Goal: Contribute content: Contribute content

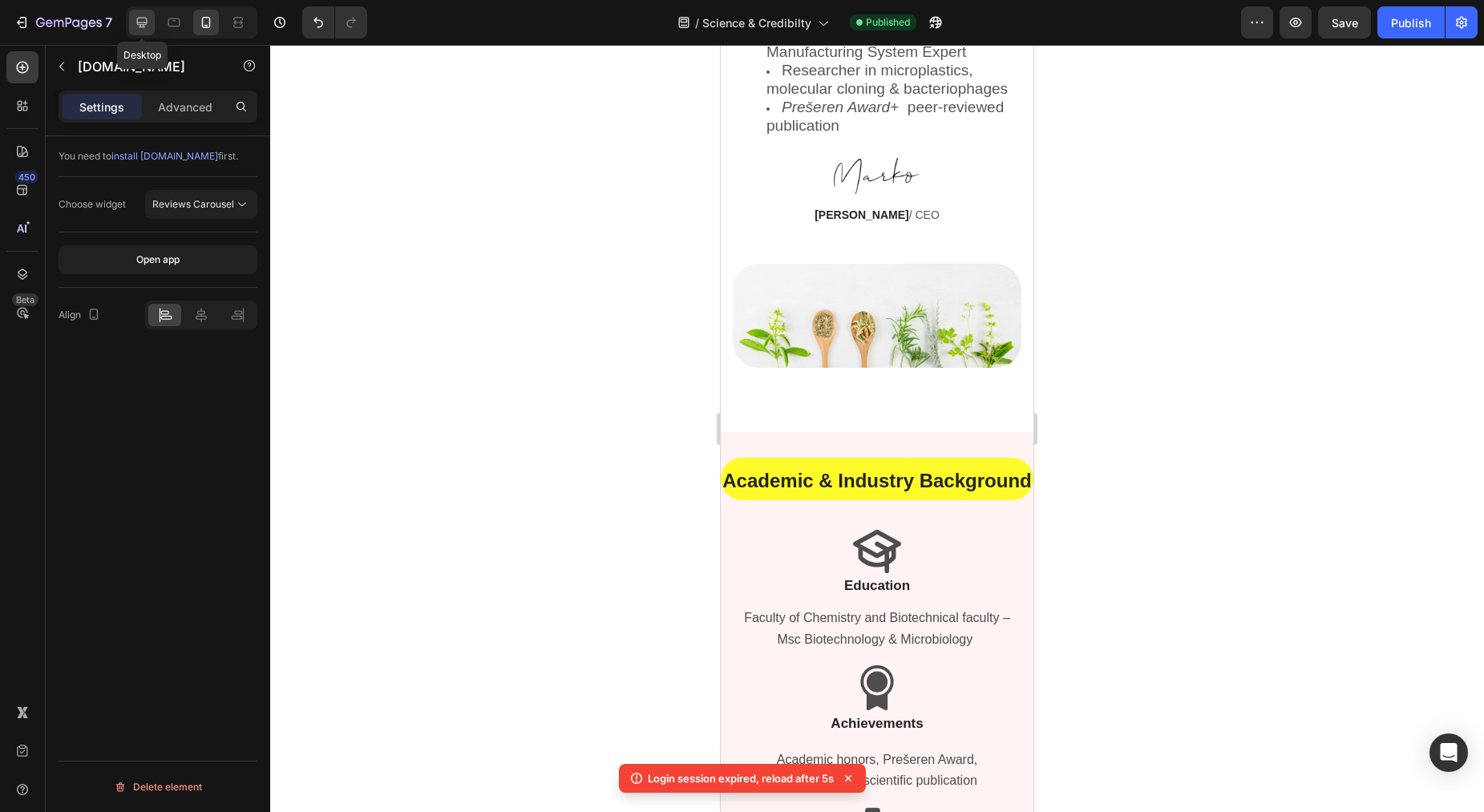
click at [139, 22] on icon at bounding box center [141, 22] width 11 height 11
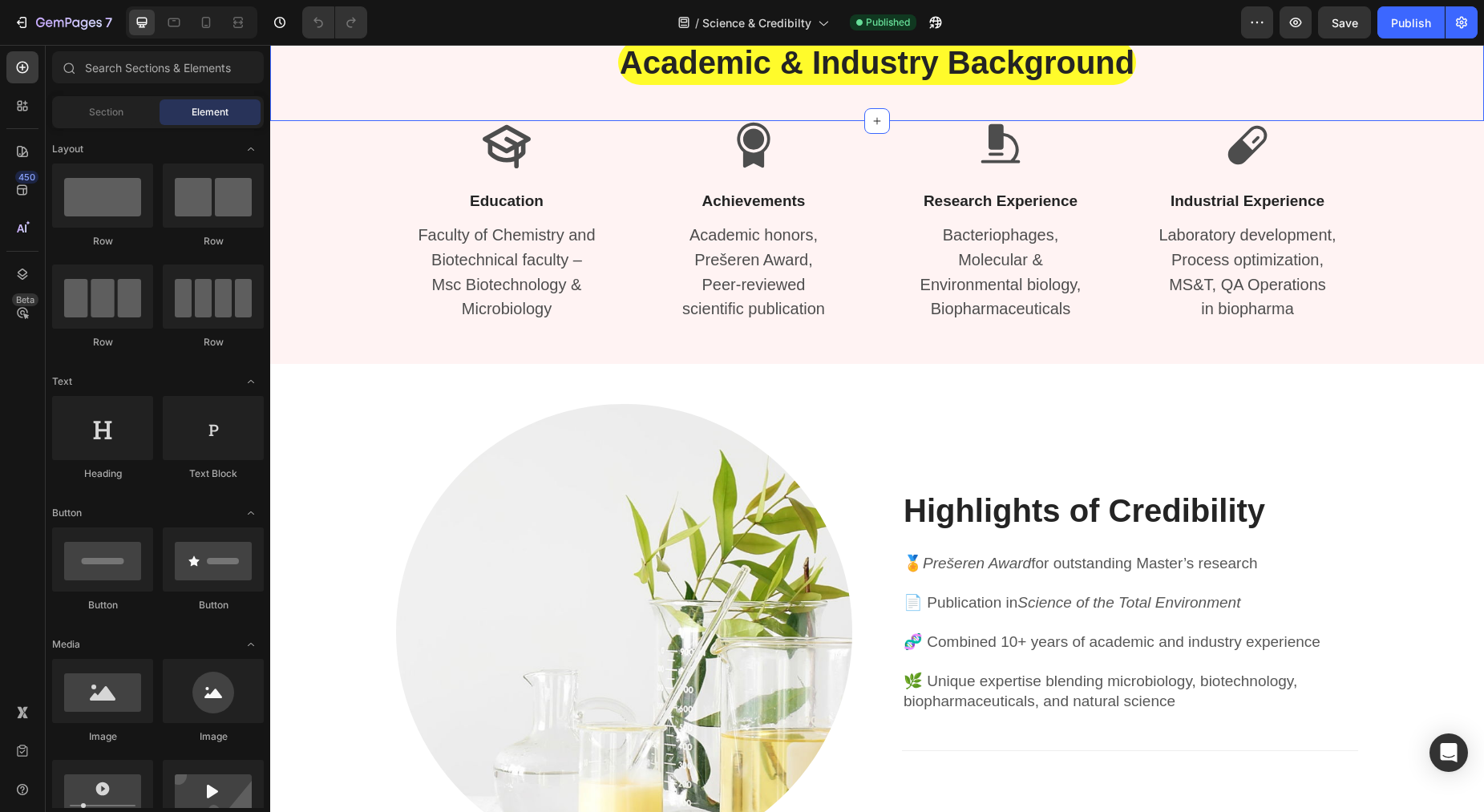
scroll to position [1184, 0]
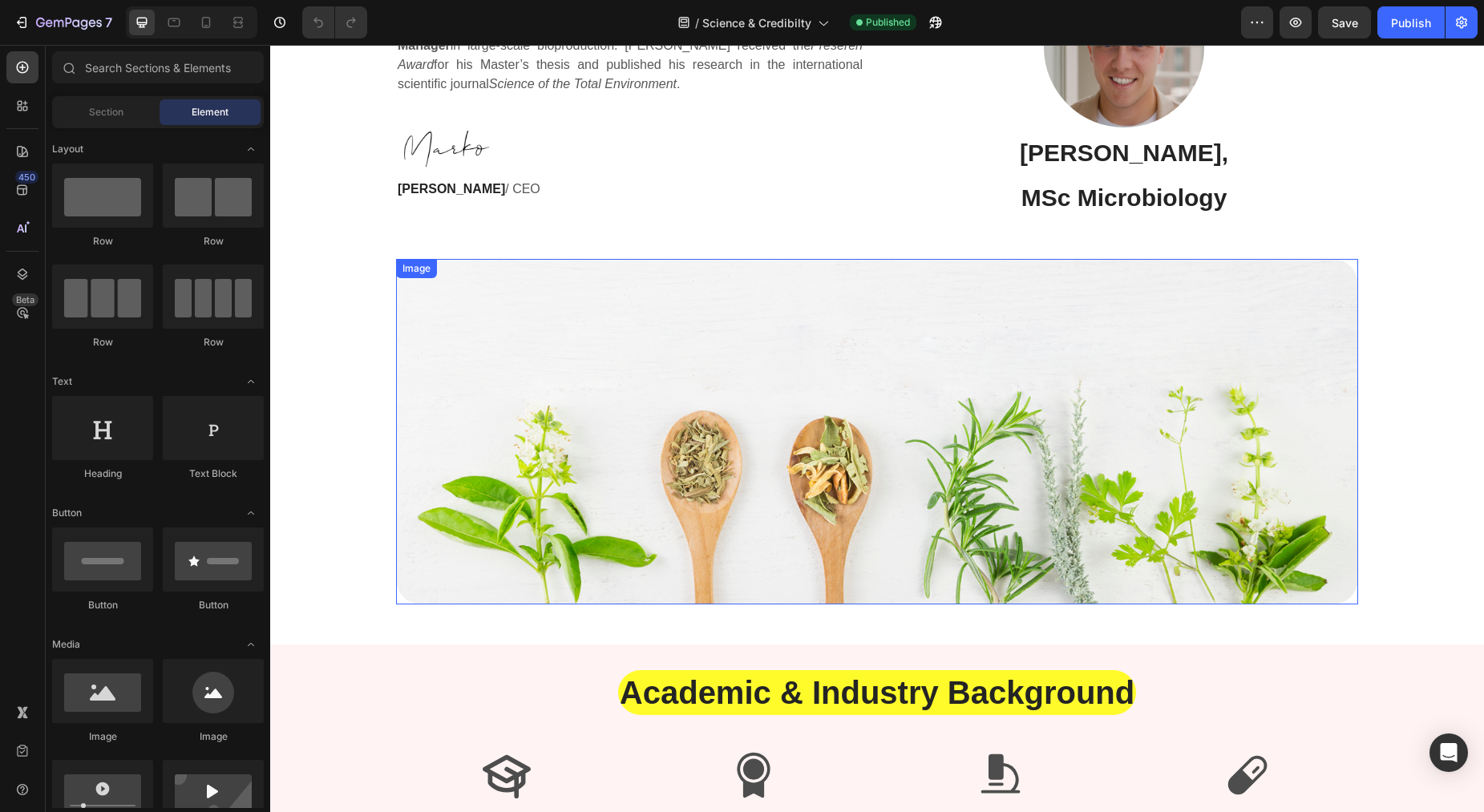
click at [1027, 441] on img at bounding box center [876, 432] width 962 height 346
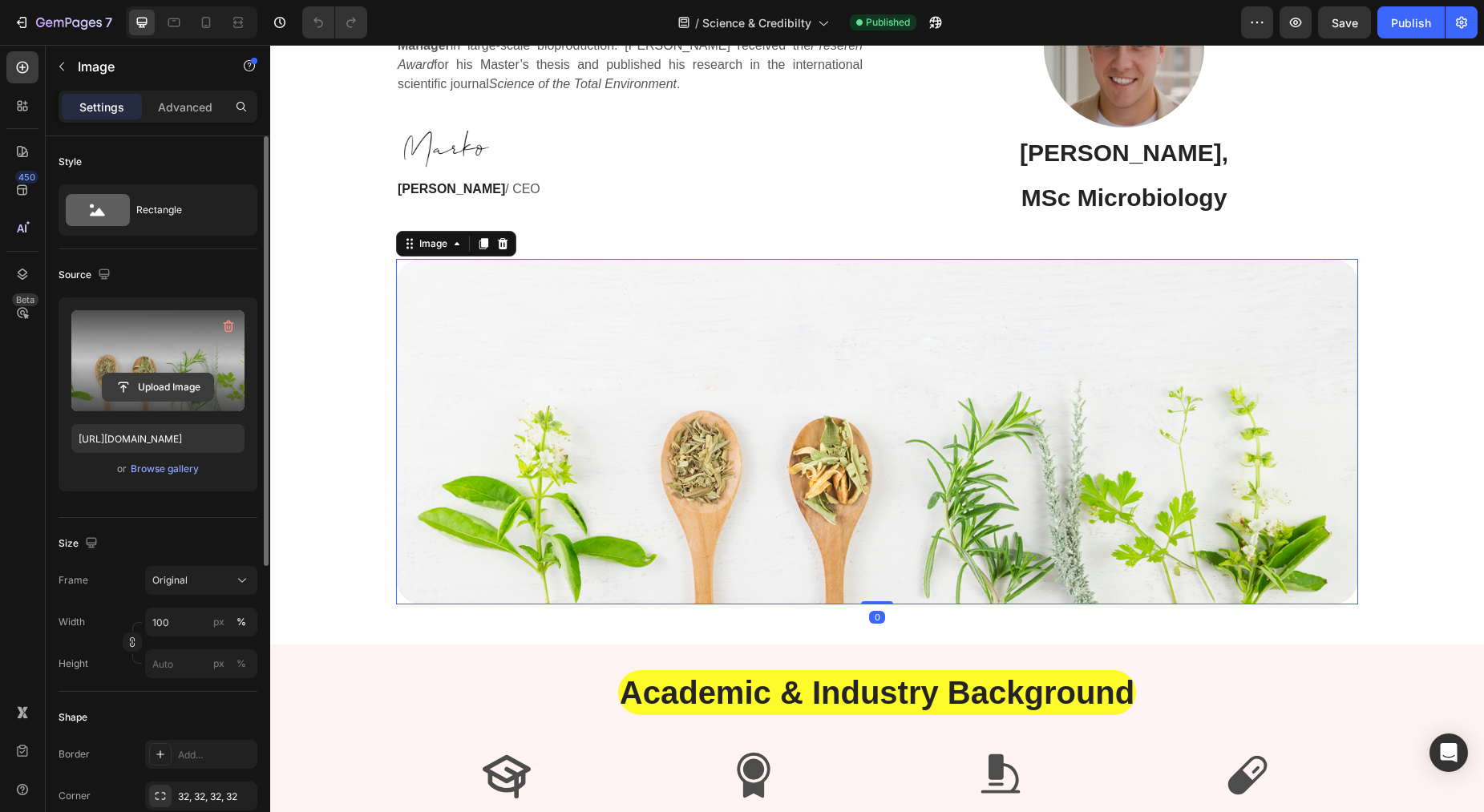
click at [167, 387] on input "file" at bounding box center [158, 387] width 111 height 28
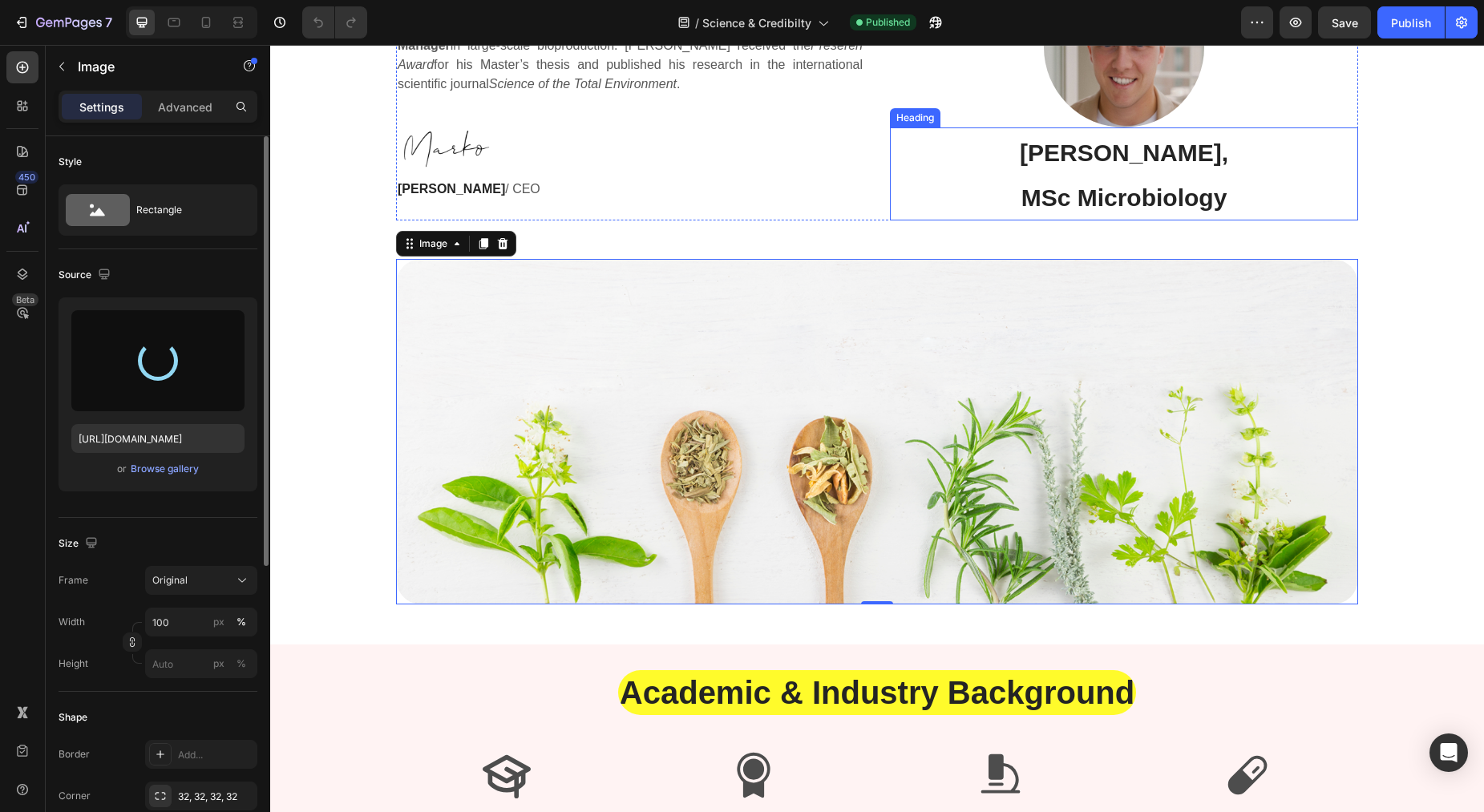
type input "[URL][DOMAIN_NAME]"
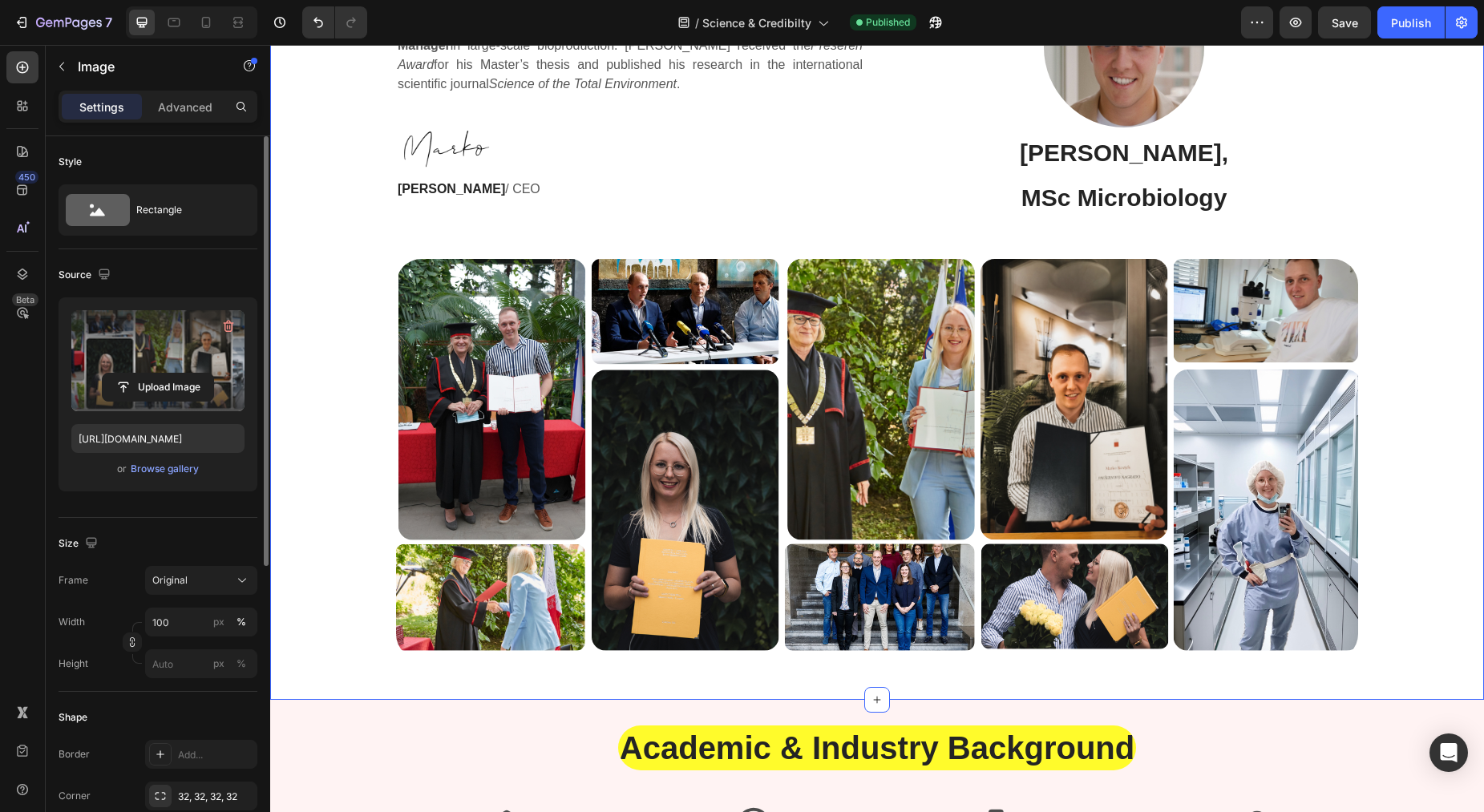
click at [1390, 195] on div "Founder Heading Image [PERSON_NAME], MSc Biotechnology Heading [PERSON_NAME] ho…" at bounding box center [876, 119] width 1190 height 1080
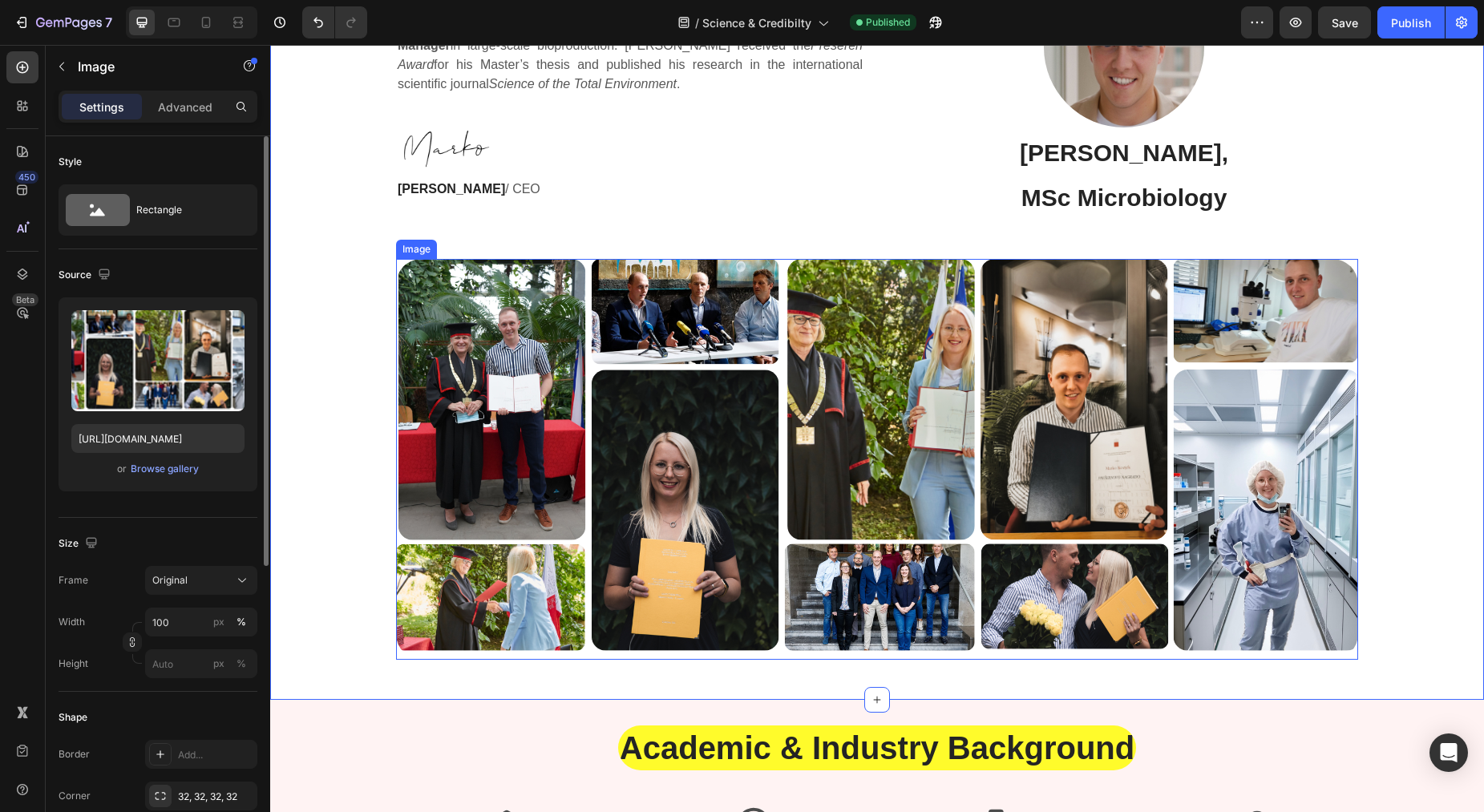
click at [715, 443] on img at bounding box center [876, 459] width 962 height 400
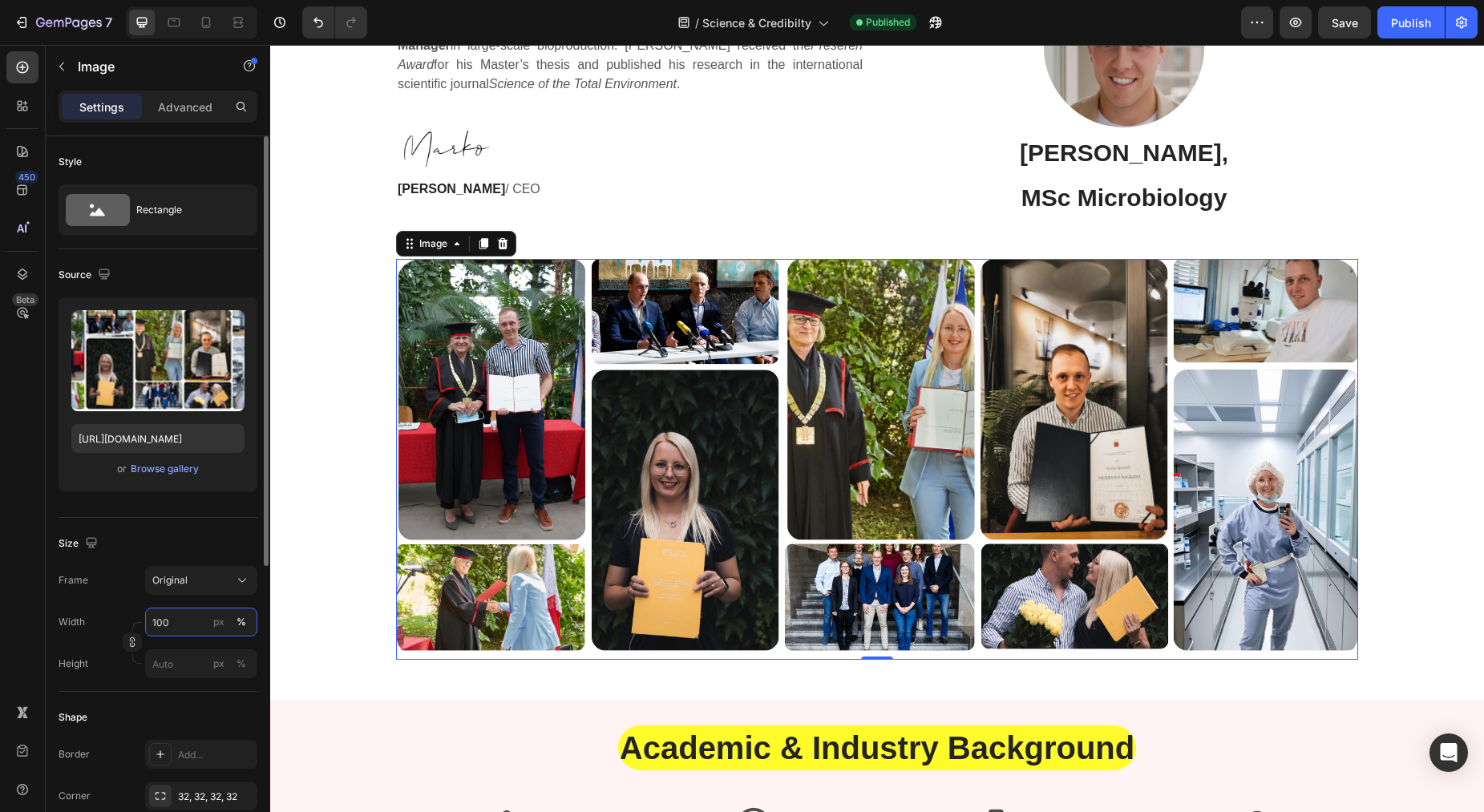
click at [190, 624] on input "100" at bounding box center [201, 622] width 112 height 29
click at [208, 589] on button "Original" at bounding box center [201, 580] width 112 height 29
click at [162, 734] on span "Custom" at bounding box center [169, 738] width 35 height 14
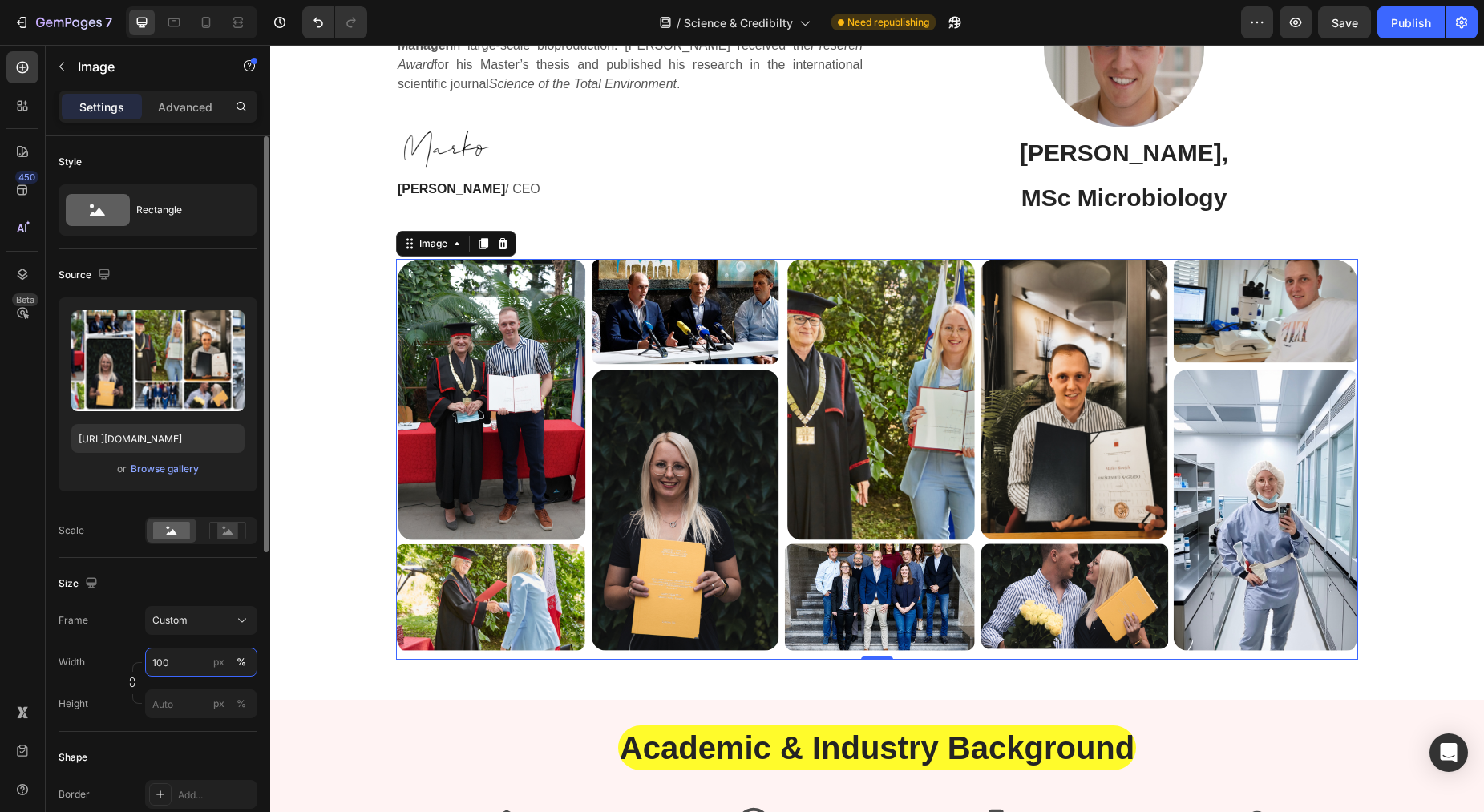
click at [185, 660] on input "100" at bounding box center [201, 662] width 112 height 29
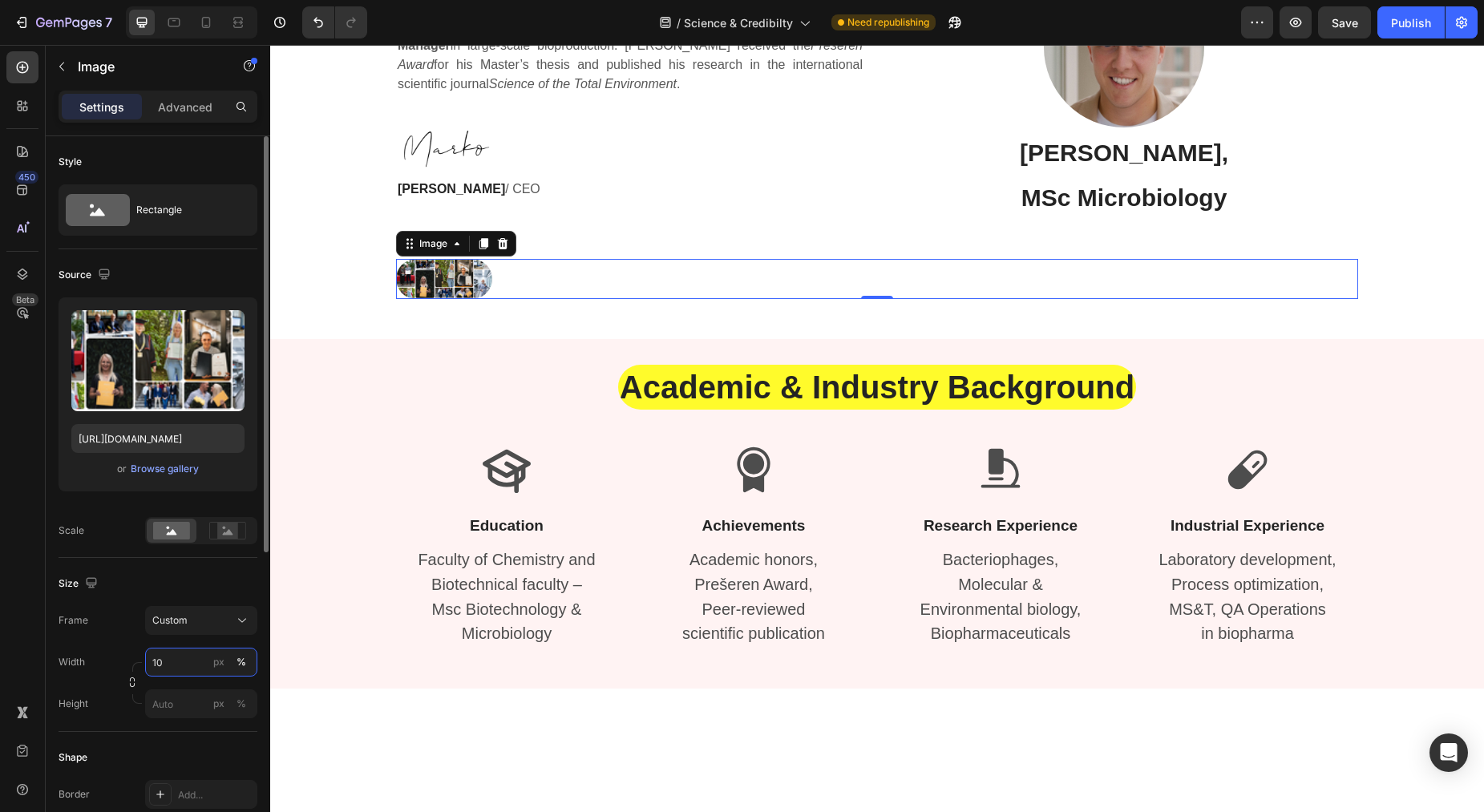
type input "1"
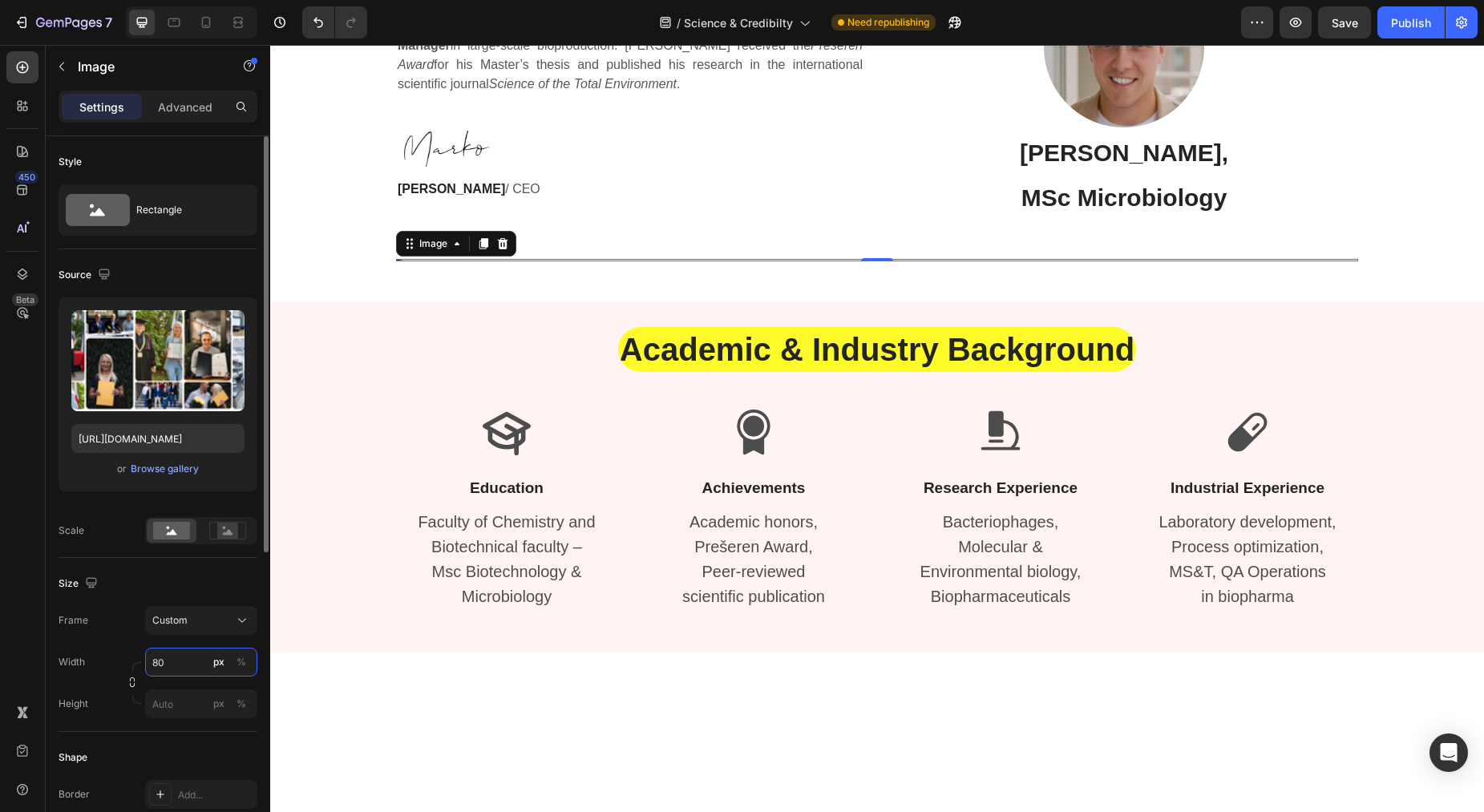
type input "800"
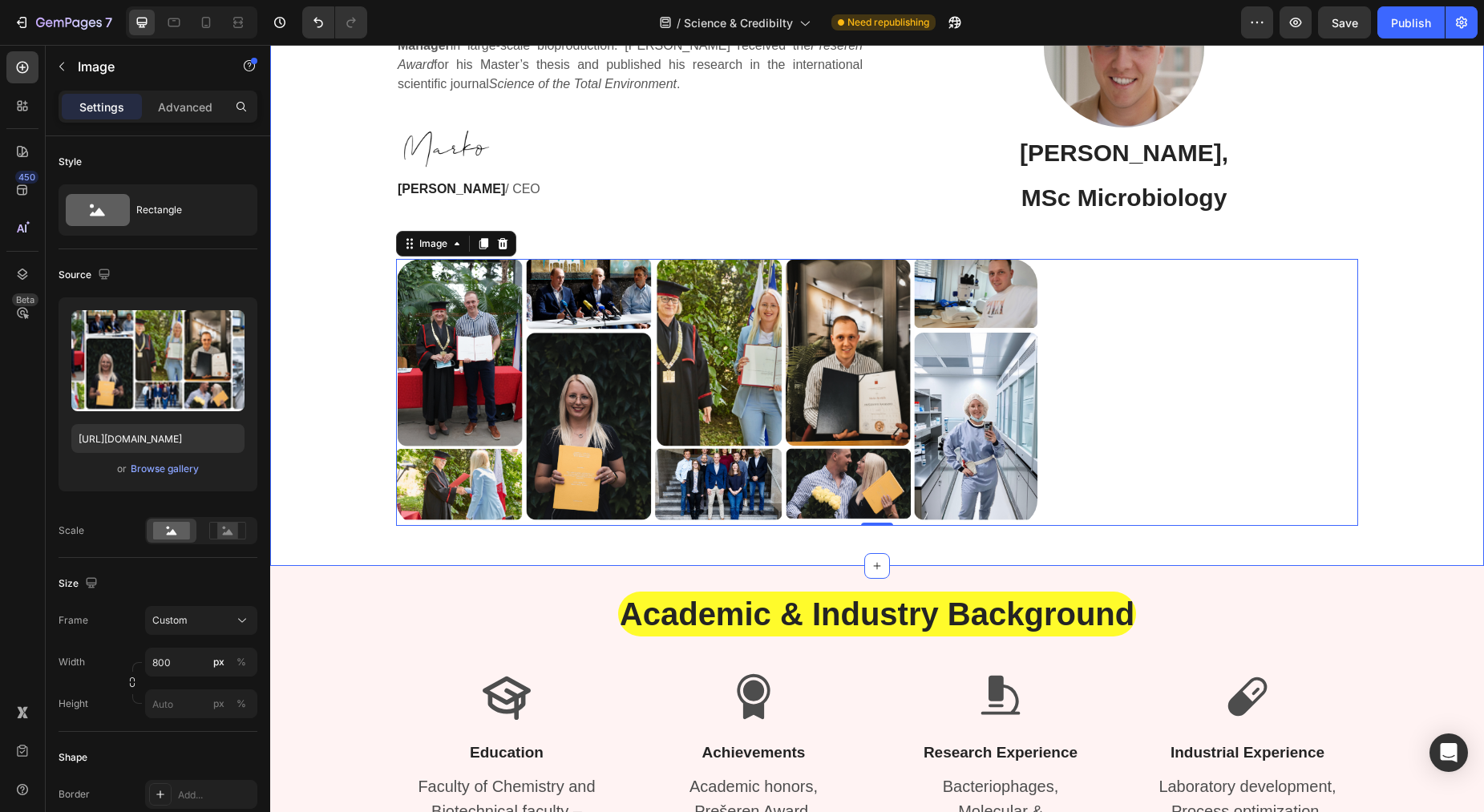
click at [1380, 226] on div "Founder Heading Image [PERSON_NAME], MSc Biotechnology Heading [PERSON_NAME] ho…" at bounding box center [876, 53] width 1190 height 947
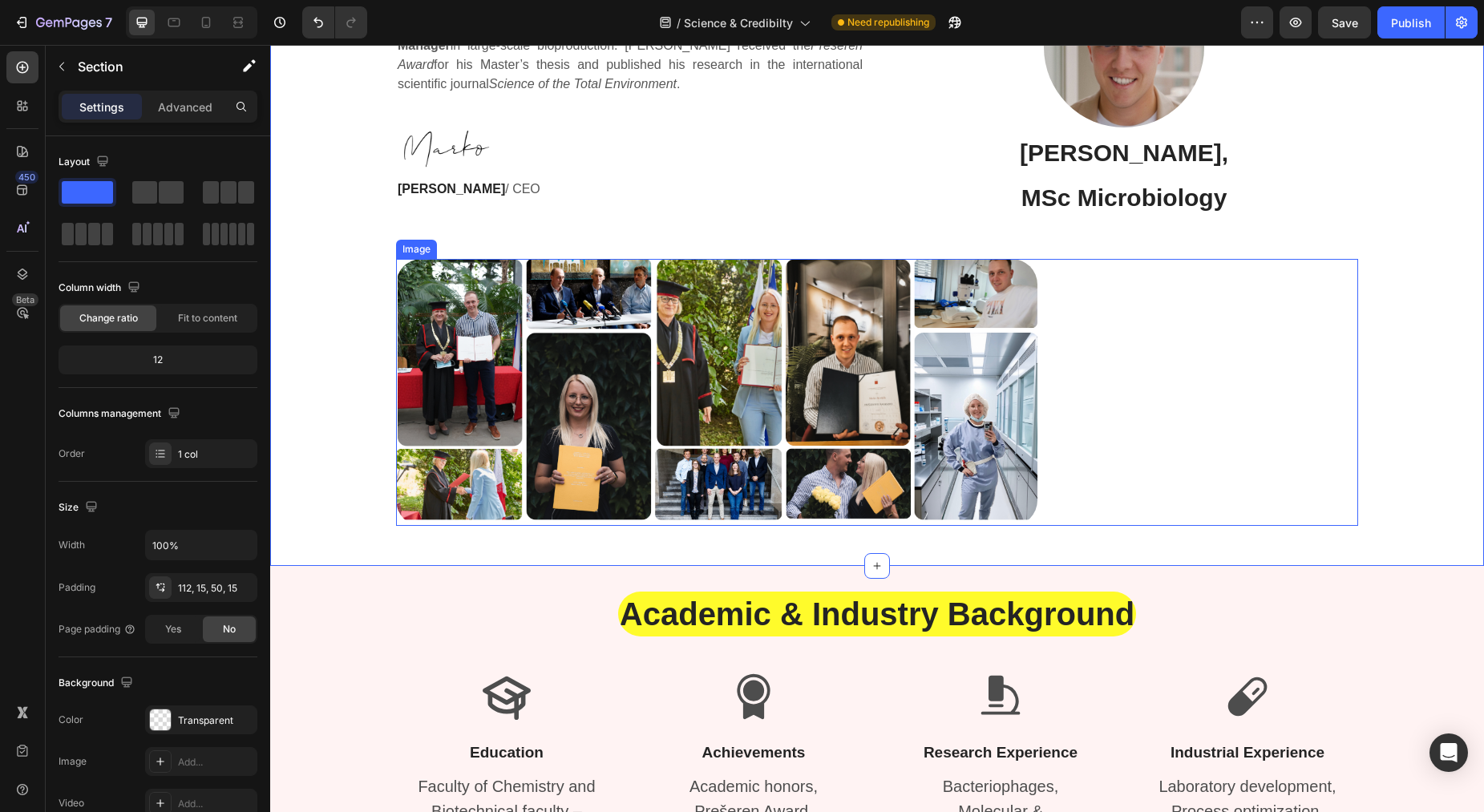
click at [943, 381] on img at bounding box center [716, 392] width 641 height 267
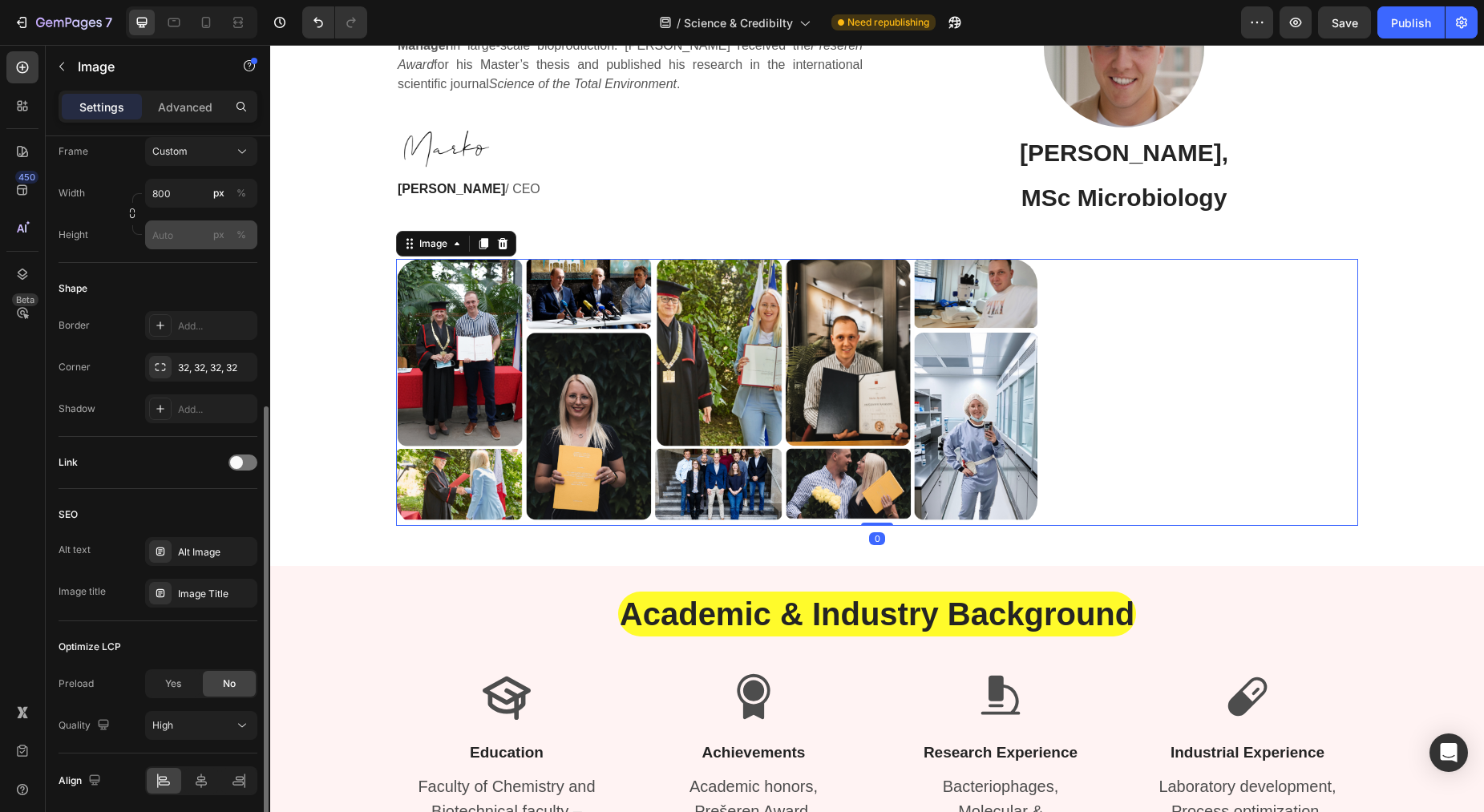
scroll to position [529, 0]
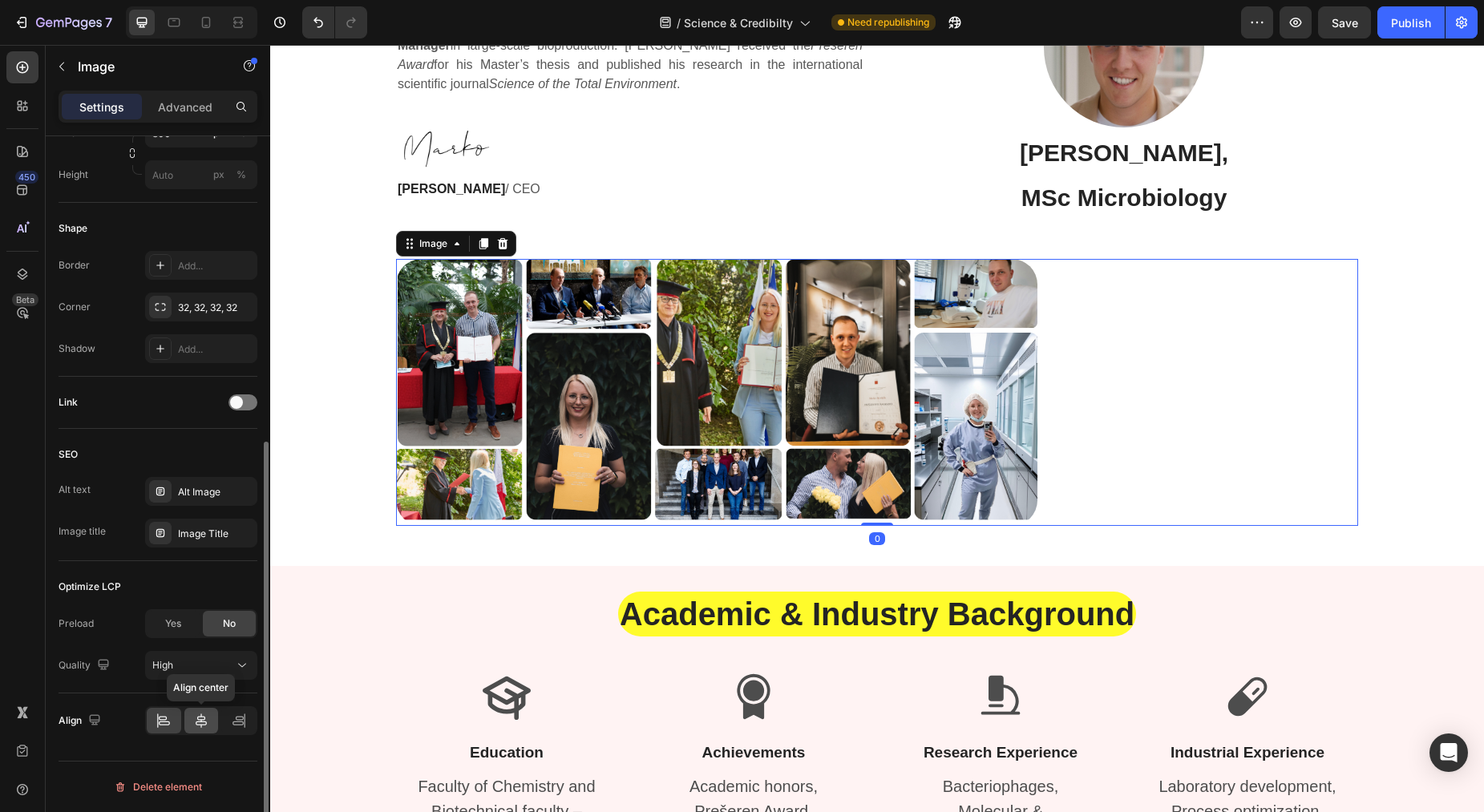
click at [200, 721] on icon at bounding box center [202, 720] width 11 height 14
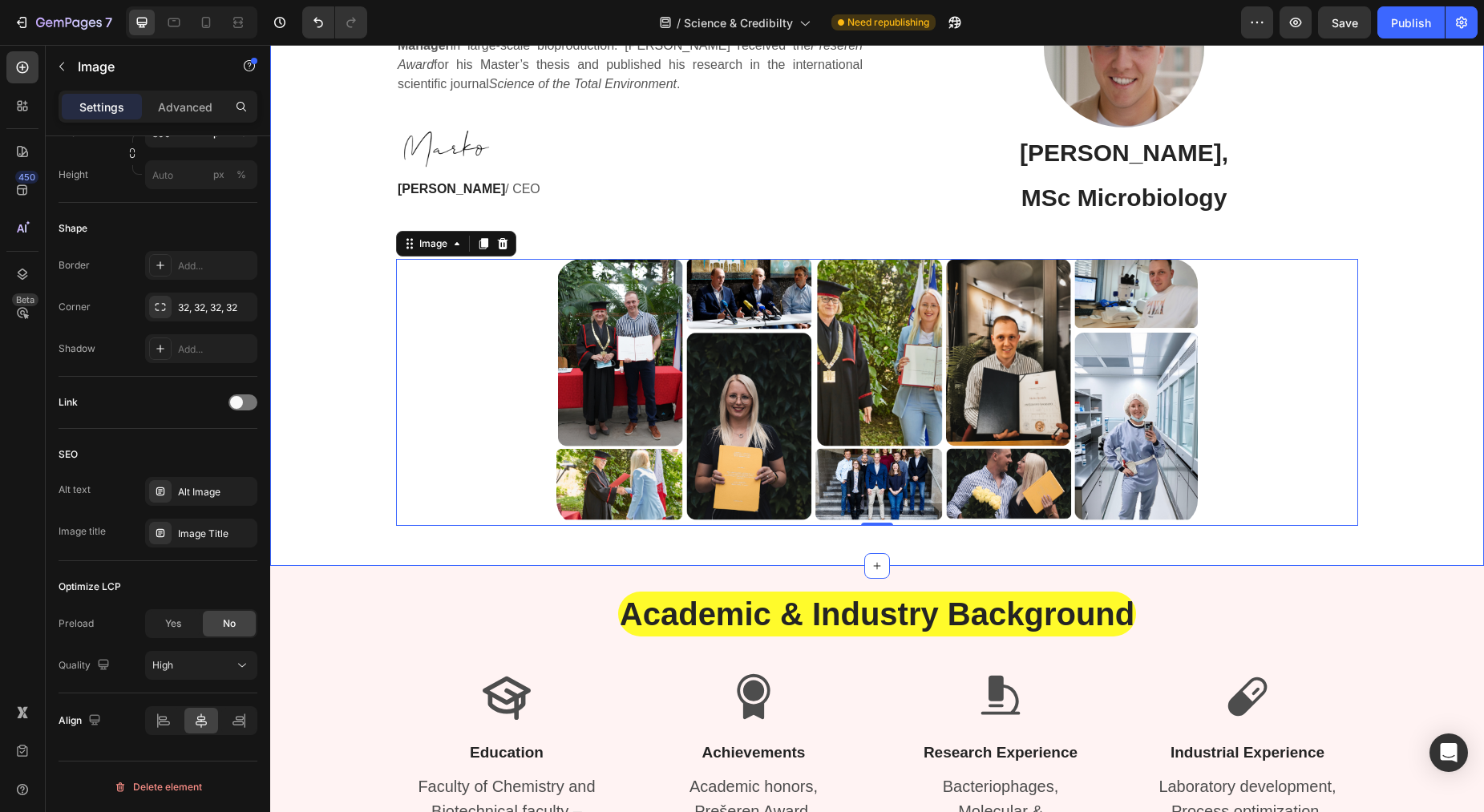
click at [1378, 182] on div "Founder Heading Image [PERSON_NAME], MSc Biotechnology Heading [PERSON_NAME] ho…" at bounding box center [876, 53] width 1190 height 947
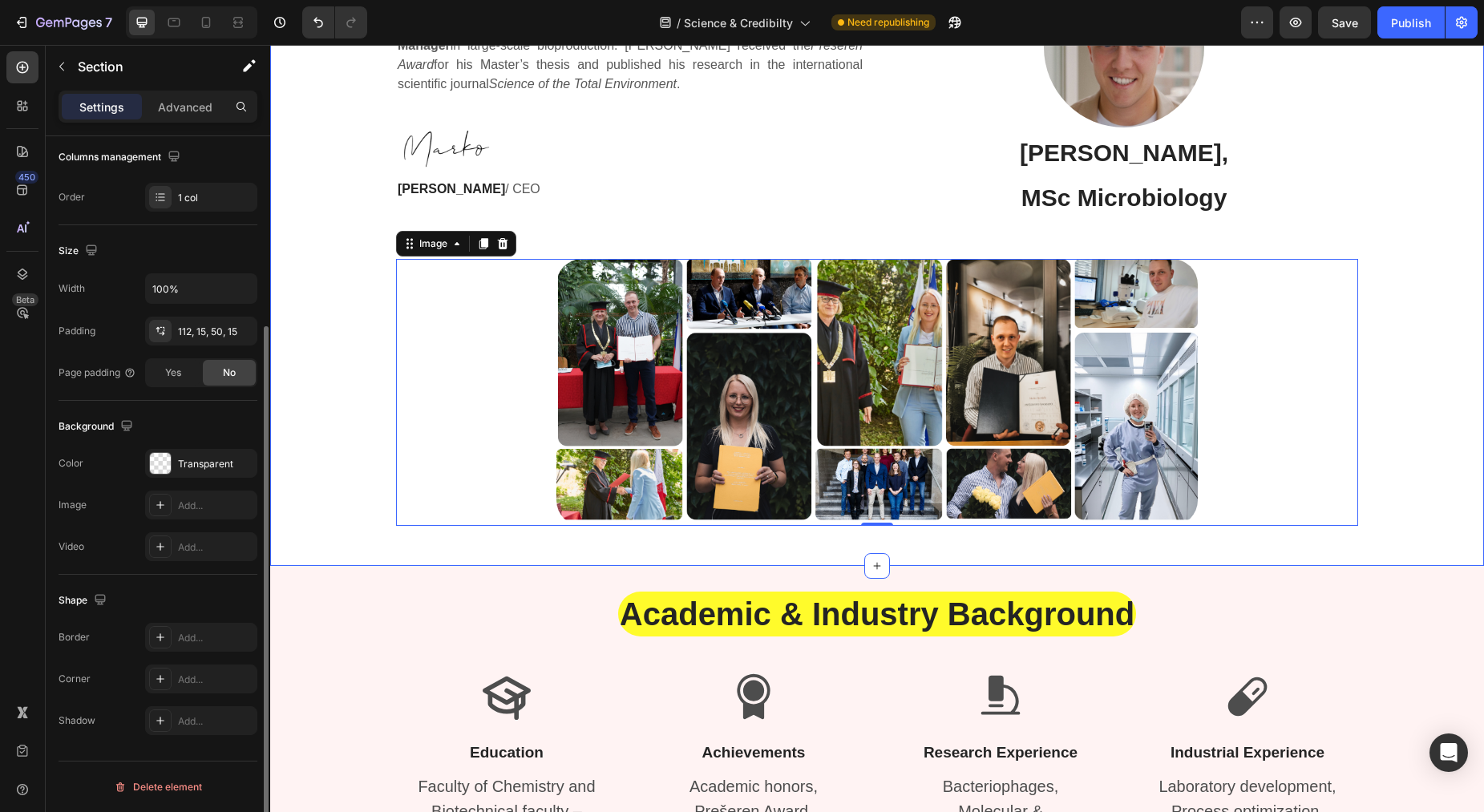
scroll to position [0, 0]
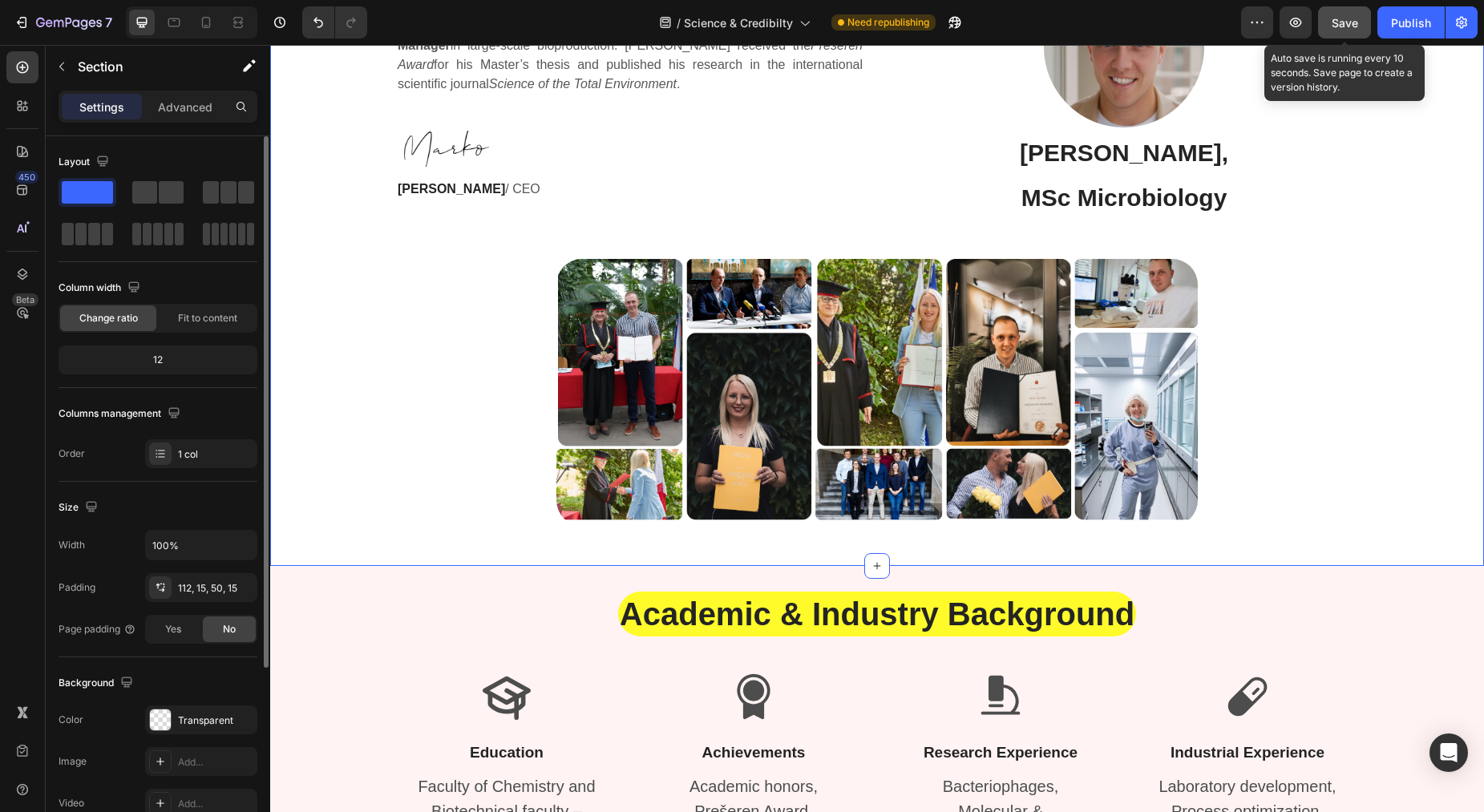
drag, startPoint x: 1351, startPoint y: 20, endPoint x: 1083, endPoint y: 14, distance: 268.1
click at [1351, 20] on span "Save" at bounding box center [1345, 23] width 27 height 13
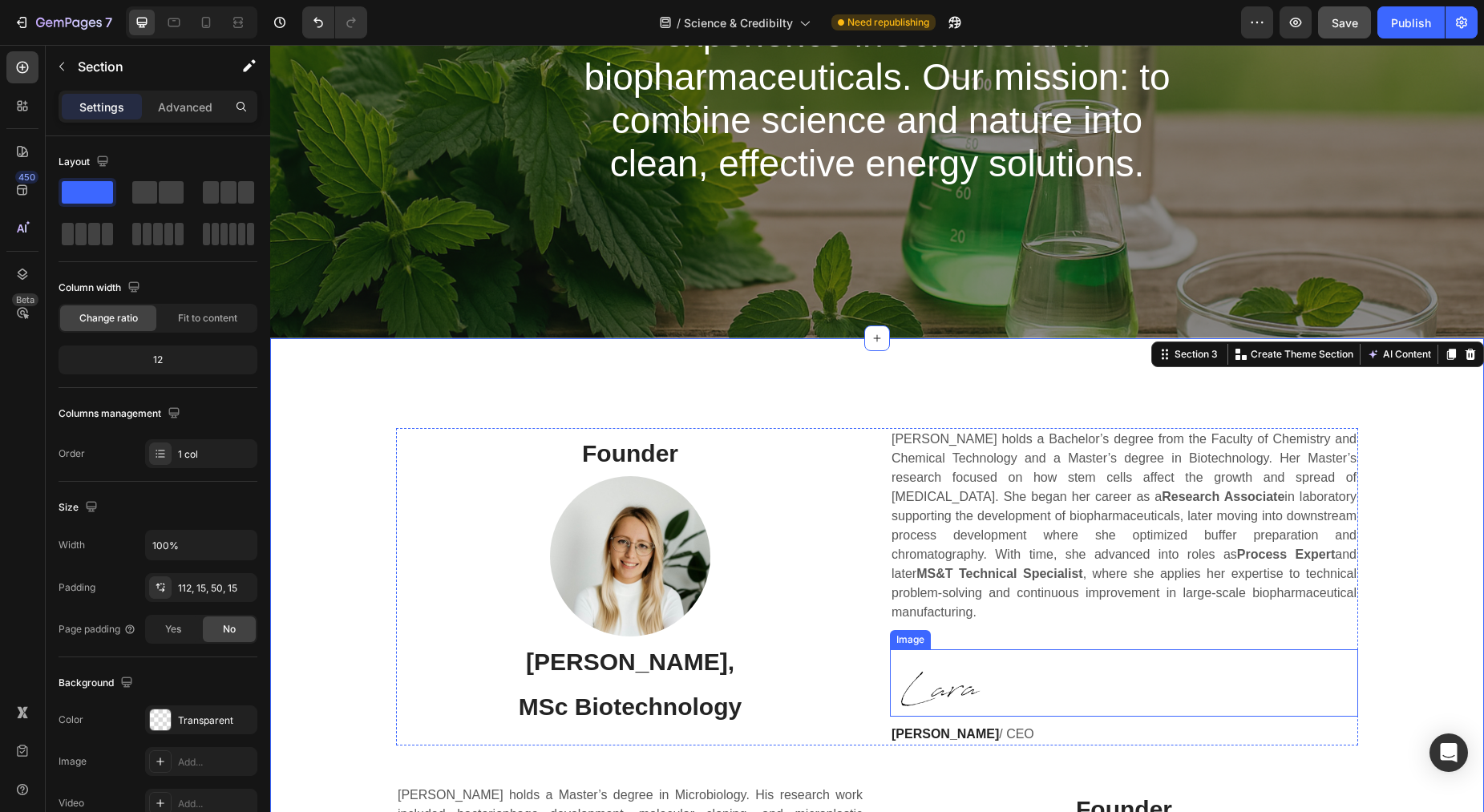
scroll to position [333, 0]
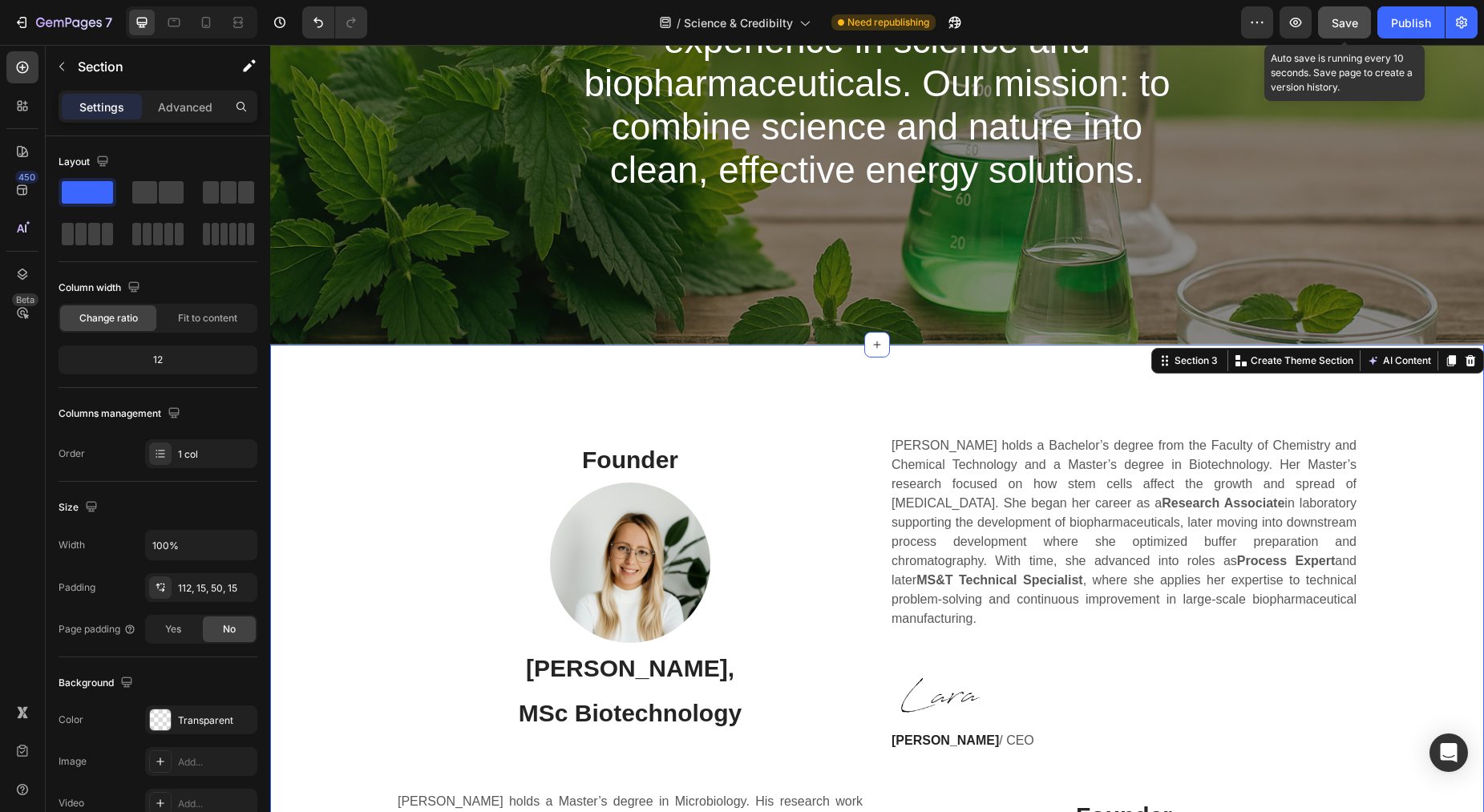
click at [1338, 12] on button "Save" at bounding box center [1344, 23] width 53 height 32
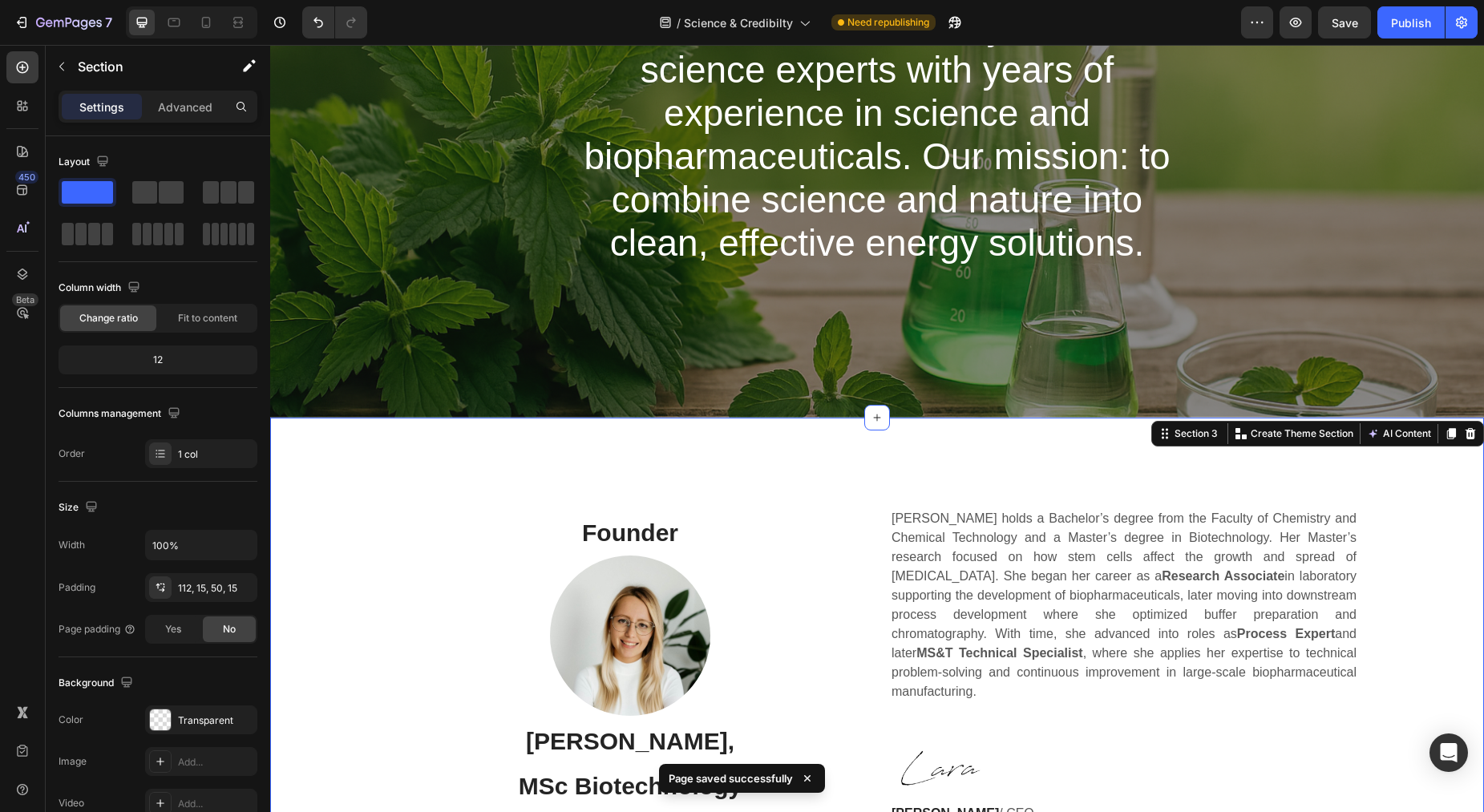
scroll to position [260, 0]
click at [179, 19] on icon at bounding box center [174, 22] width 12 height 9
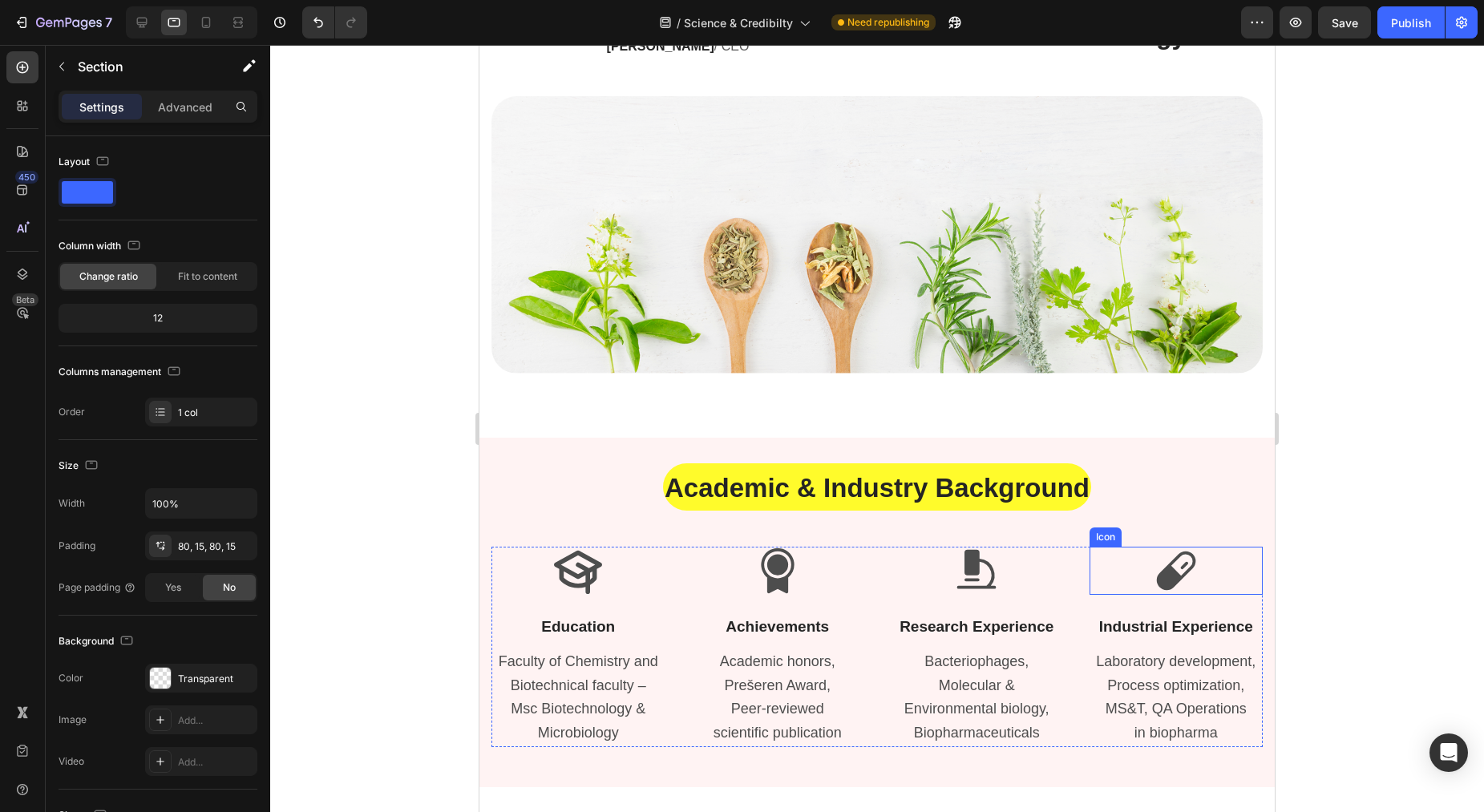
scroll to position [1213, 0]
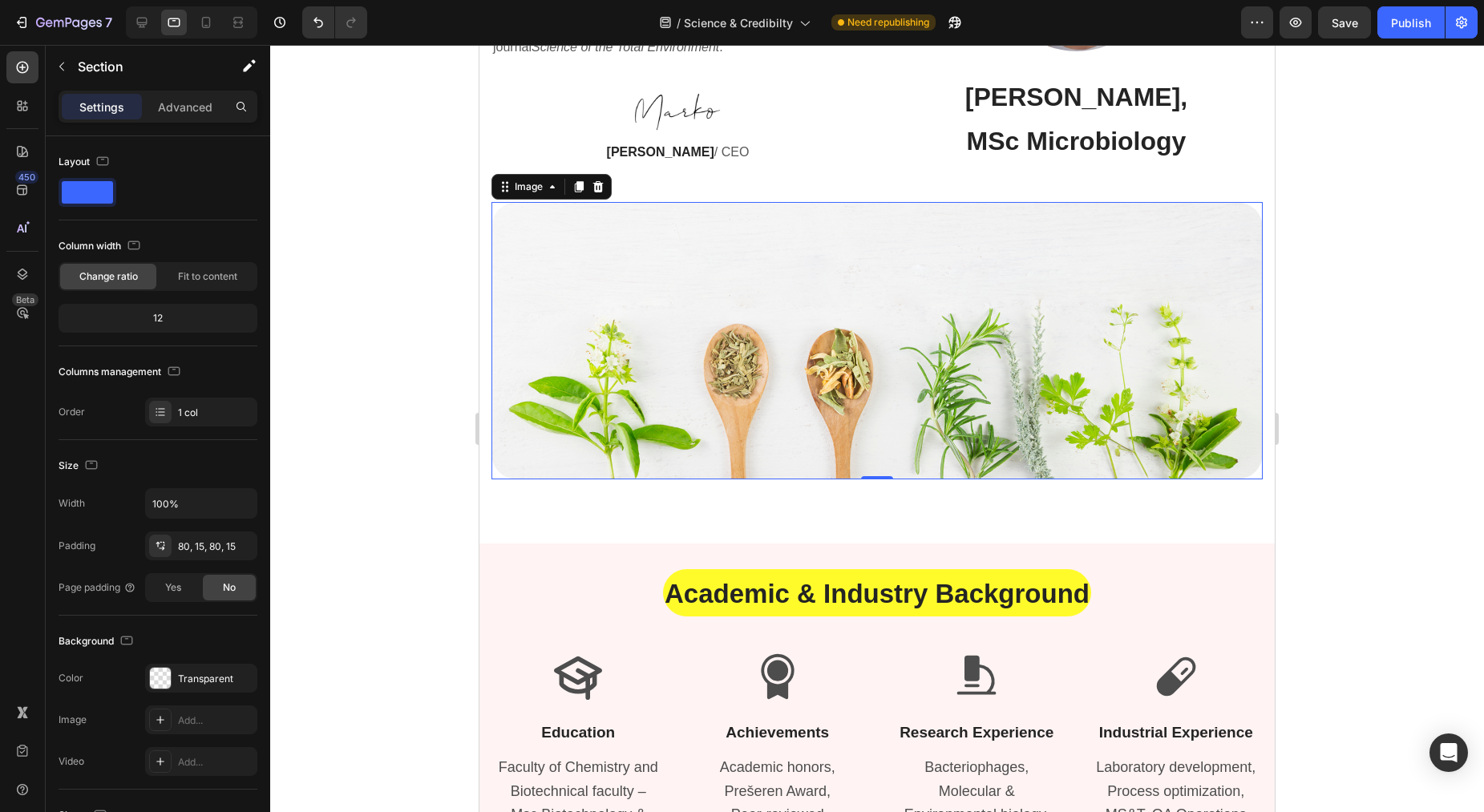
click at [599, 334] on img at bounding box center [876, 340] width 771 height 277
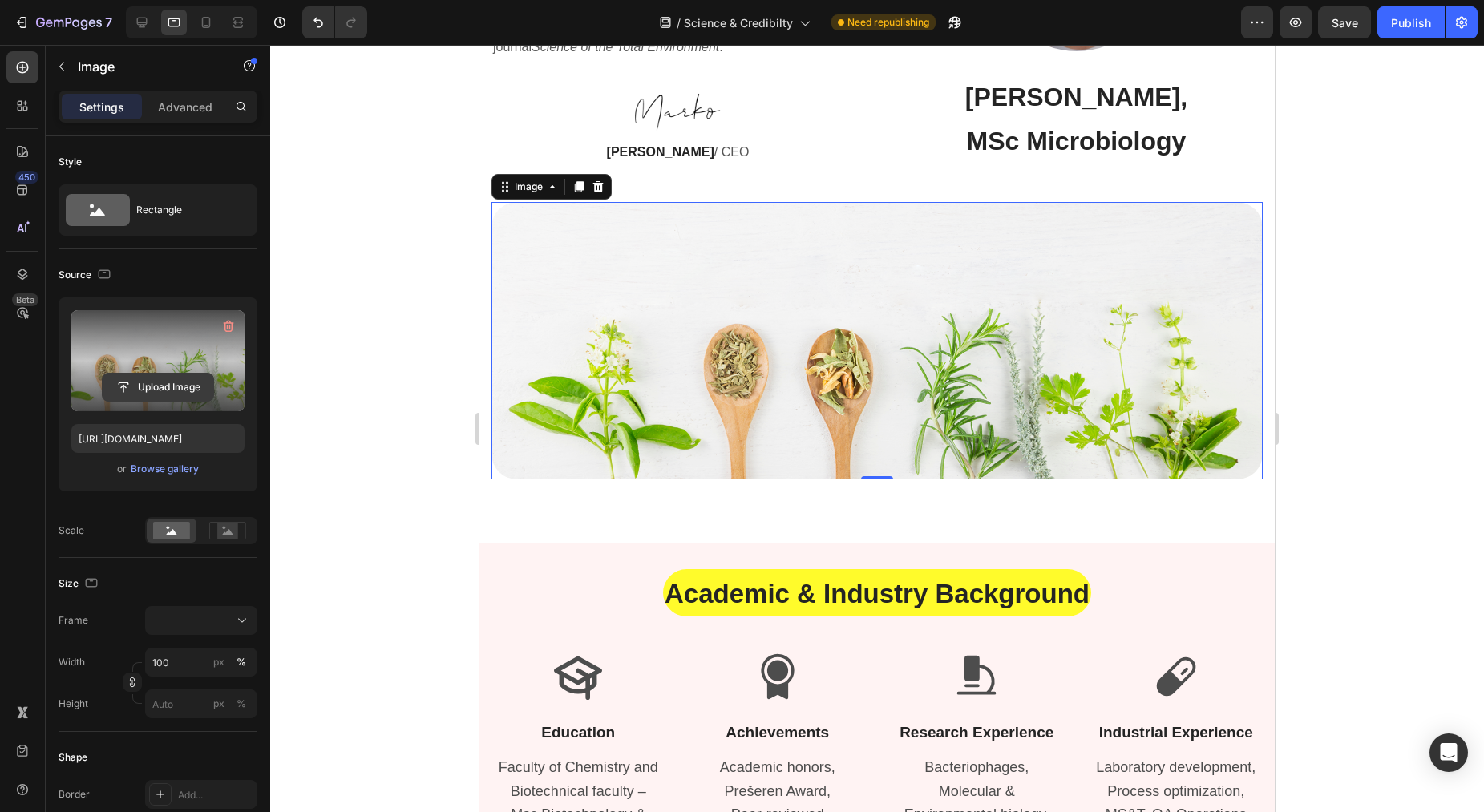
click at [154, 393] on input "file" at bounding box center [158, 387] width 111 height 28
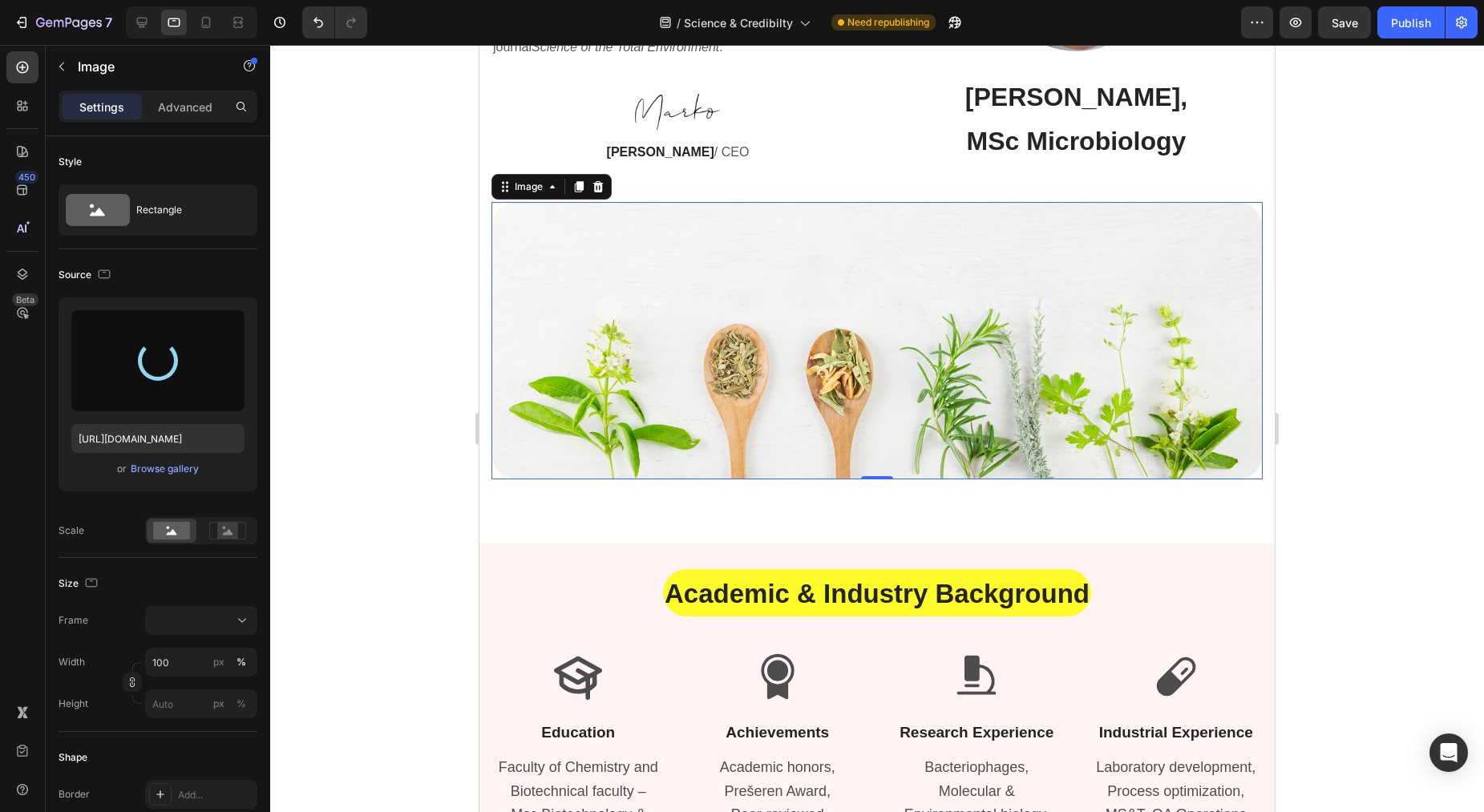
type input "[URL][DOMAIN_NAME]"
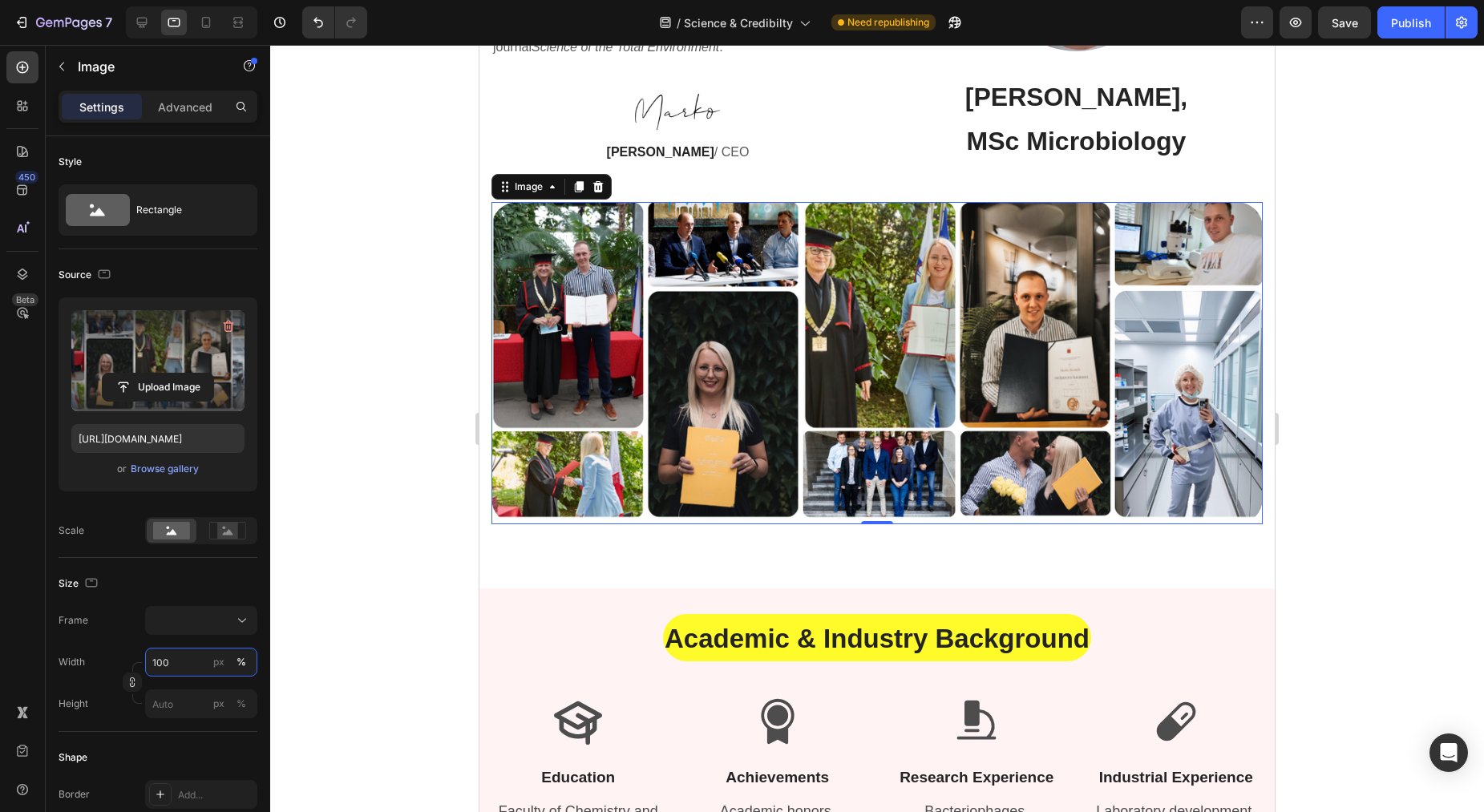
click at [170, 665] on input "100" at bounding box center [201, 662] width 112 height 29
type input "8"
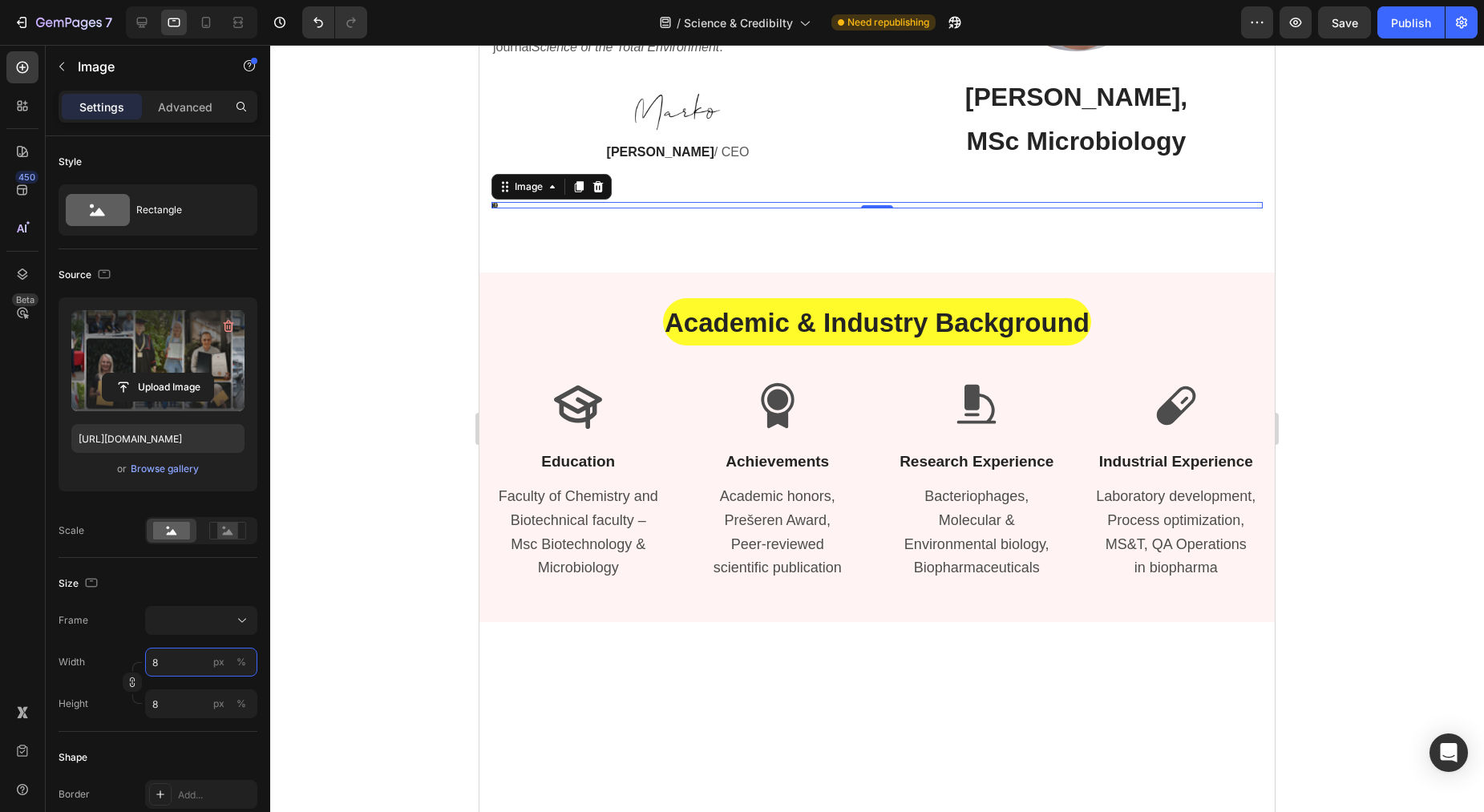
type input "80"
type input "800"
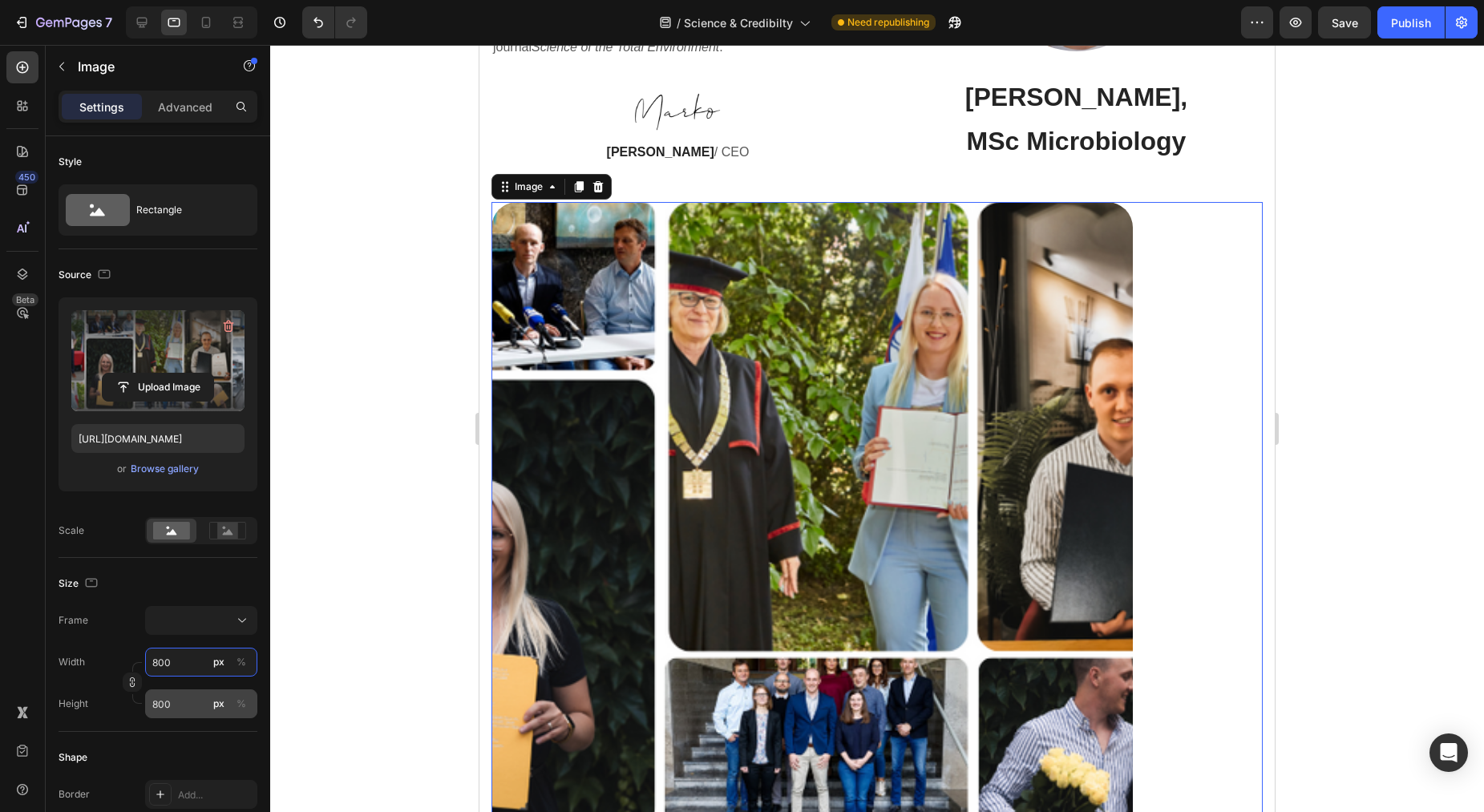
type input "800"
click at [183, 709] on input "800" at bounding box center [201, 704] width 112 height 29
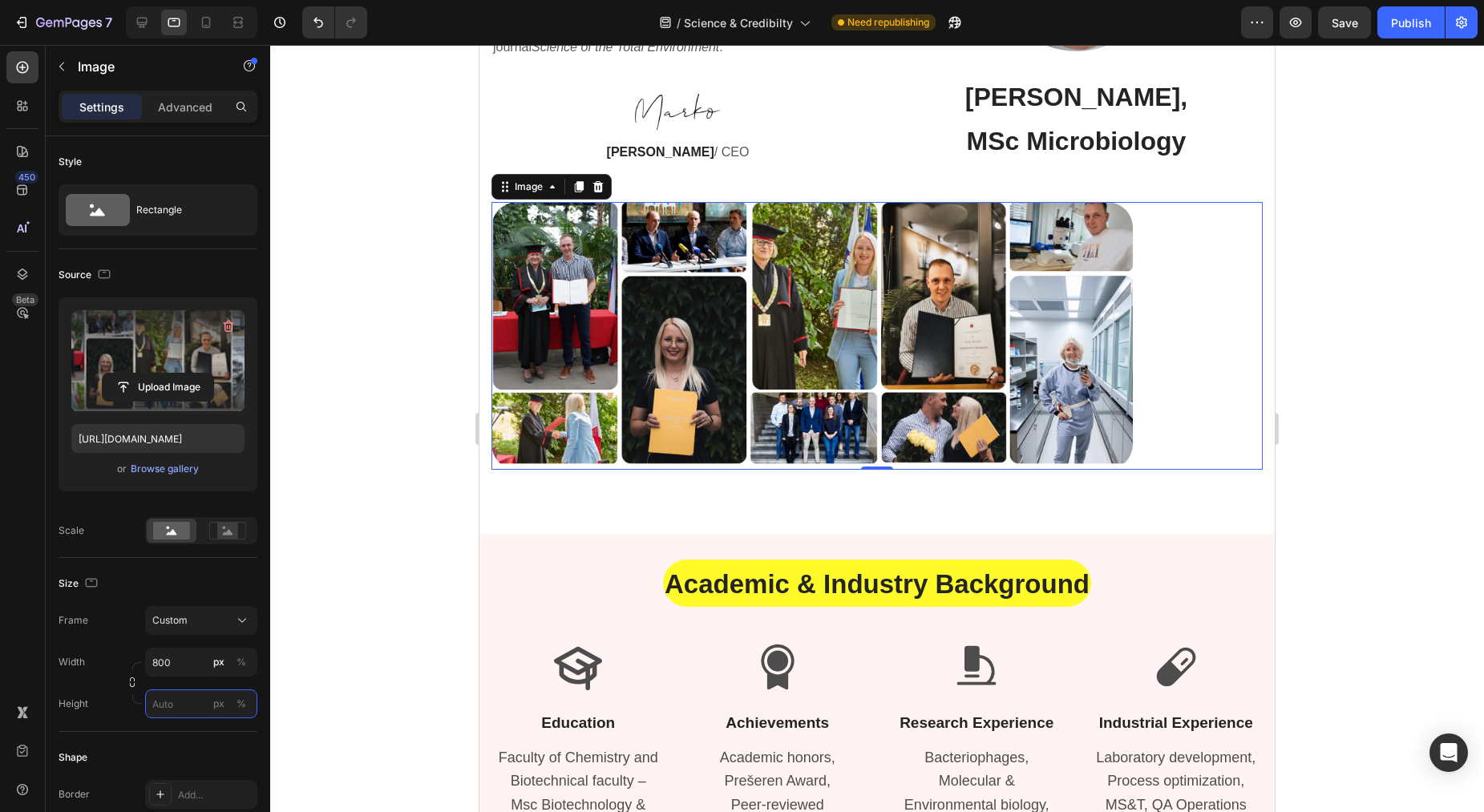
scroll to position [299, 0]
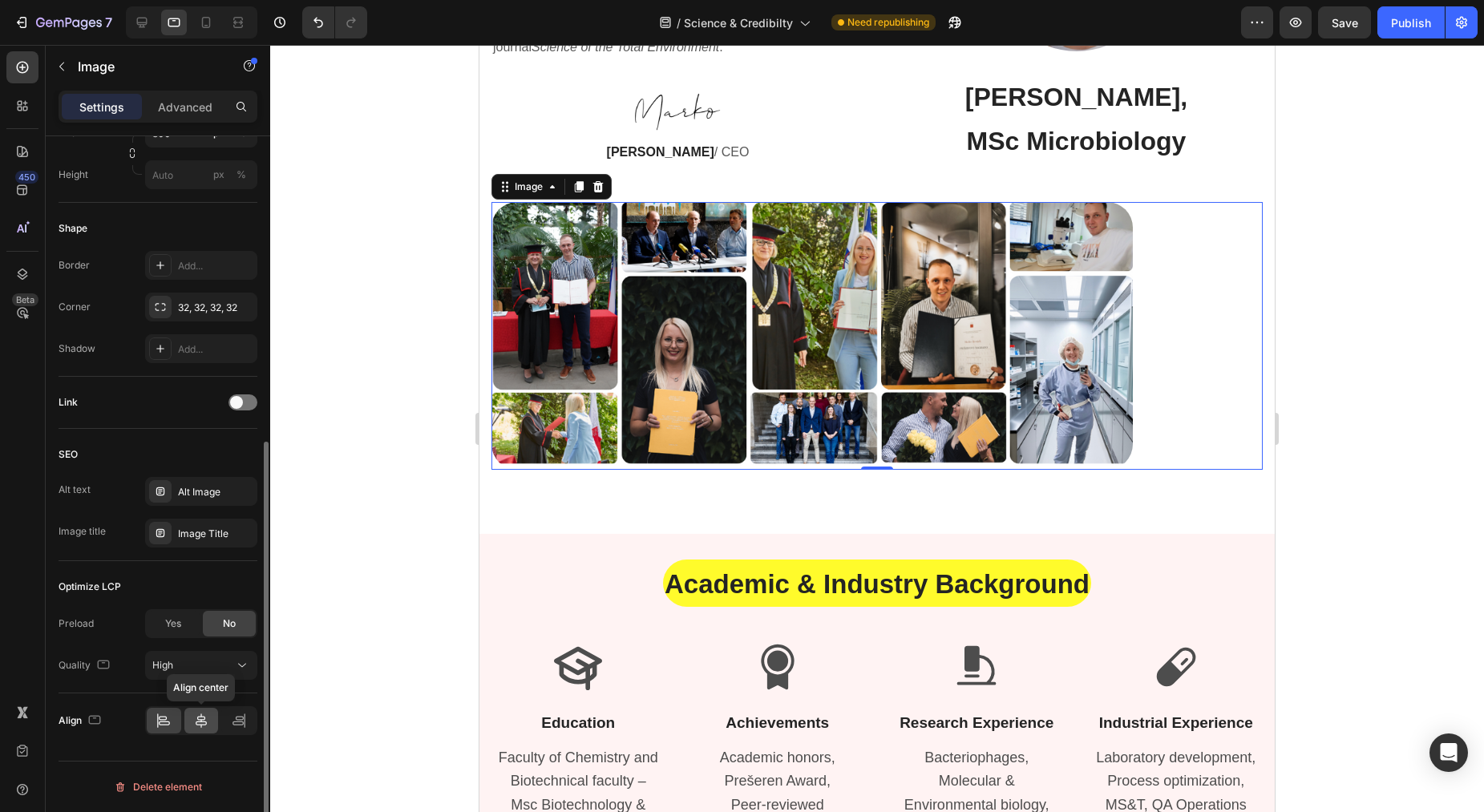
click at [207, 725] on icon at bounding box center [201, 720] width 16 height 16
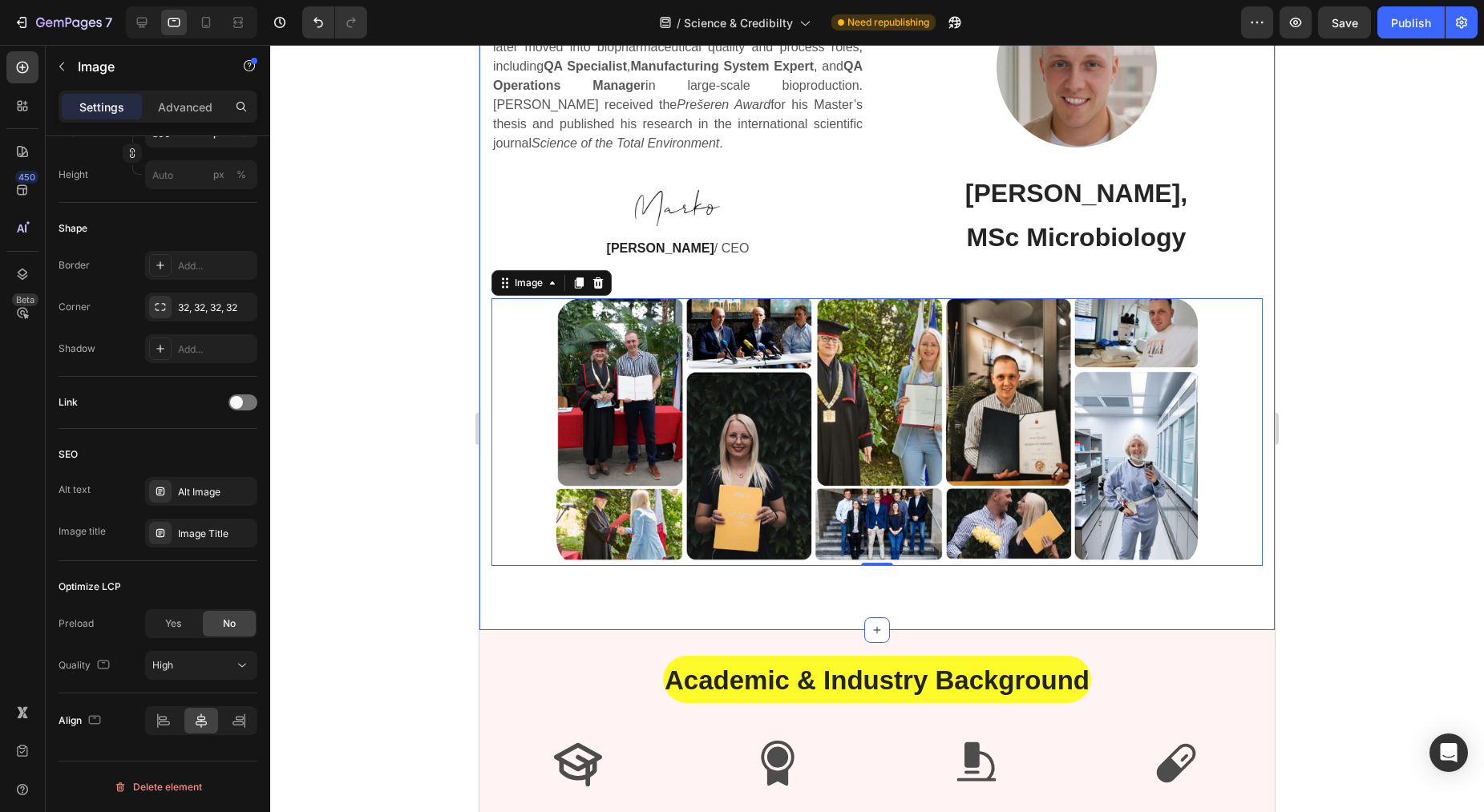
scroll to position [1116, 0]
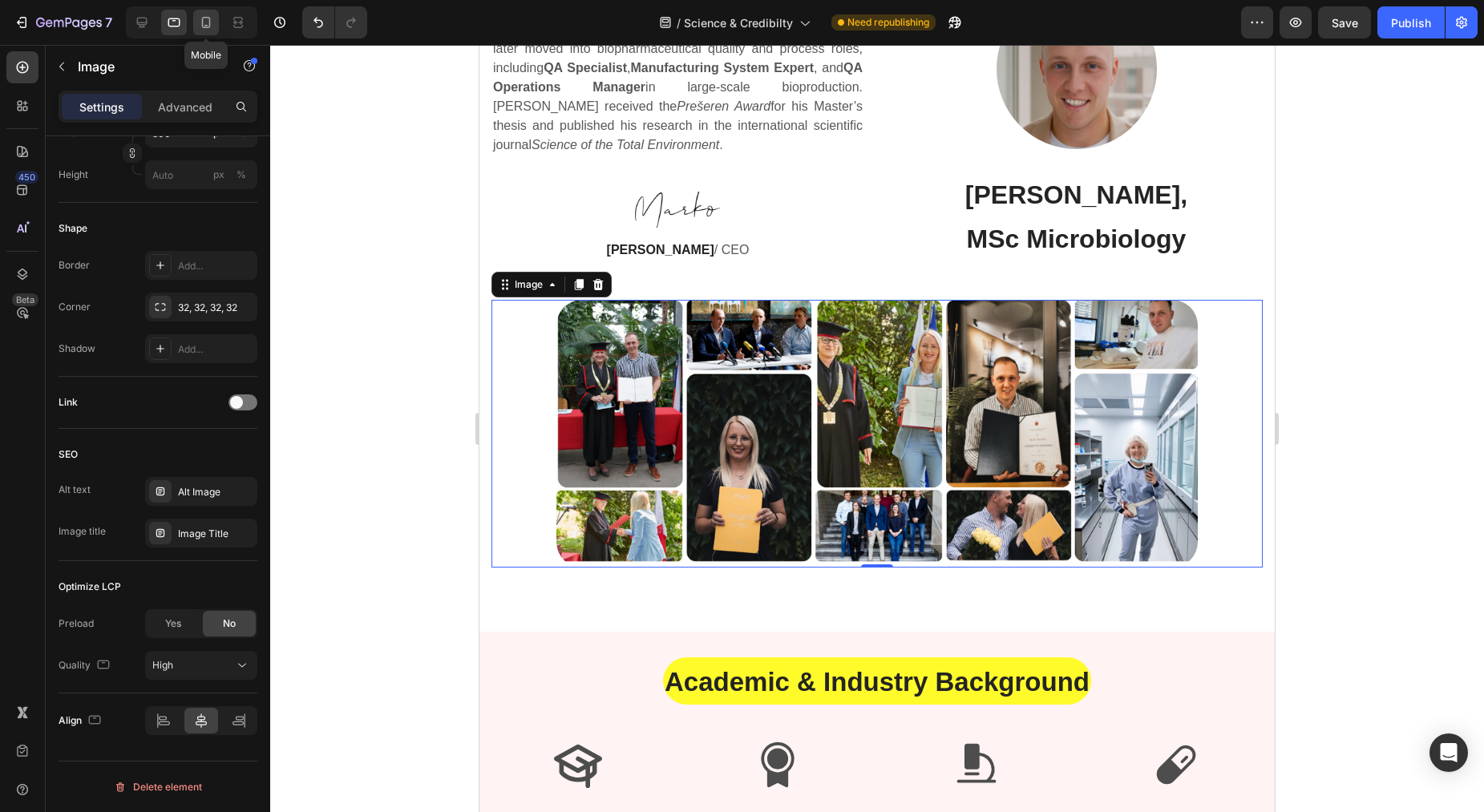
click at [208, 19] on icon at bounding box center [205, 22] width 16 height 16
type input "100"
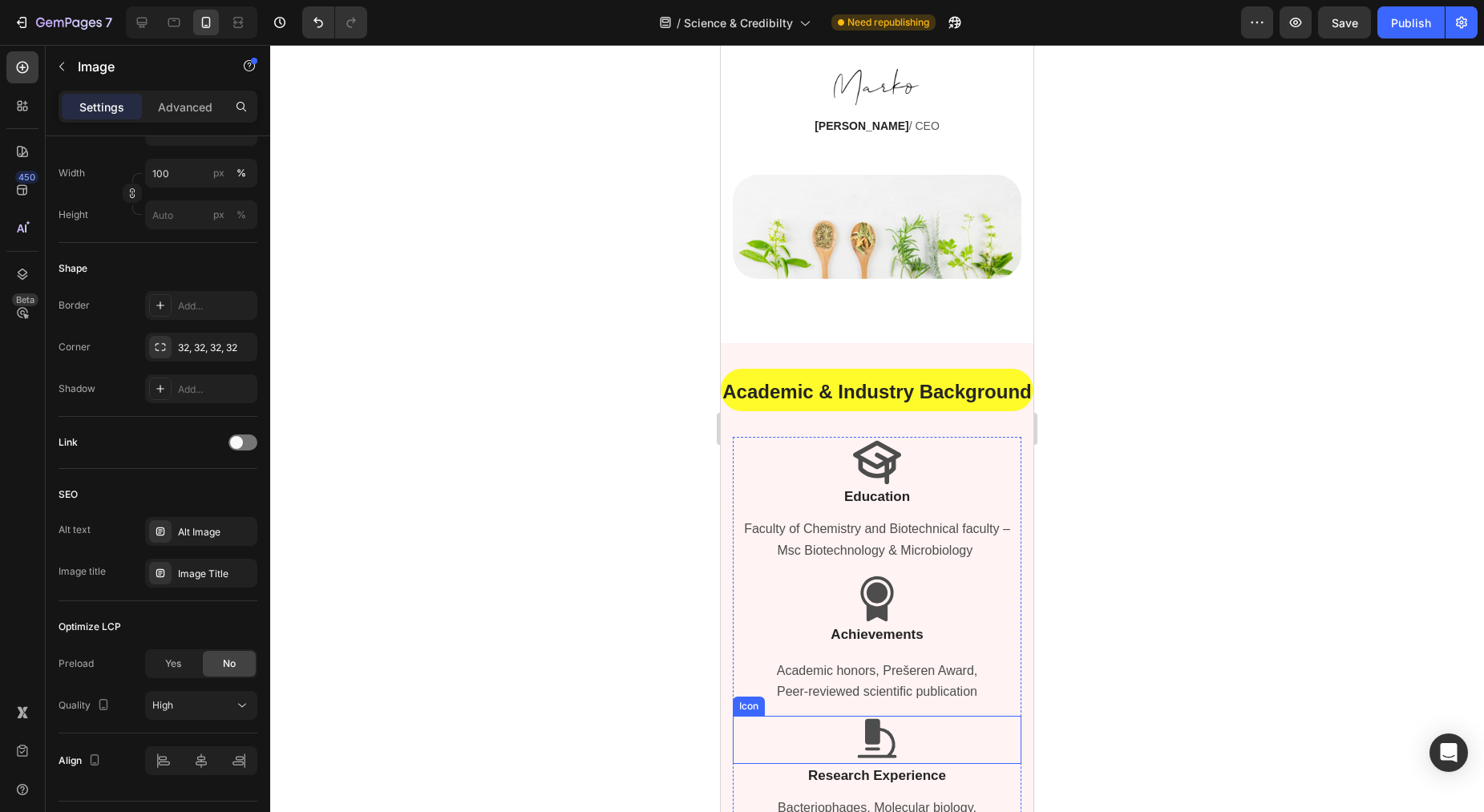
scroll to position [1133, 0]
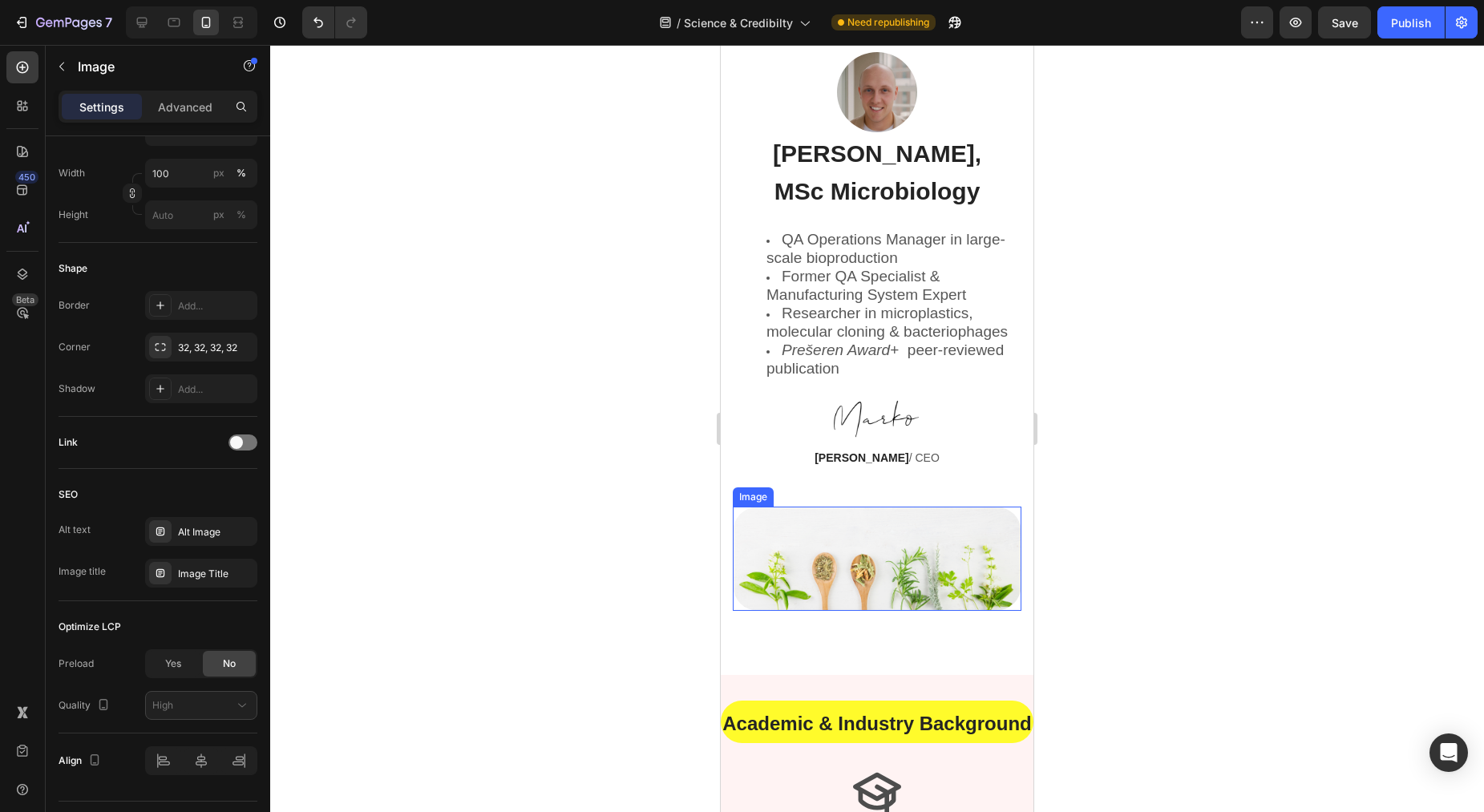
click at [876, 560] on img at bounding box center [877, 558] width 289 height 103
click at [845, 553] on img at bounding box center [877, 558] width 289 height 103
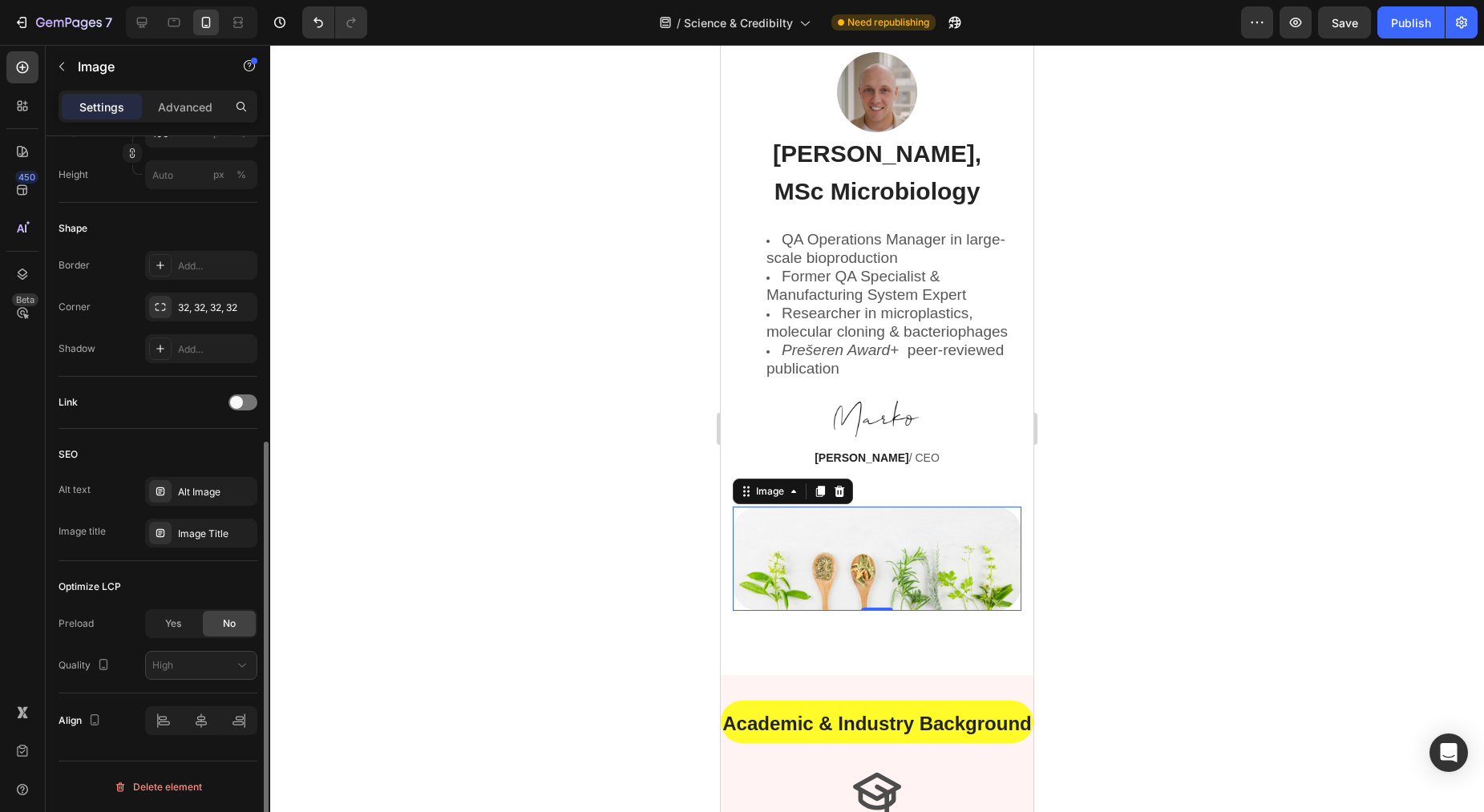
scroll to position [10, 0]
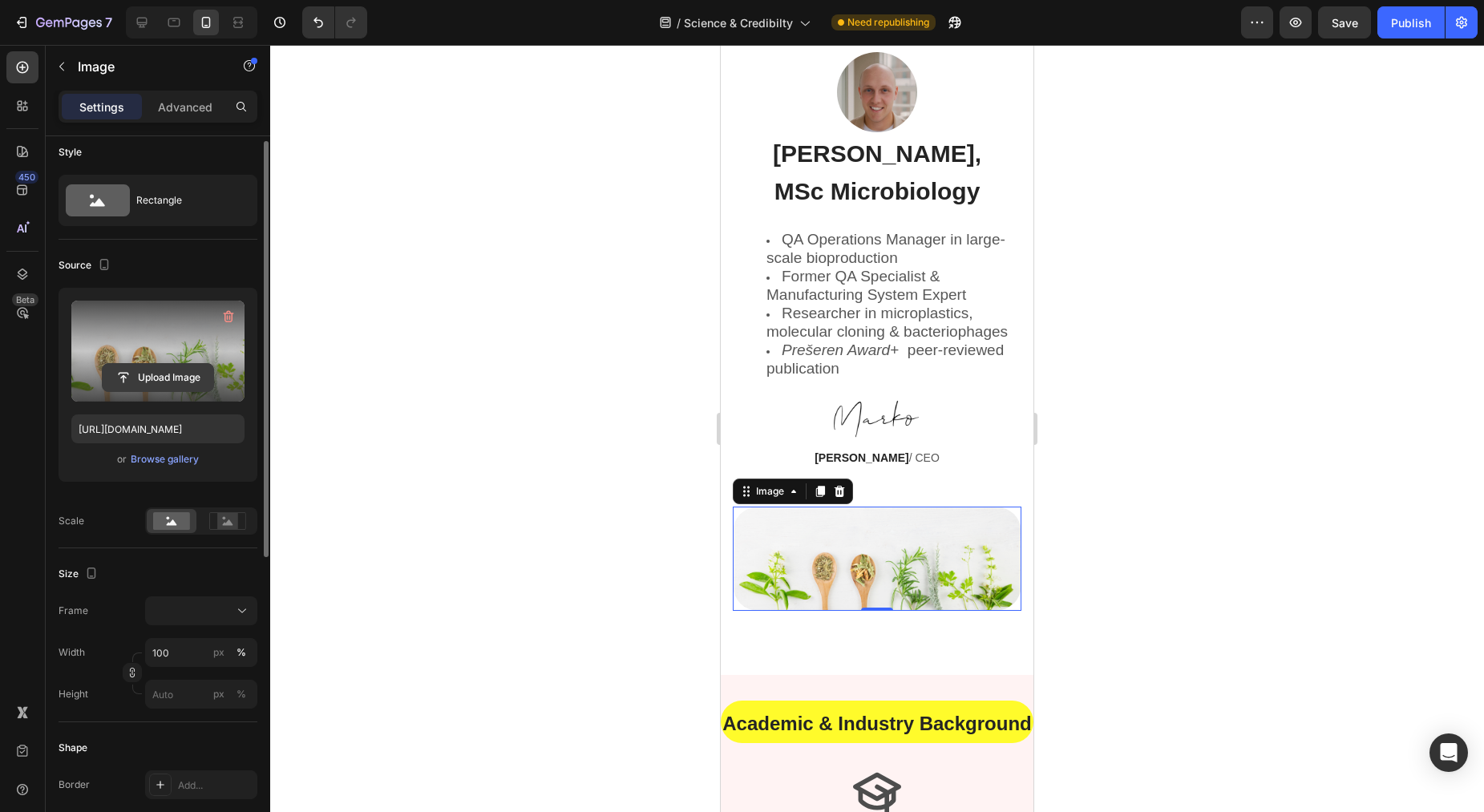
click at [167, 384] on input "file" at bounding box center [158, 377] width 111 height 28
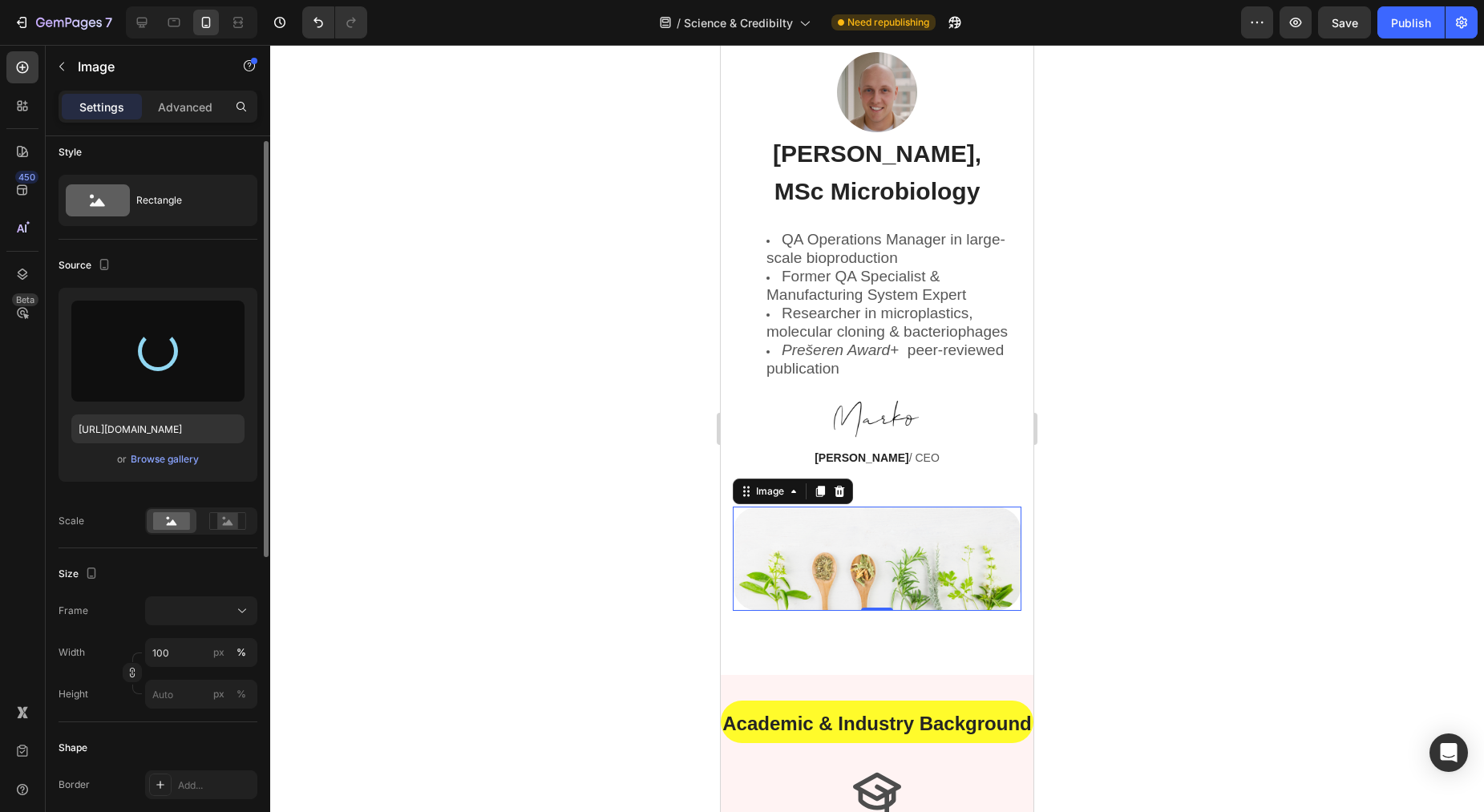
type input "[URL][DOMAIN_NAME]"
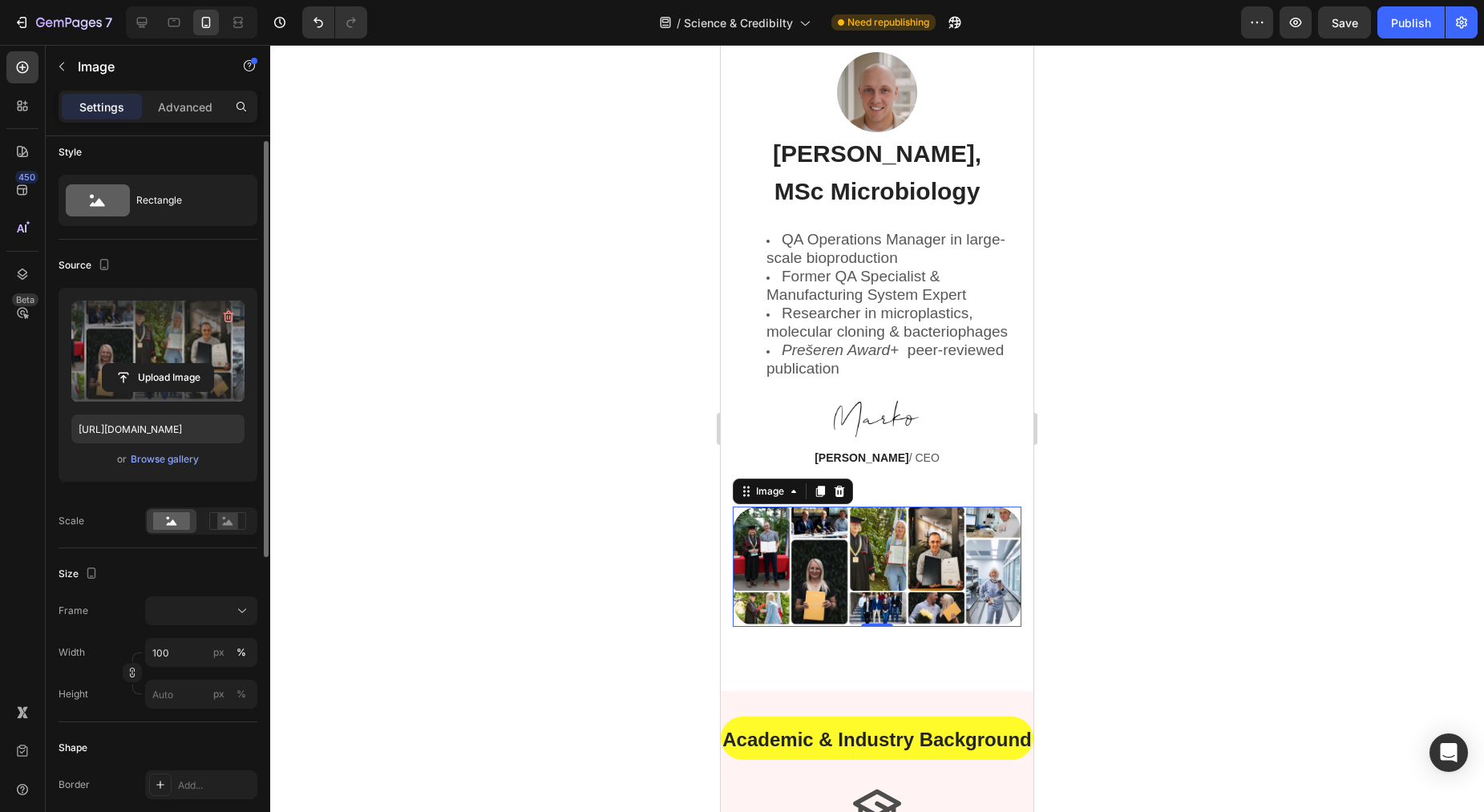
click at [1269, 418] on div at bounding box center [877, 428] width 1214 height 767
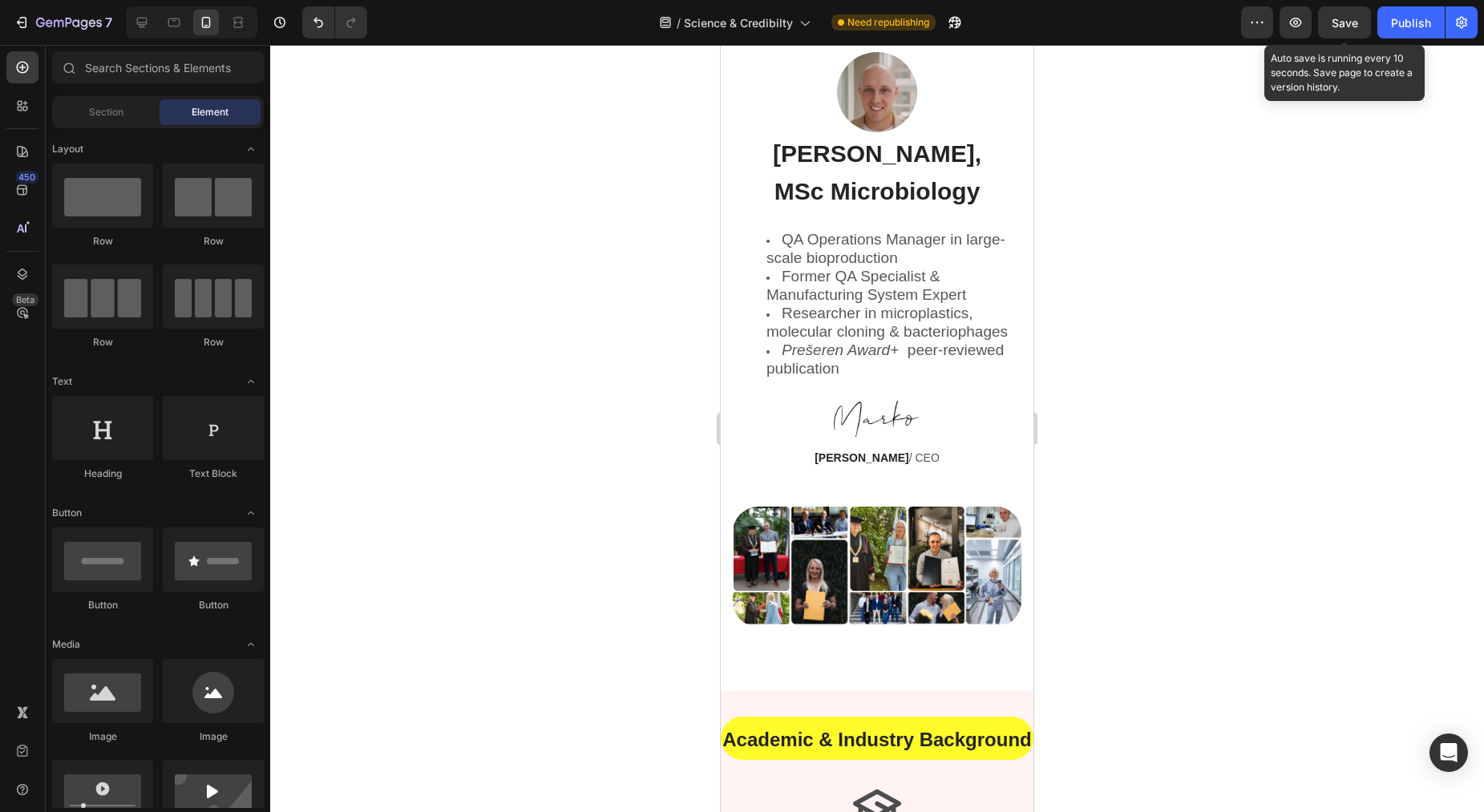
click at [1357, 20] on span "Save" at bounding box center [1345, 23] width 27 height 13
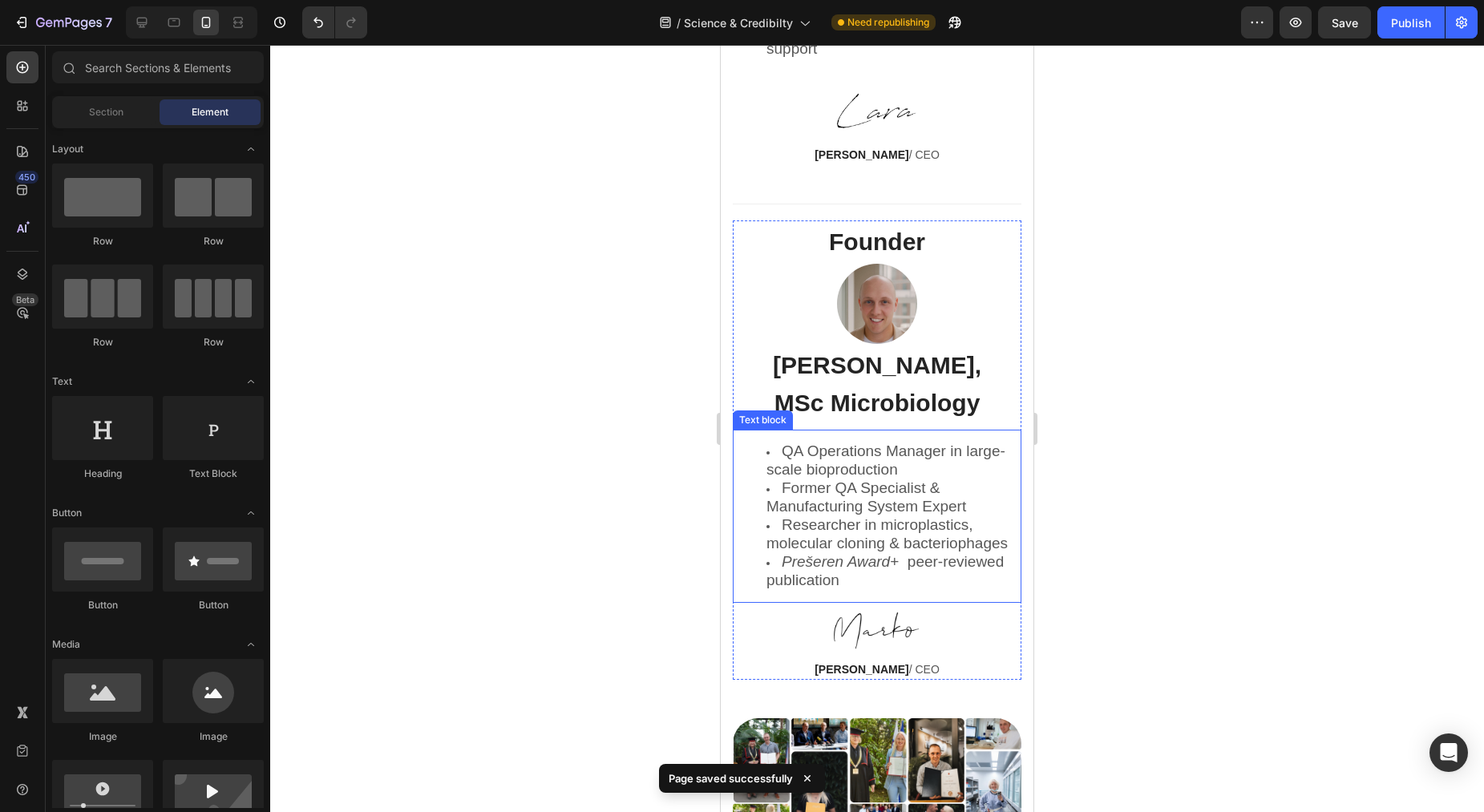
scroll to position [894, 0]
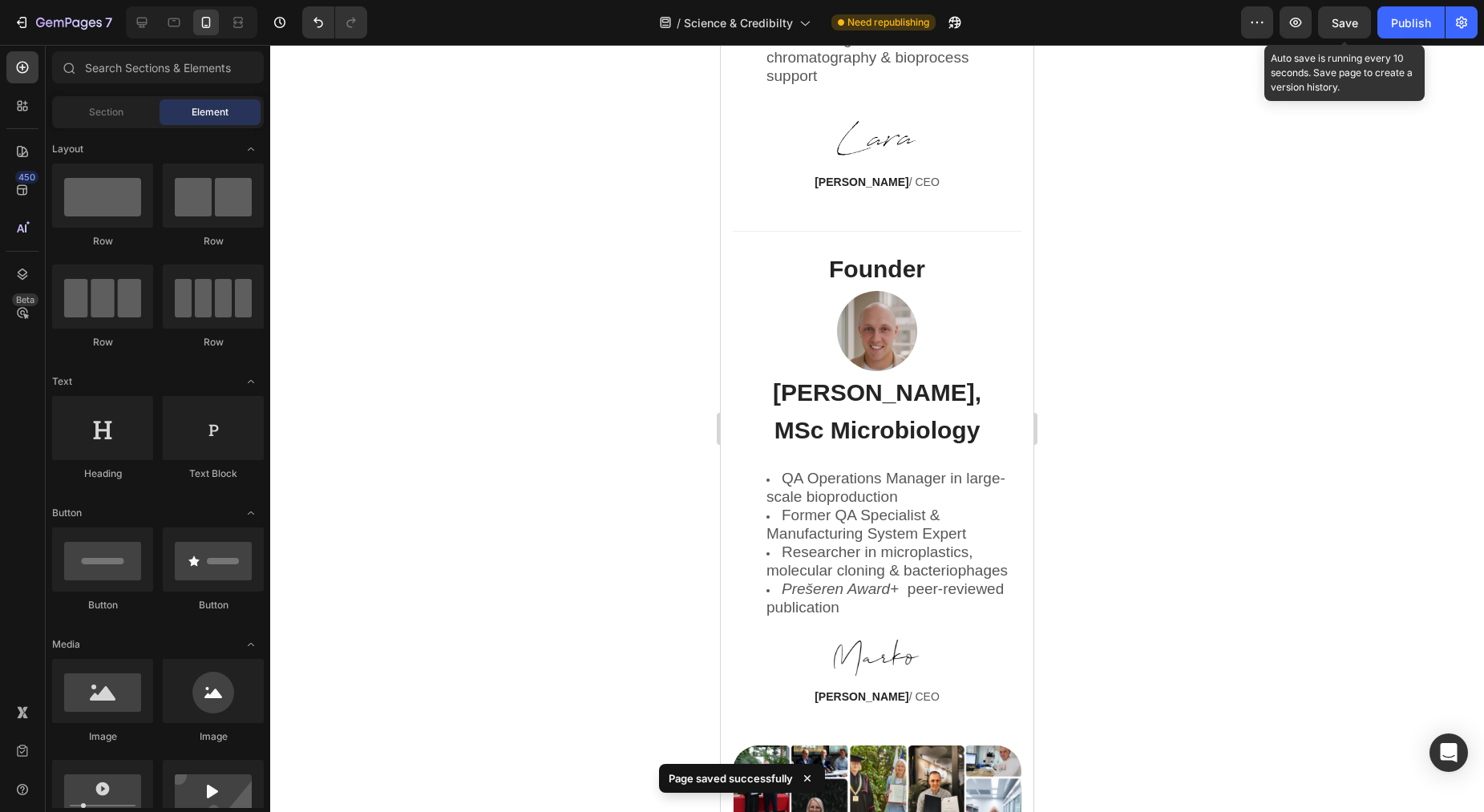
click at [1332, 17] on span "Save" at bounding box center [1345, 23] width 27 height 13
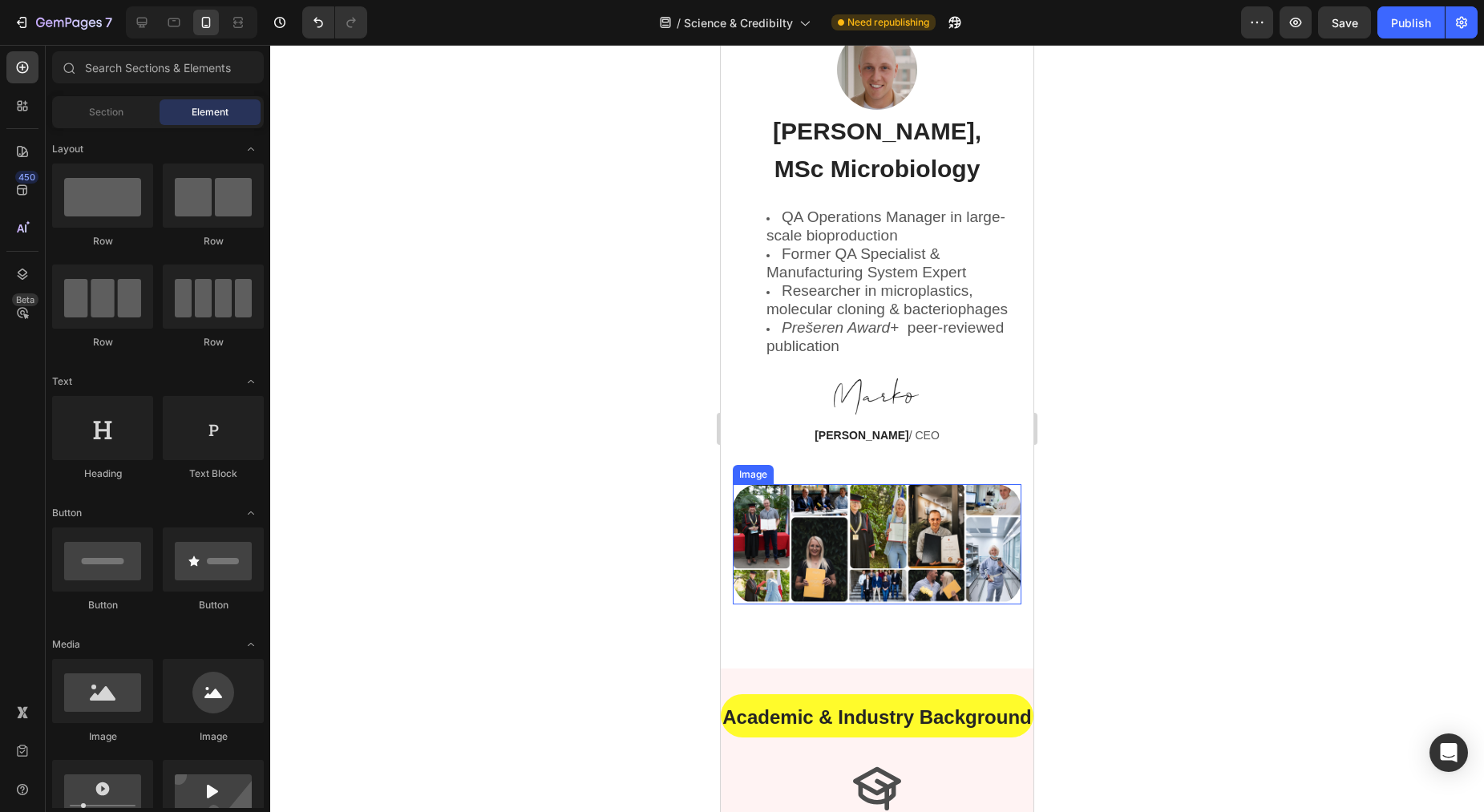
scroll to position [1174, 0]
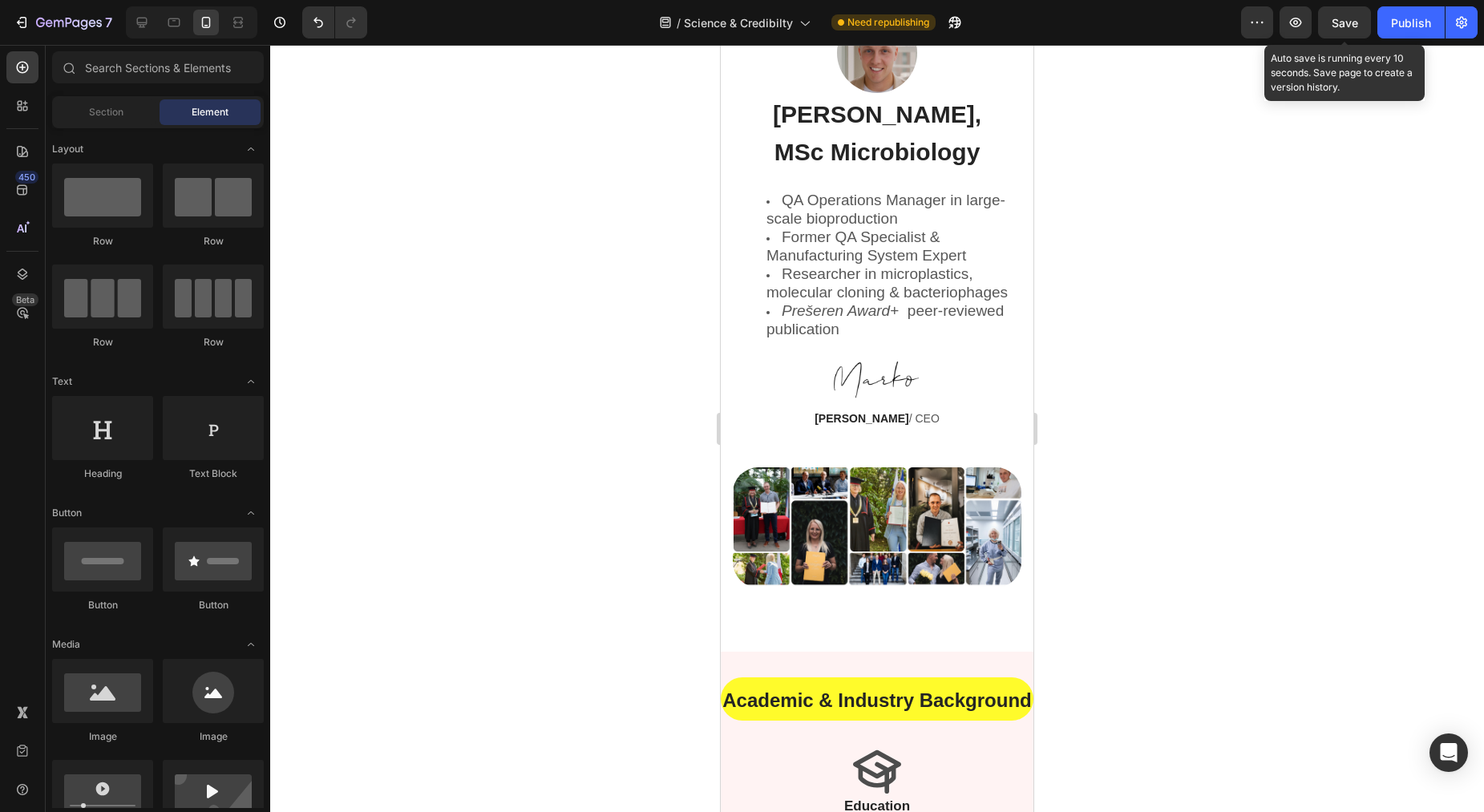
click at [1352, 29] on span "Save" at bounding box center [1345, 23] width 27 height 13
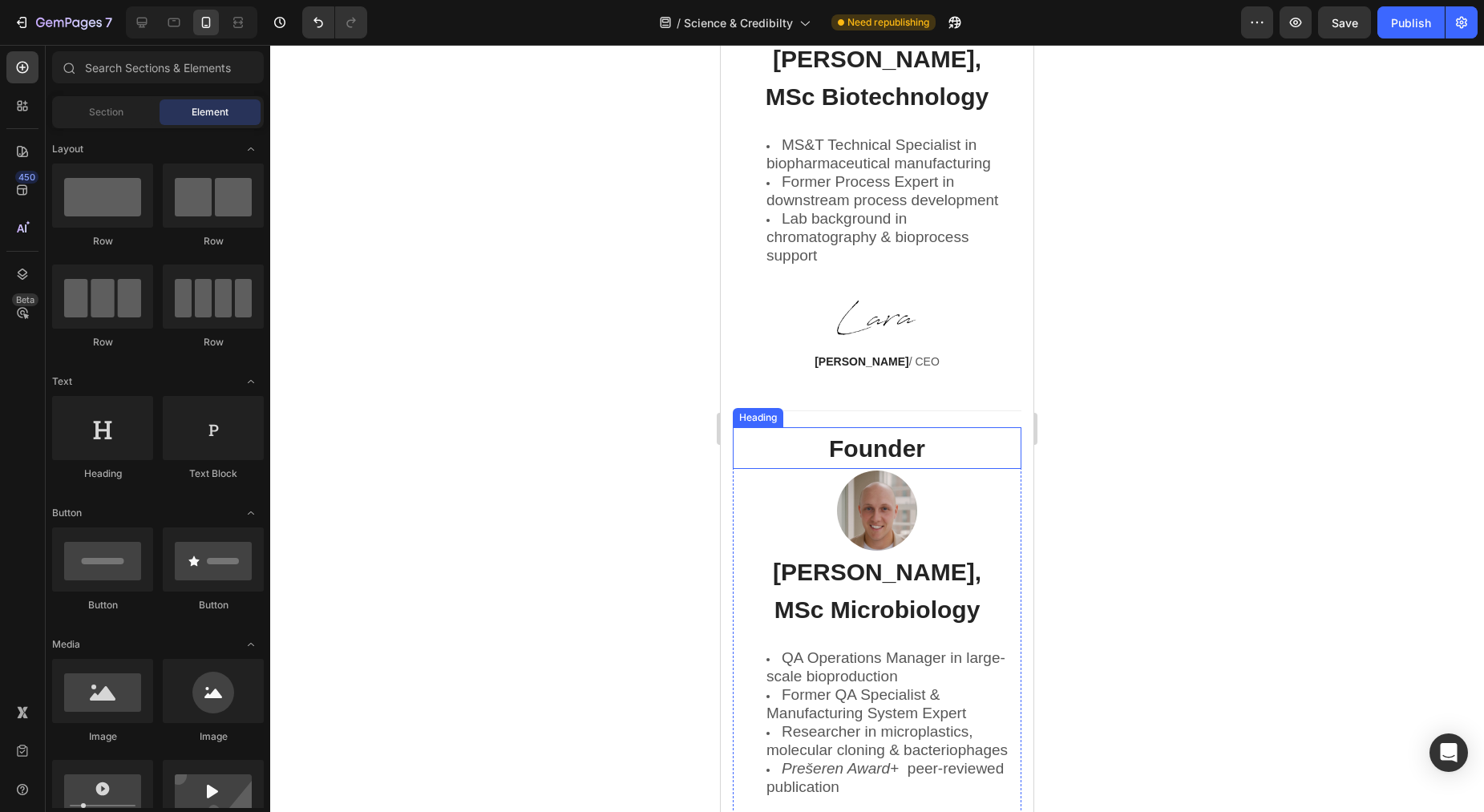
scroll to position [981, 0]
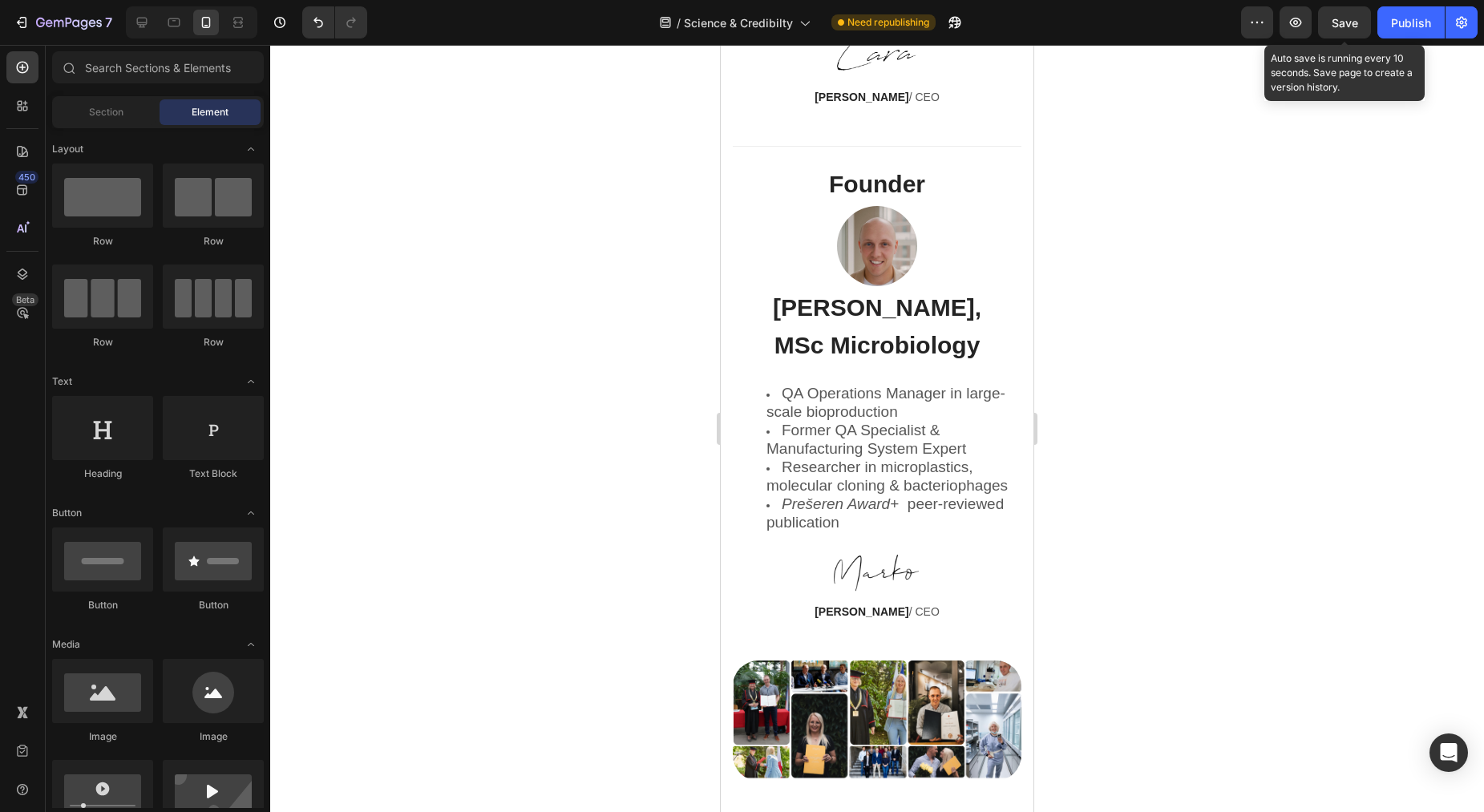
click at [1342, 25] on span "Save" at bounding box center [1345, 23] width 27 height 13
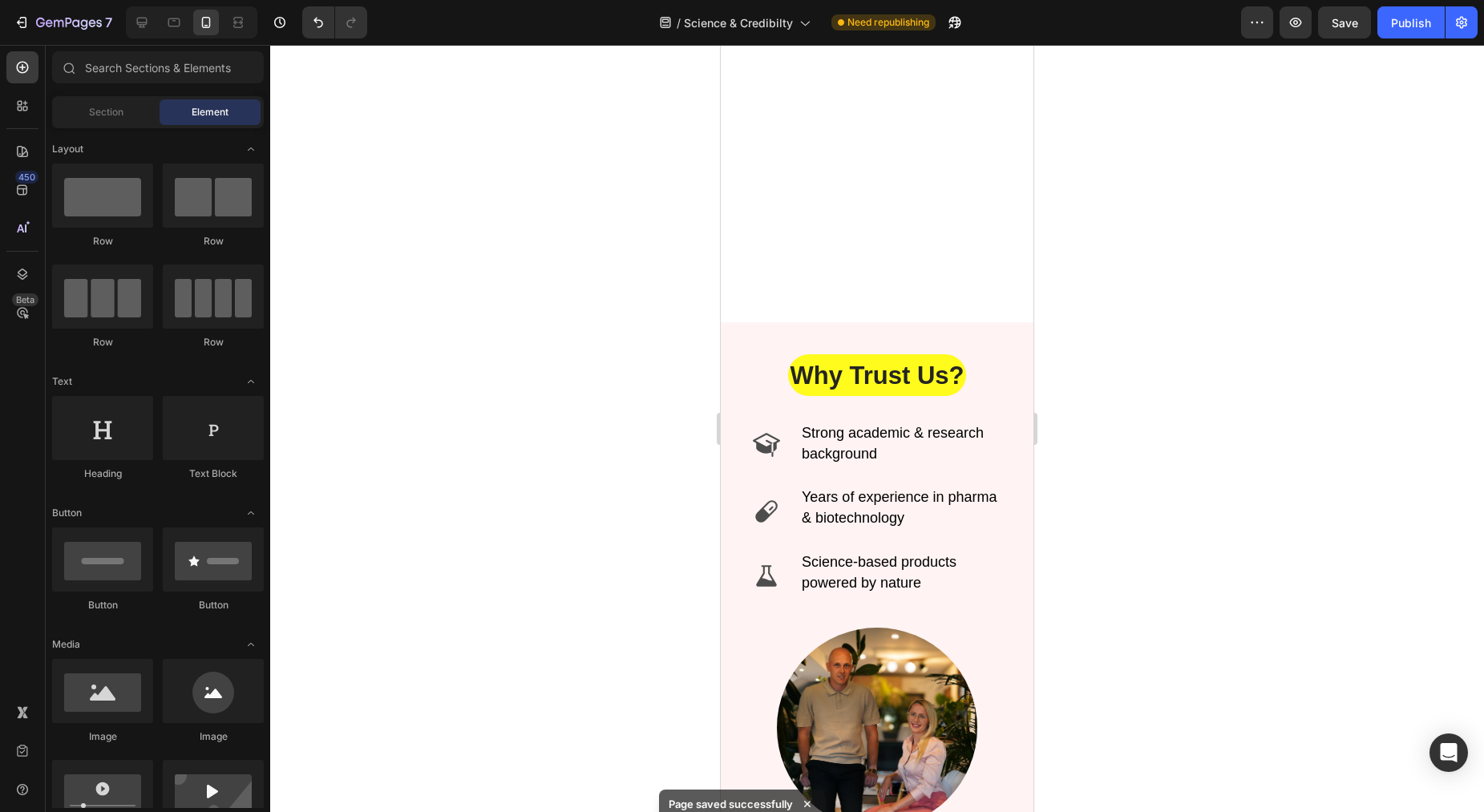
scroll to position [3304, 0]
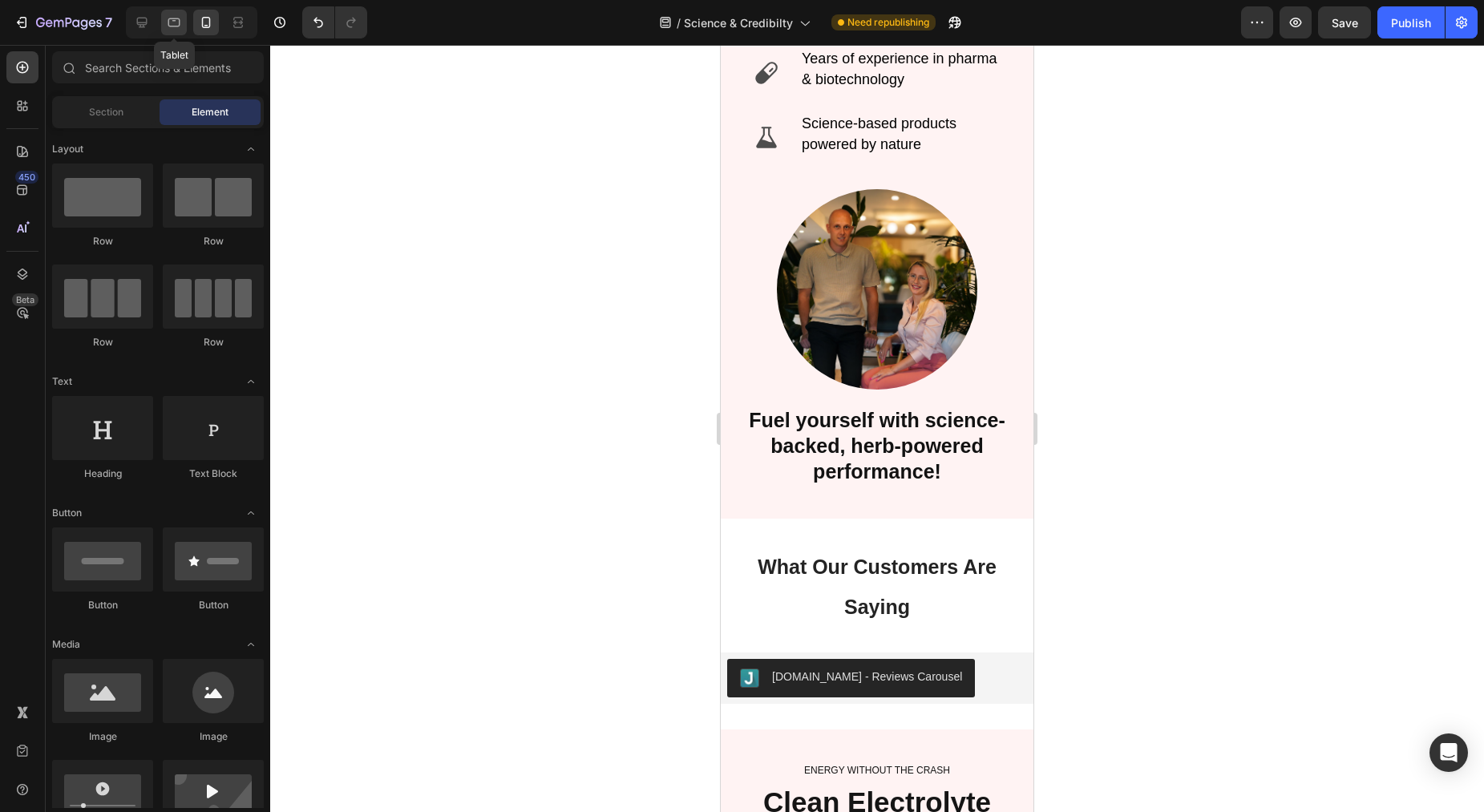
click at [172, 22] on icon at bounding box center [174, 22] width 16 height 16
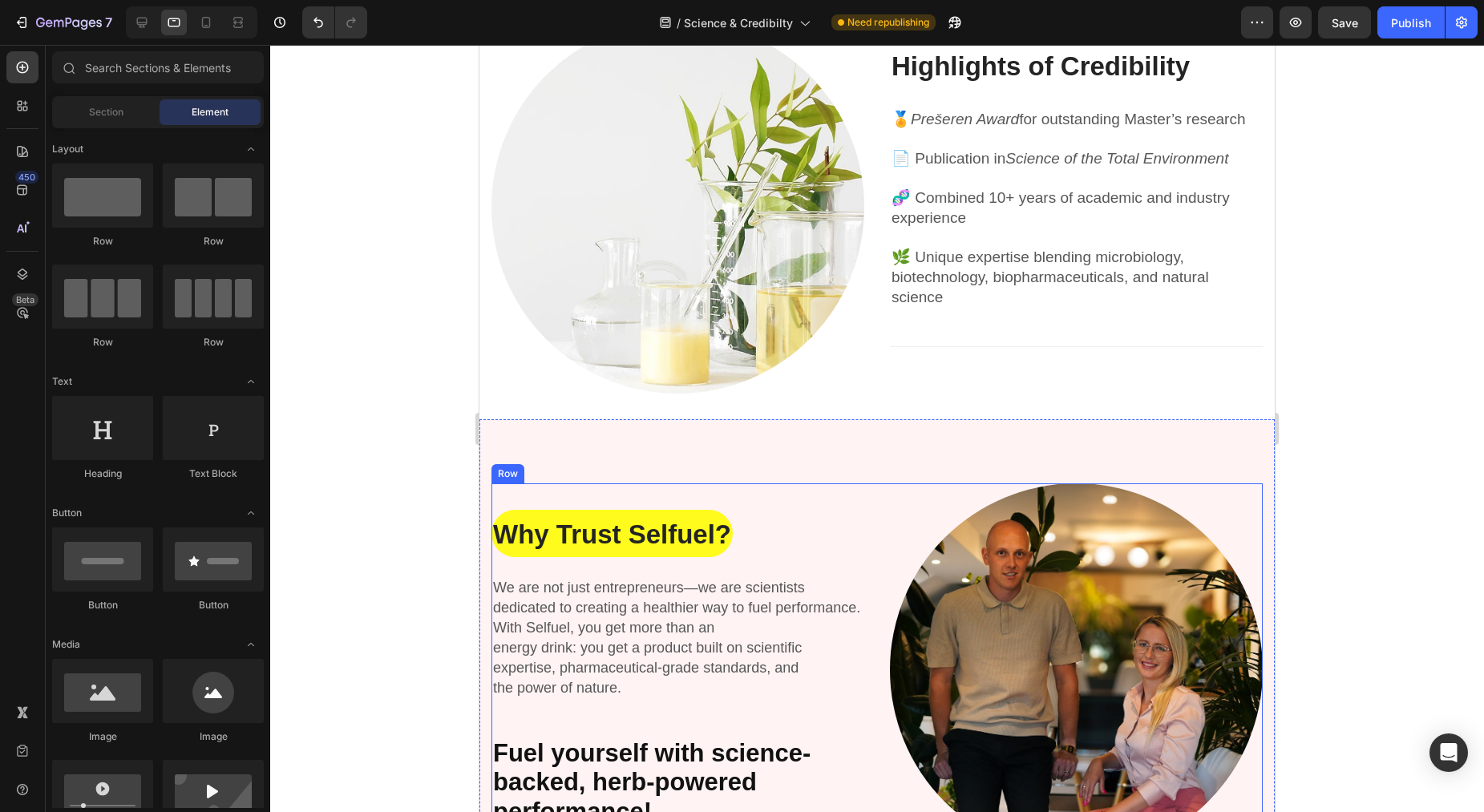
scroll to position [1881, 0]
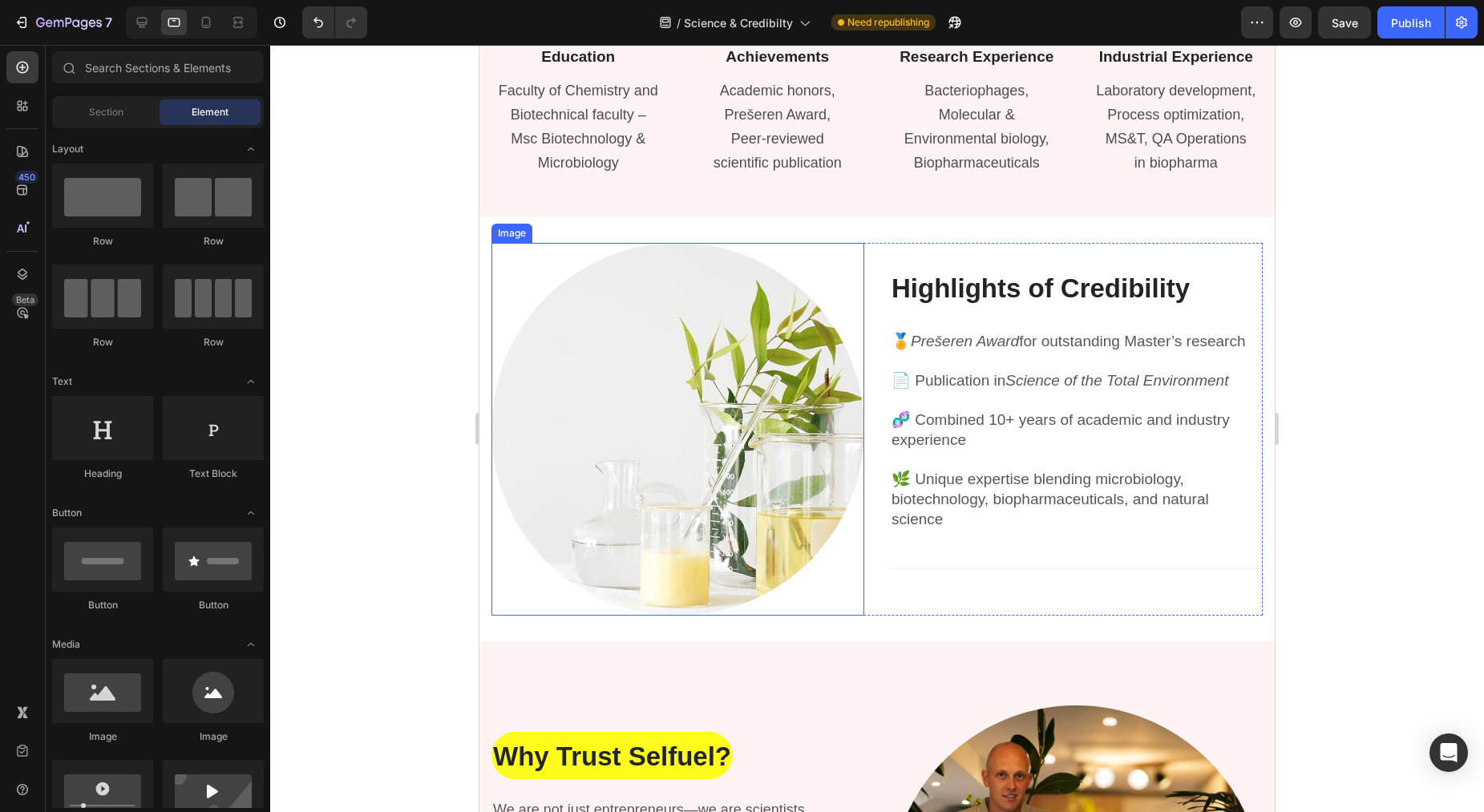
click at [708, 479] on img at bounding box center [677, 429] width 373 height 373
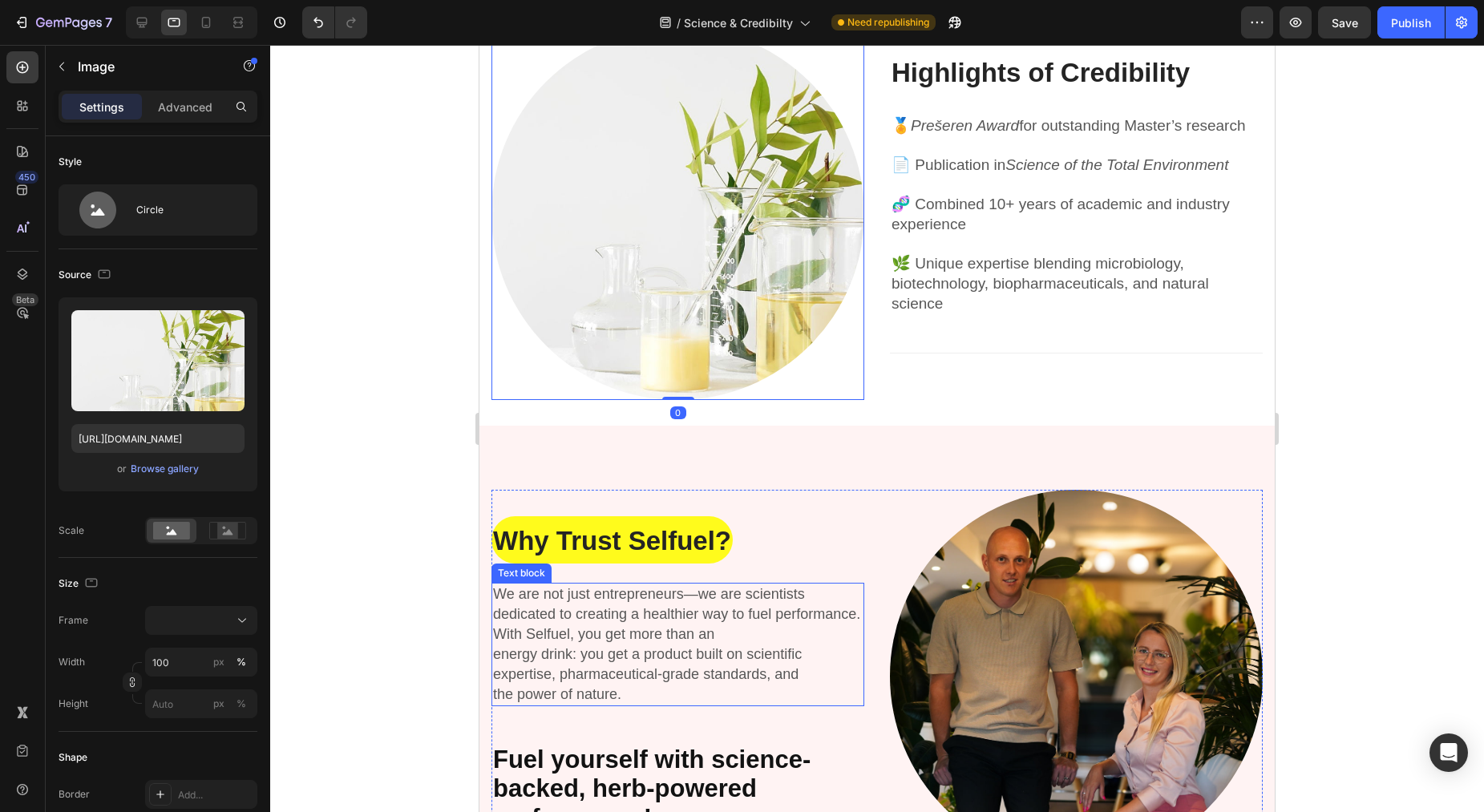
scroll to position [2194, 0]
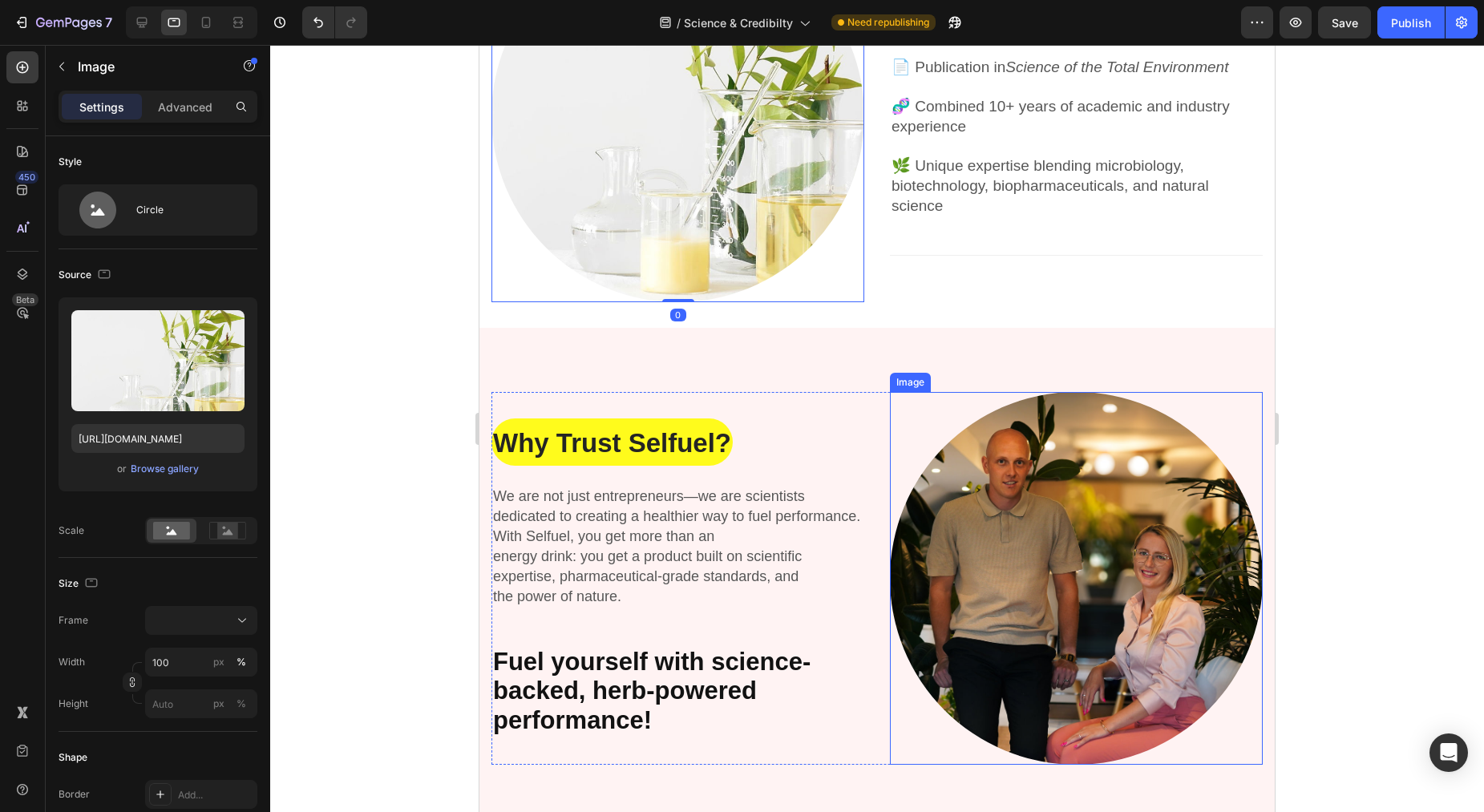
click at [1040, 569] on img at bounding box center [1076, 578] width 373 height 373
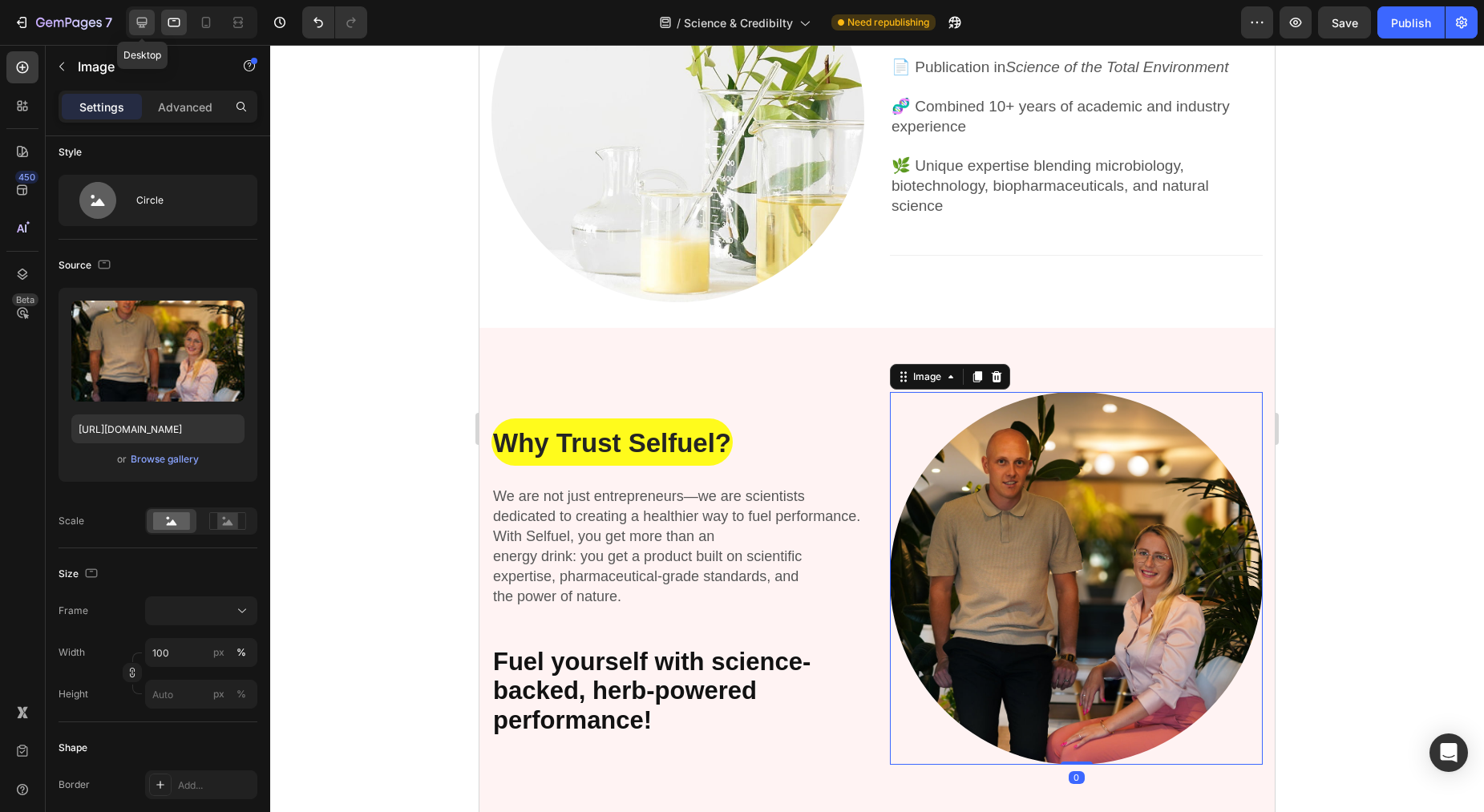
click at [151, 30] on div at bounding box center [141, 22] width 26 height 26
type input "500"
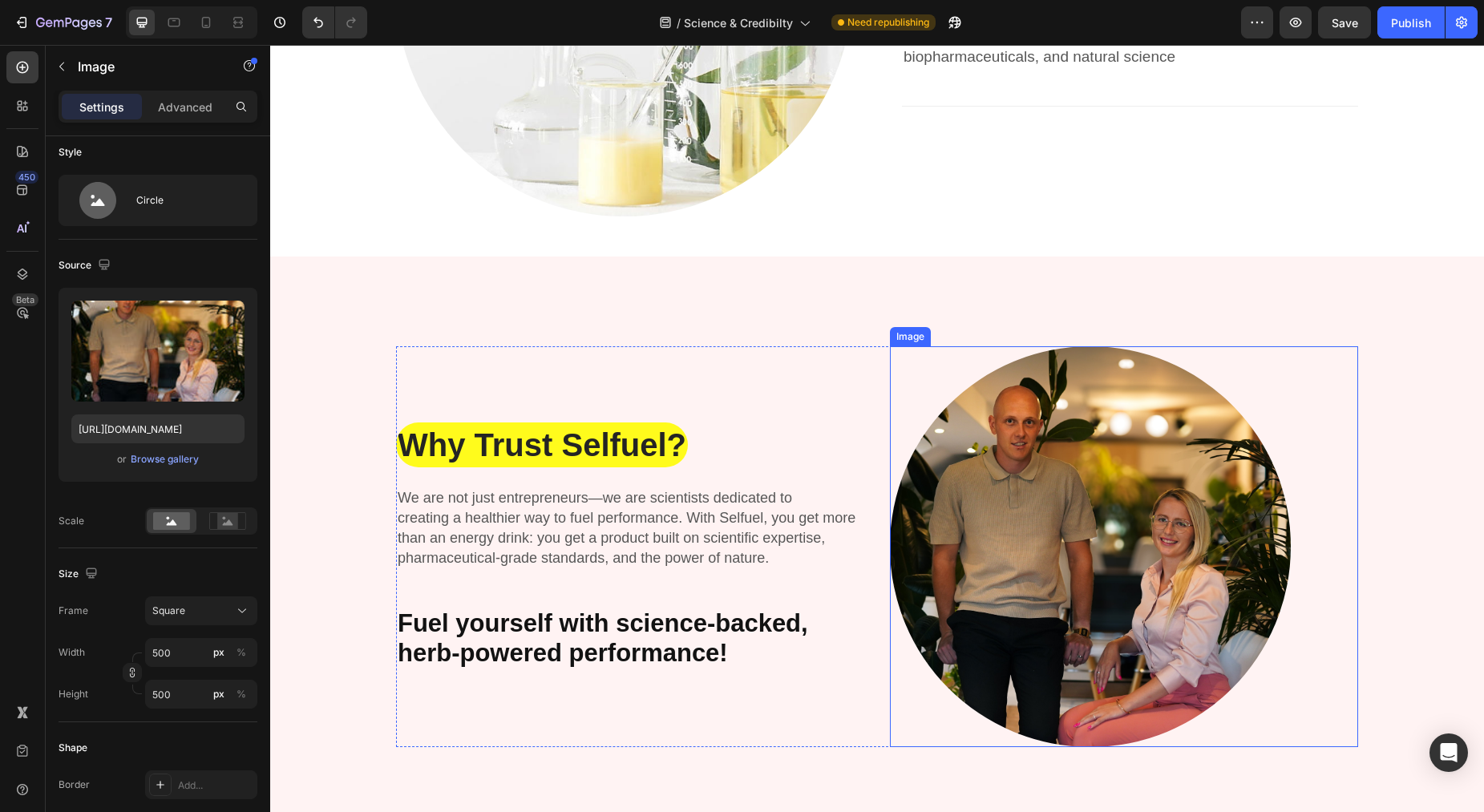
scroll to position [2338, 0]
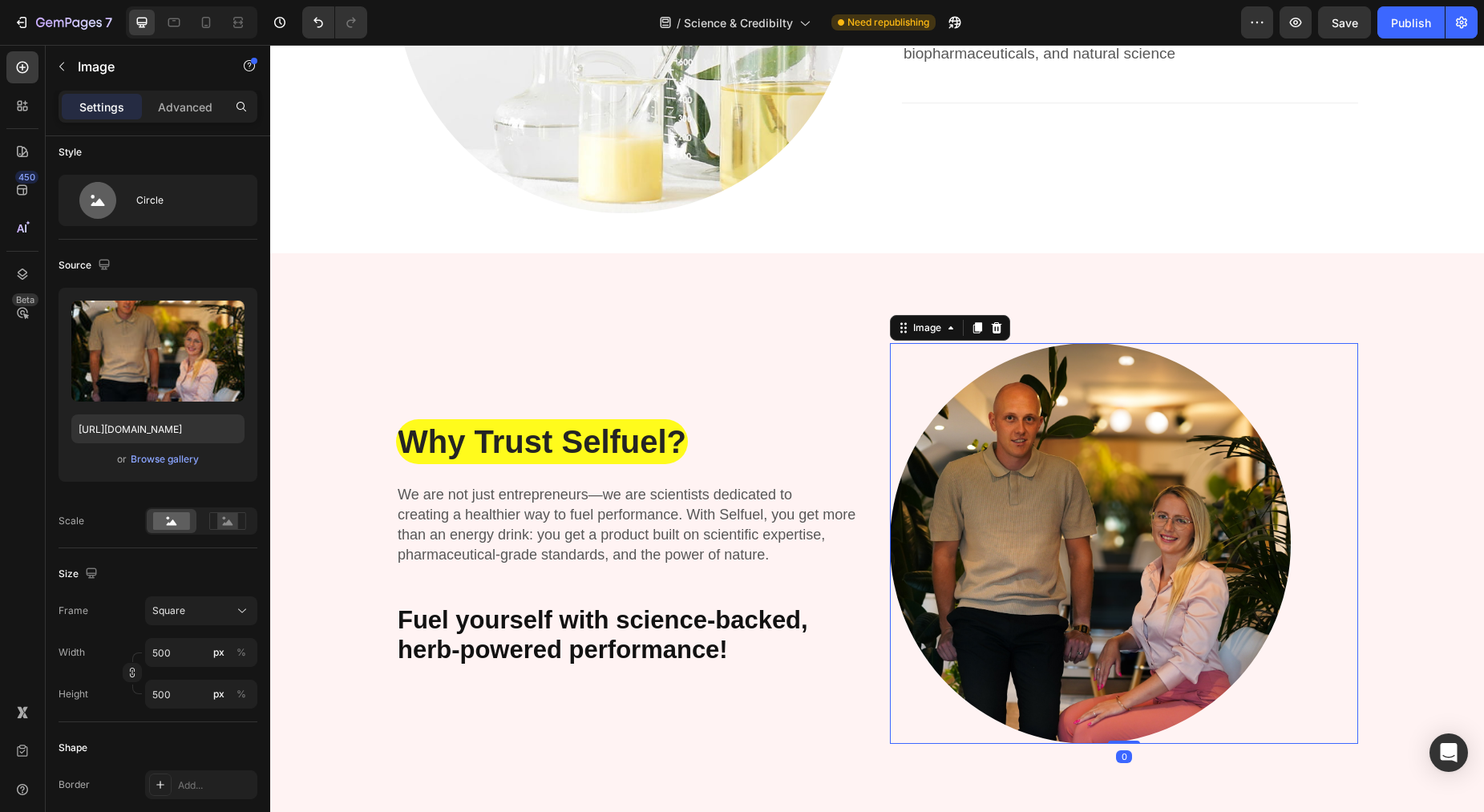
click at [1122, 542] on img at bounding box center [1089, 543] width 400 height 400
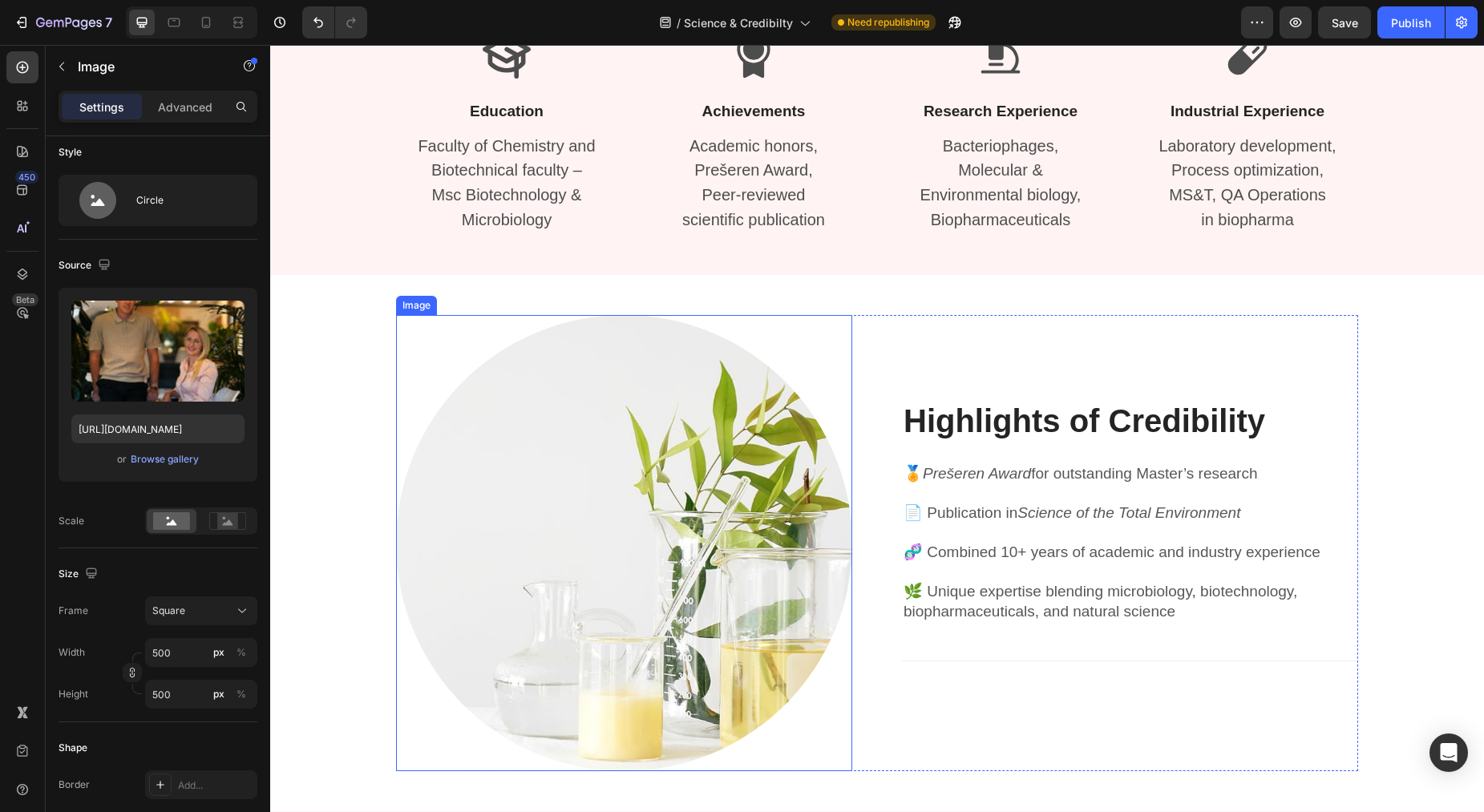
click at [684, 535] on img at bounding box center [623, 543] width 456 height 456
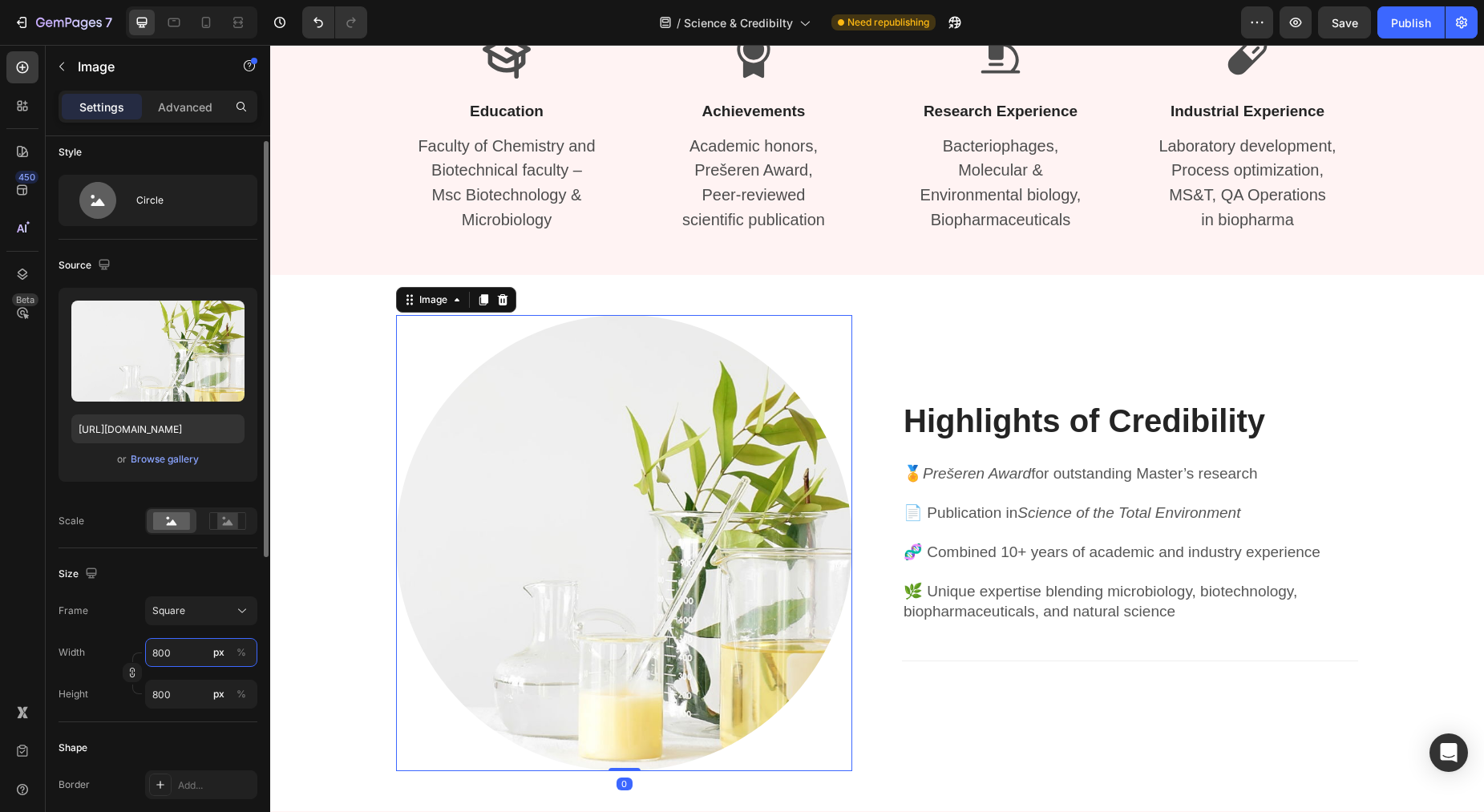
click at [176, 655] on input "800" at bounding box center [201, 652] width 112 height 29
type input "5"
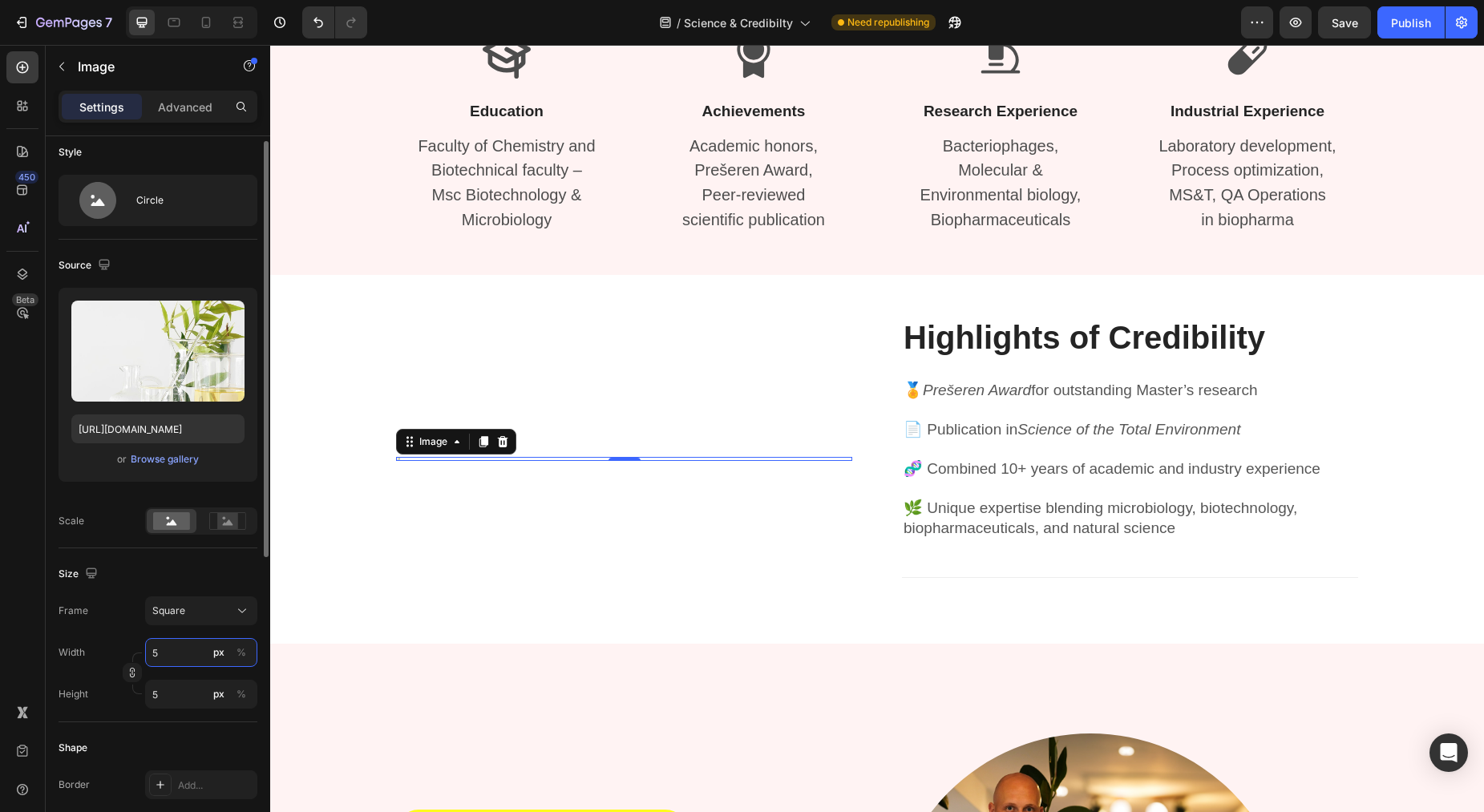
type input "50"
type input "500"
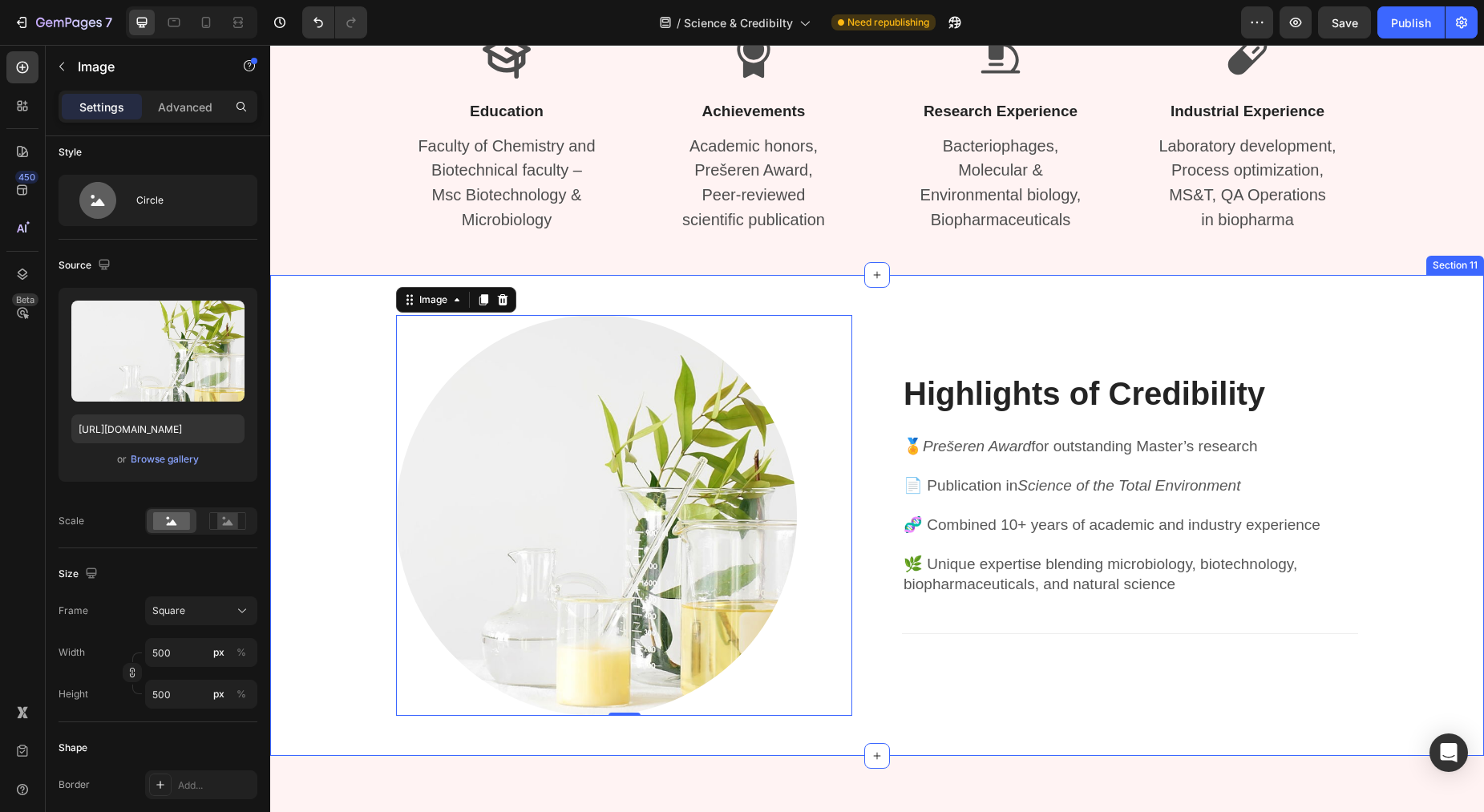
click at [1367, 330] on div "Image 0 Highlights of Credibility Heading 🏅 Prešeren Award for outstanding Mast…" at bounding box center [876, 515] width 1190 height 400
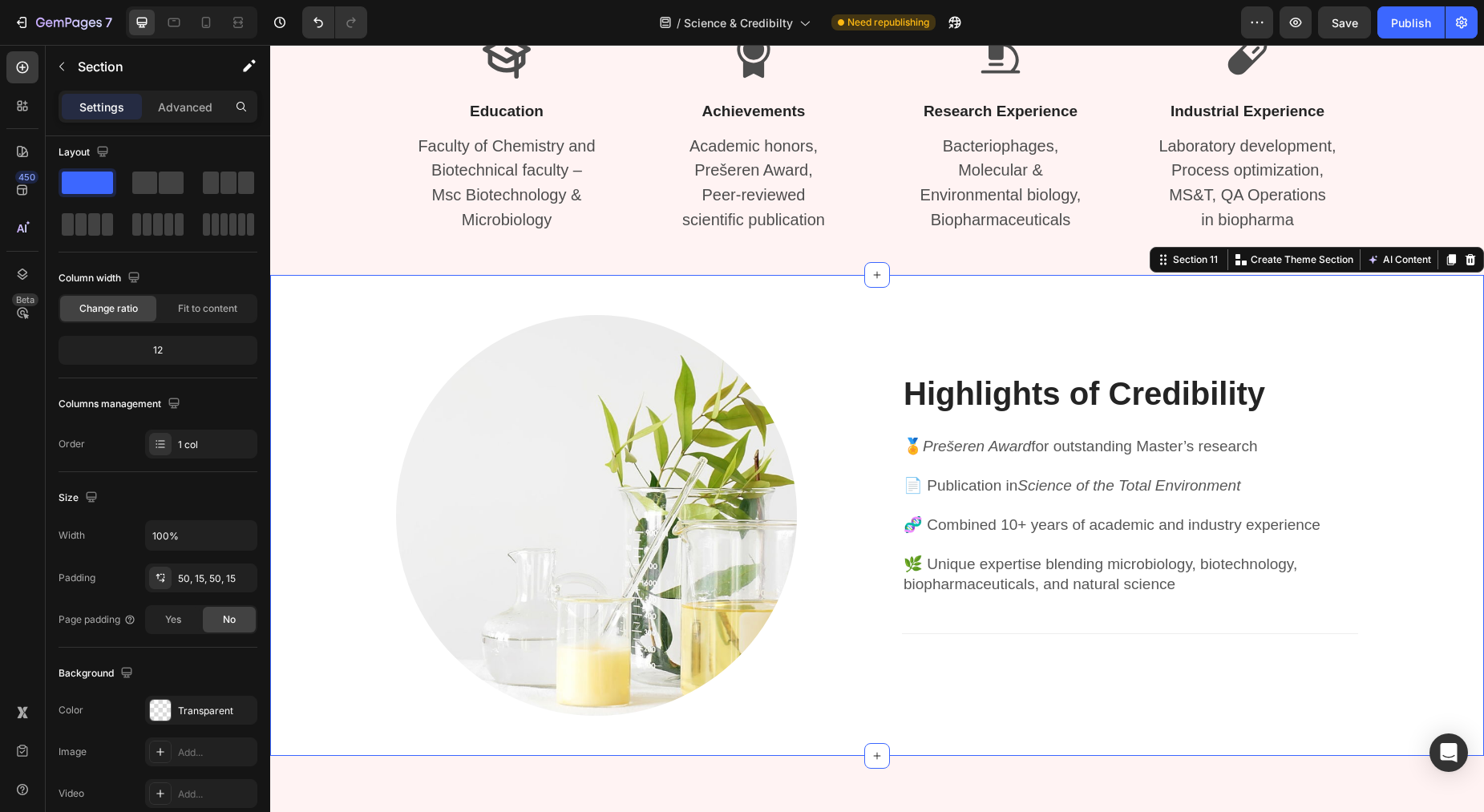
scroll to position [0, 0]
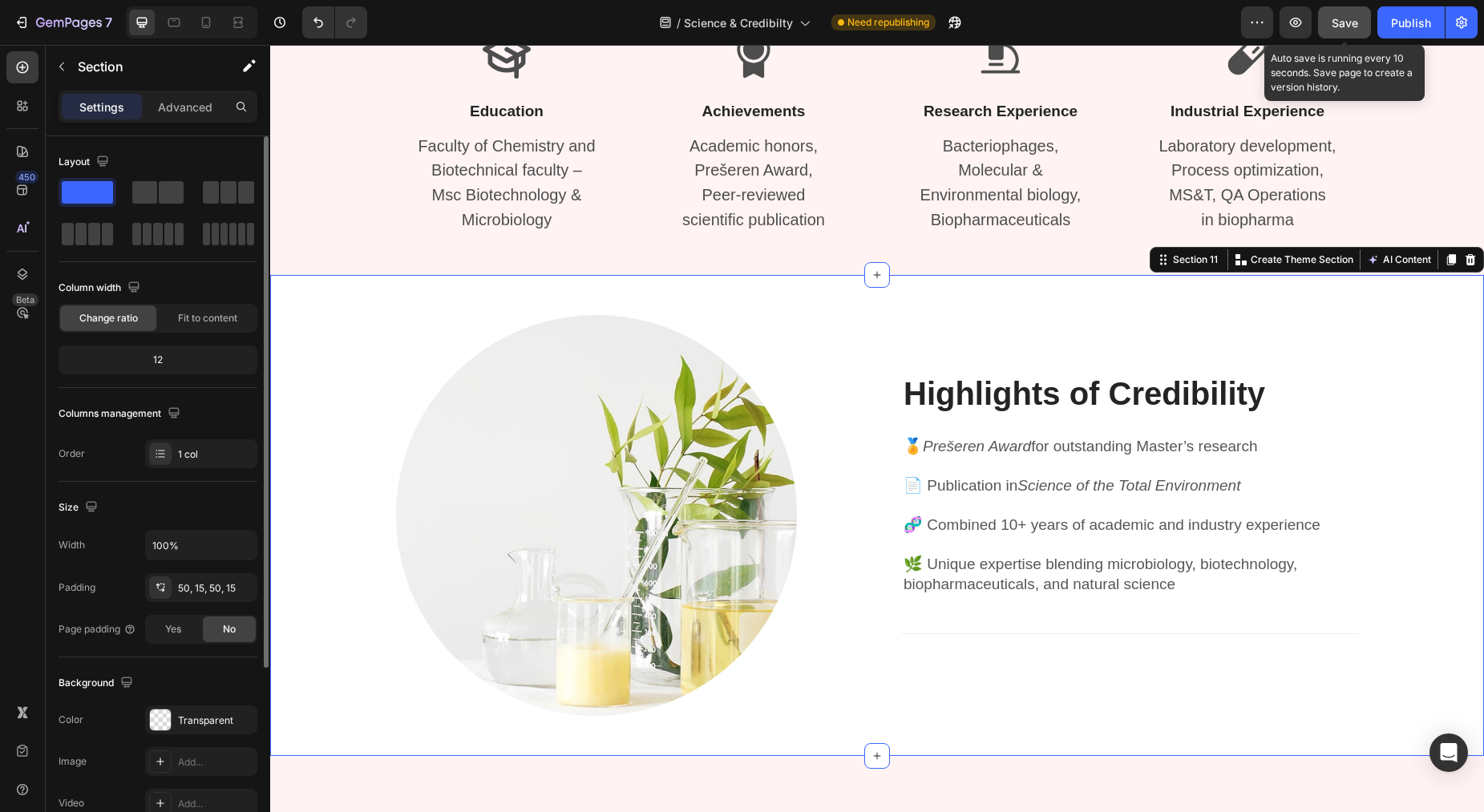
click at [1348, 10] on button "Save" at bounding box center [1344, 23] width 53 height 32
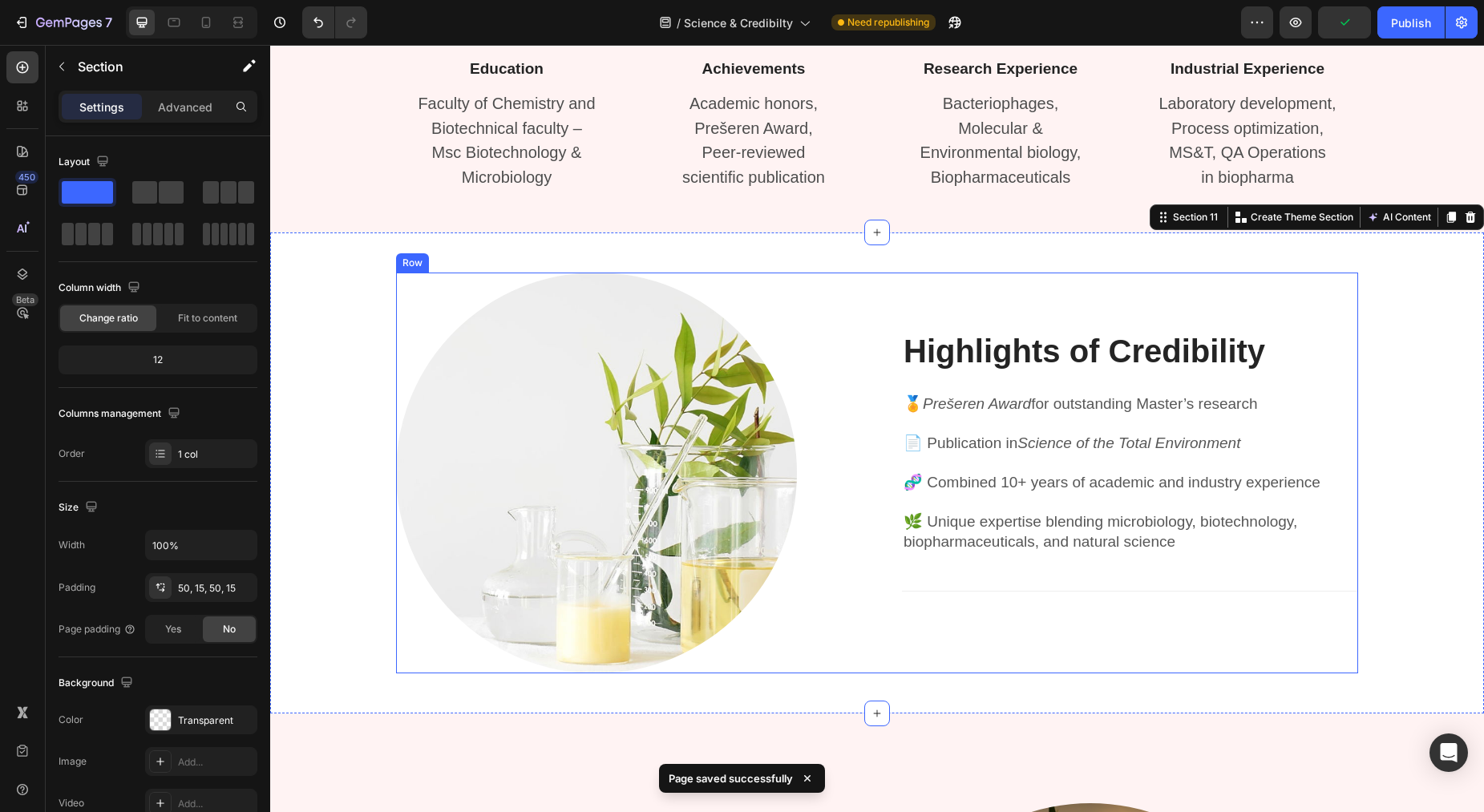
scroll to position [1532, 0]
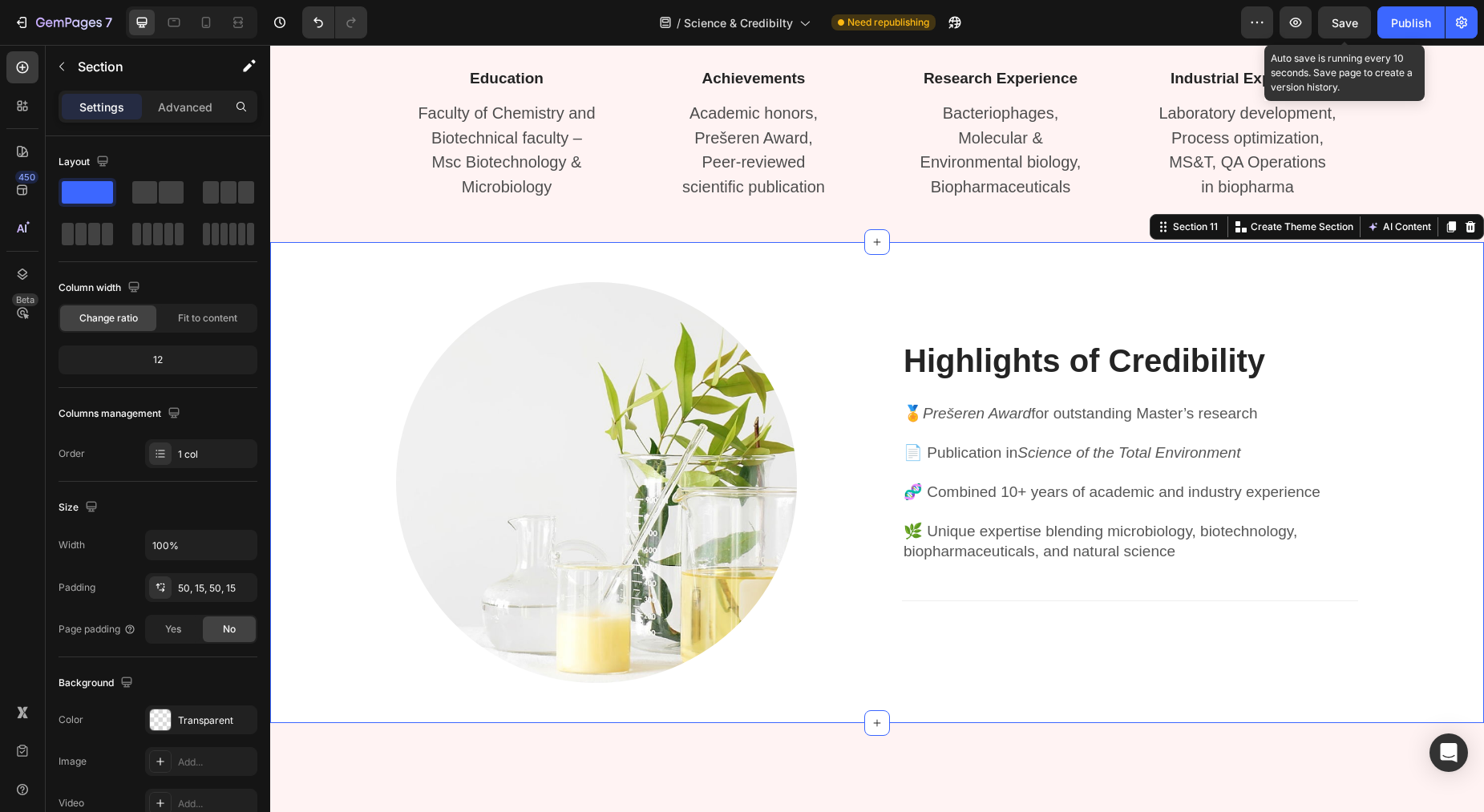
click at [1337, 27] on span "Save" at bounding box center [1345, 23] width 27 height 13
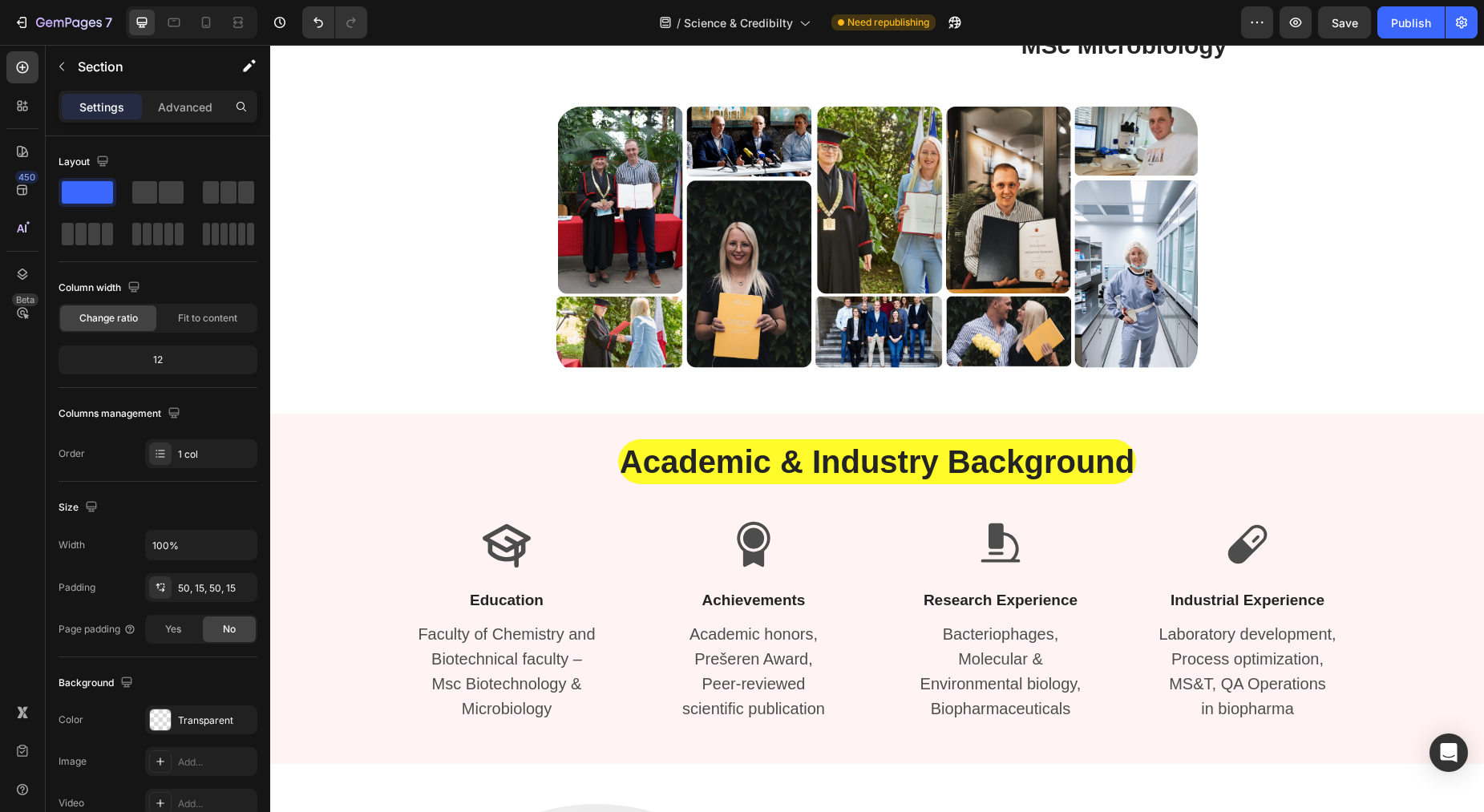
scroll to position [1250, 0]
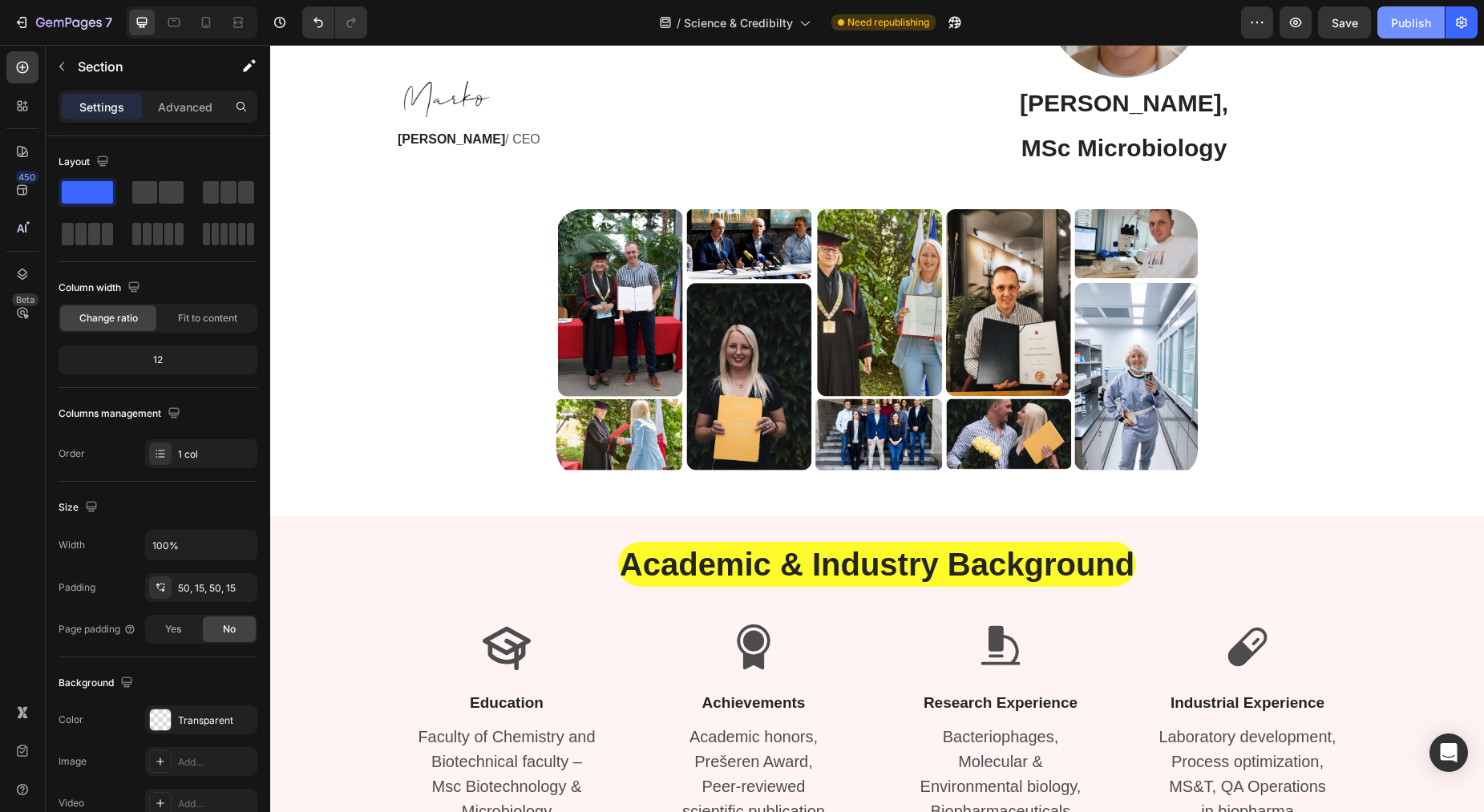
click at [1419, 30] on div "Publish" at bounding box center [1411, 23] width 40 height 17
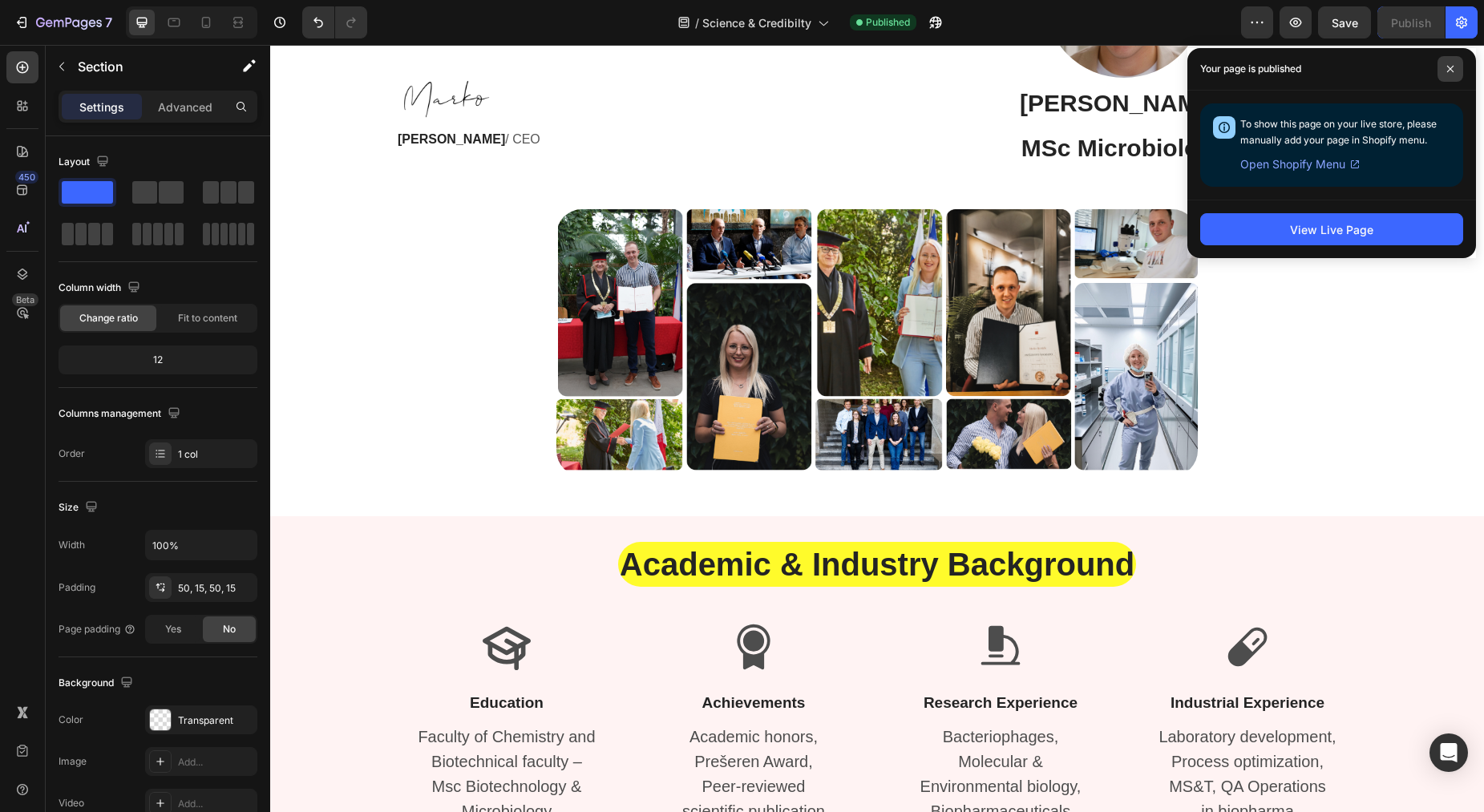
click at [1448, 73] on span at bounding box center [1450, 69] width 26 height 26
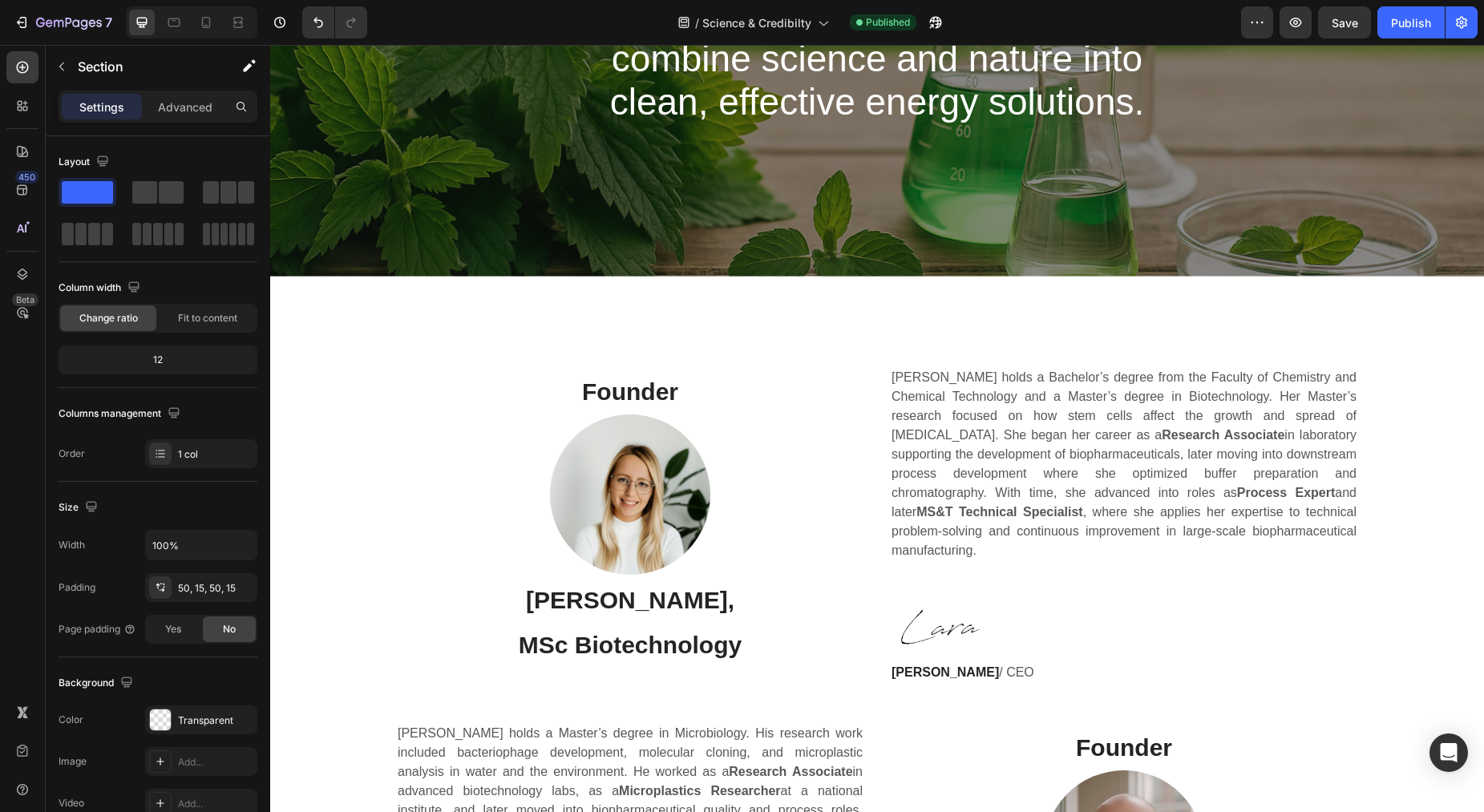
scroll to position [0, 0]
